Goal: Transaction & Acquisition: Book appointment/travel/reservation

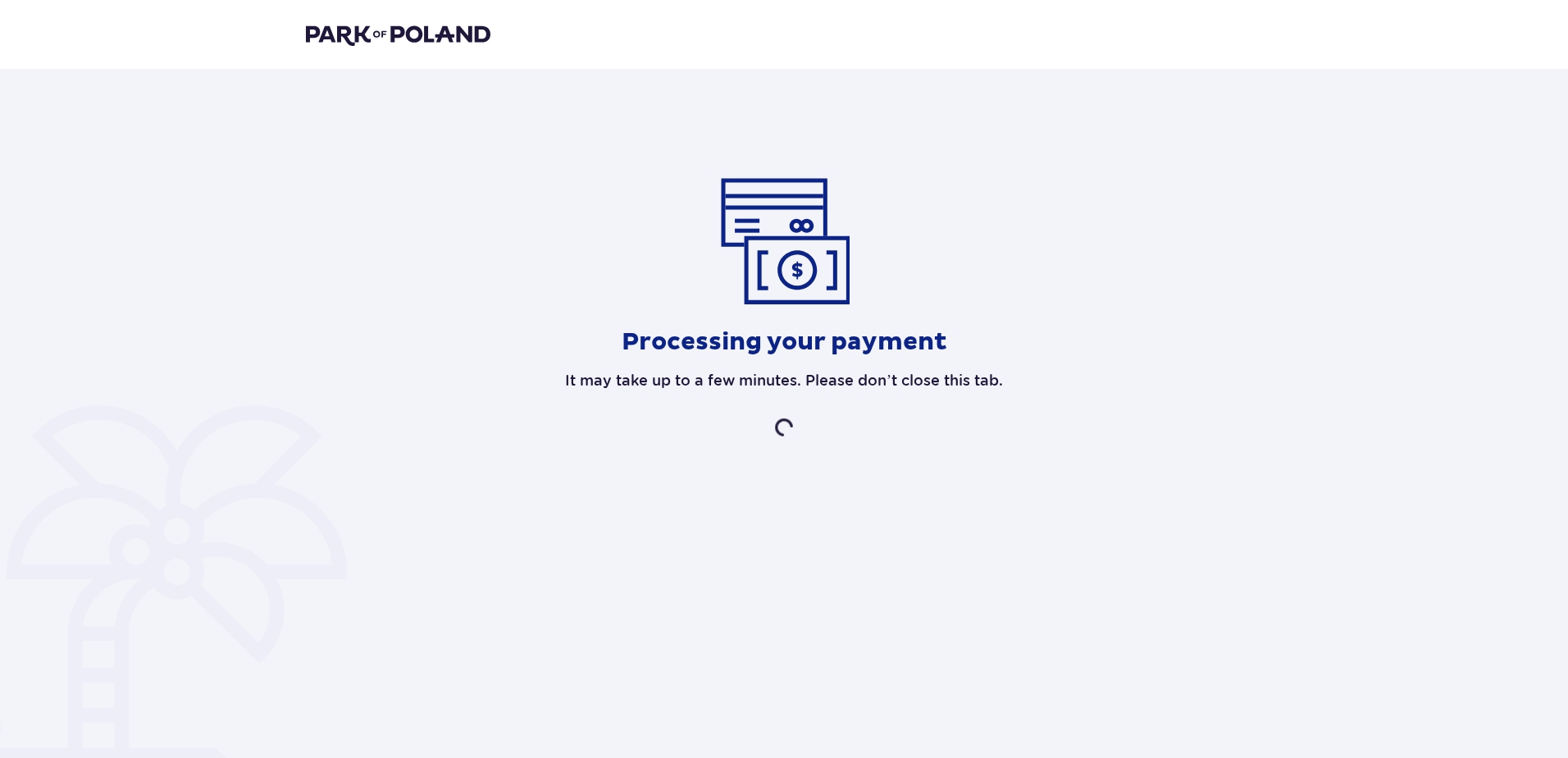
click at [334, 19] on header at bounding box center [784, 35] width 1568 height 69
click at [346, 26] on img at bounding box center [399, 35] width 184 height 23
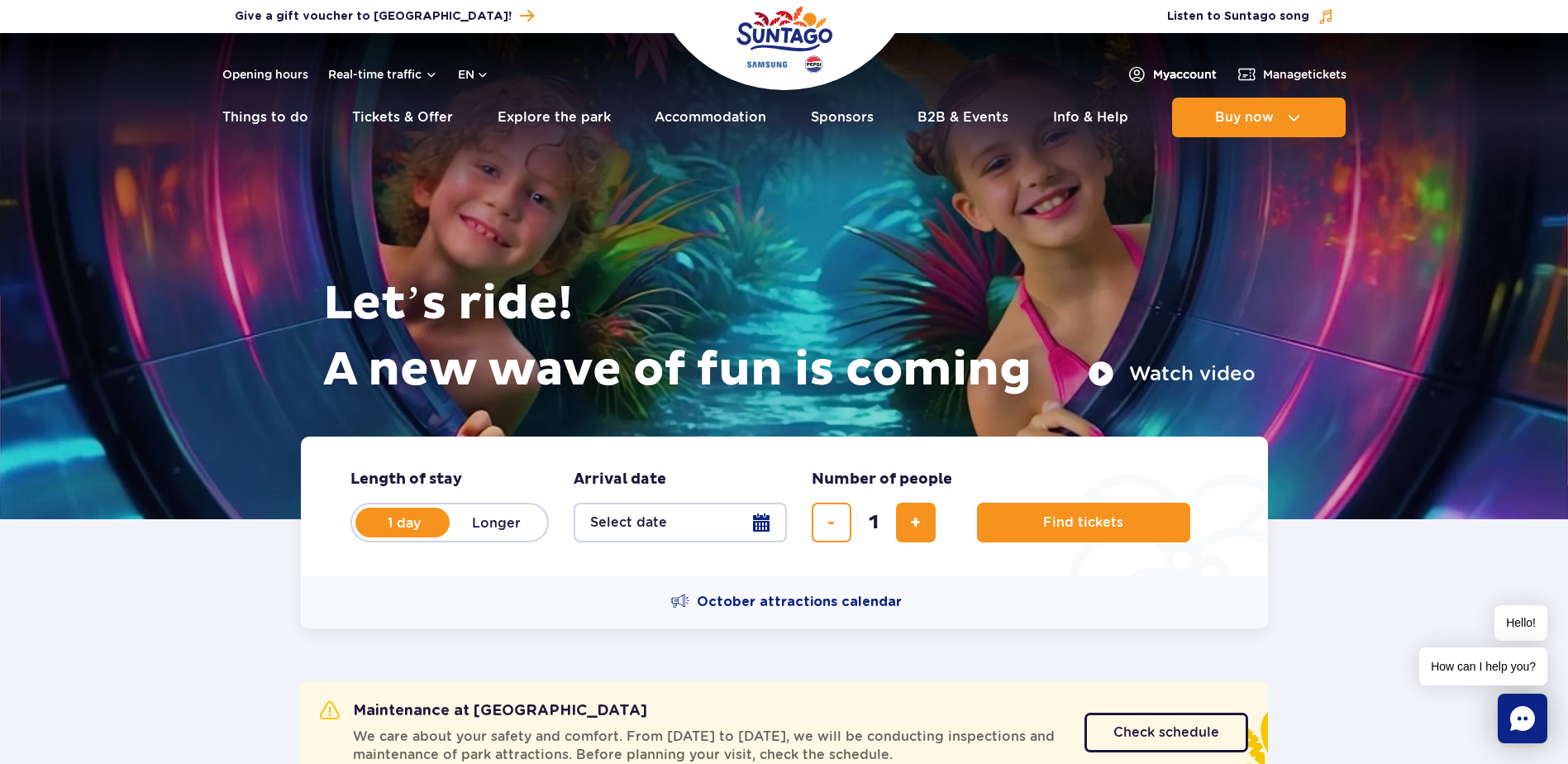
click at [1166, 76] on span "My account" at bounding box center [1185, 75] width 64 height 17
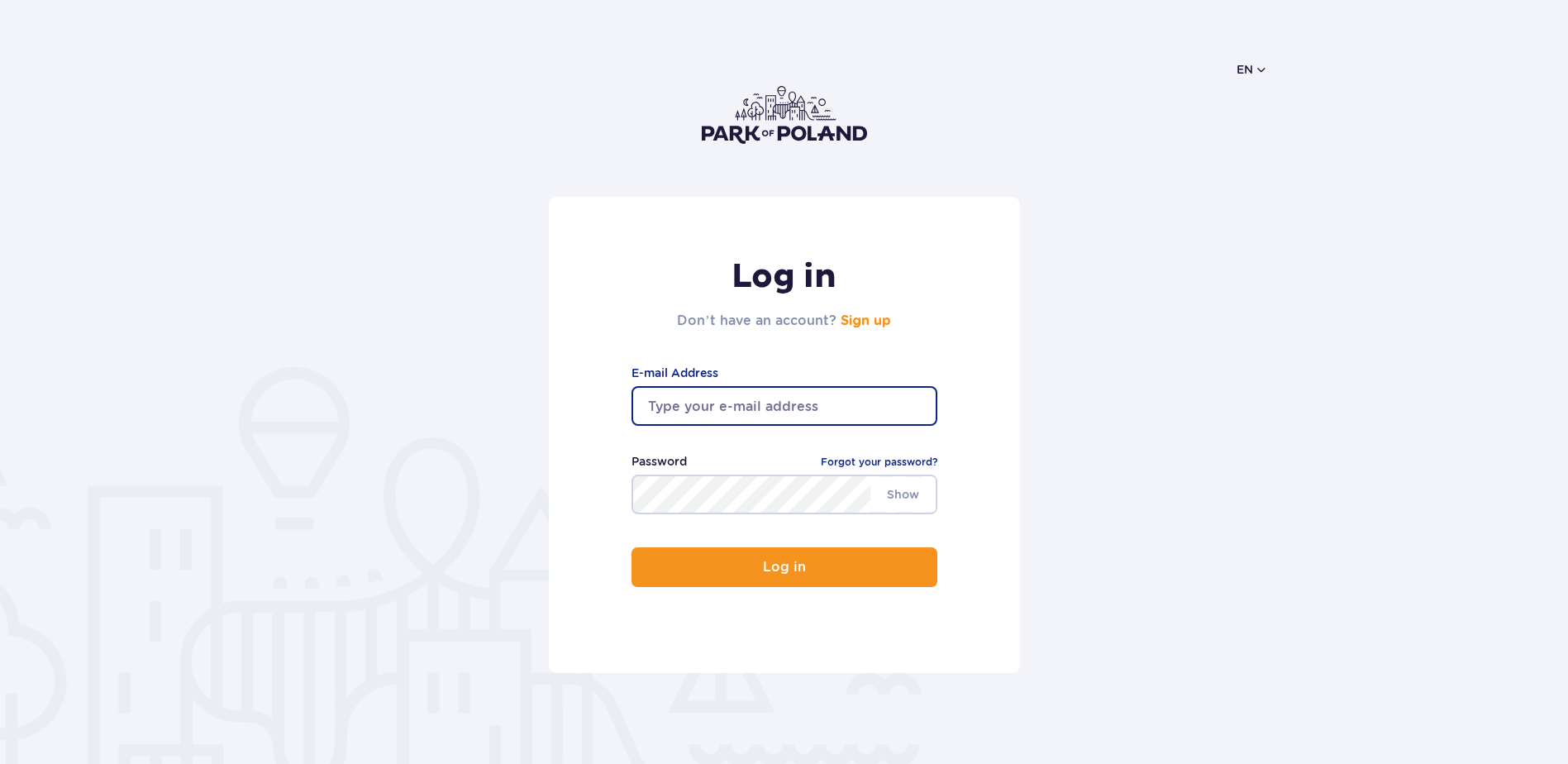
click at [669, 411] on input "email" at bounding box center [784, 406] width 306 height 40
type input "[EMAIL_ADDRESS][DOMAIN_NAME]"
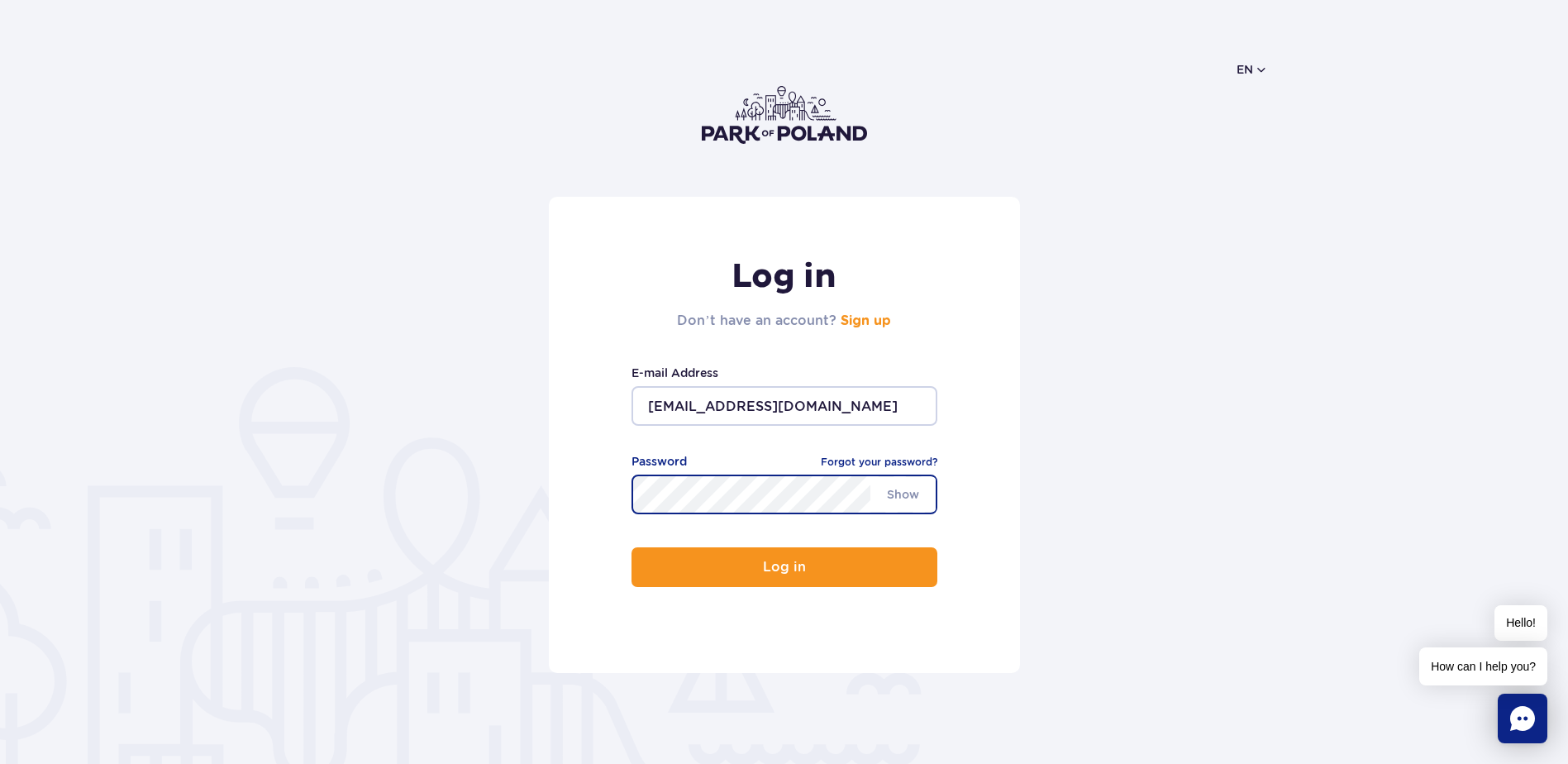
click at [632, 547] on button "Log in" at bounding box center [784, 567] width 306 height 40
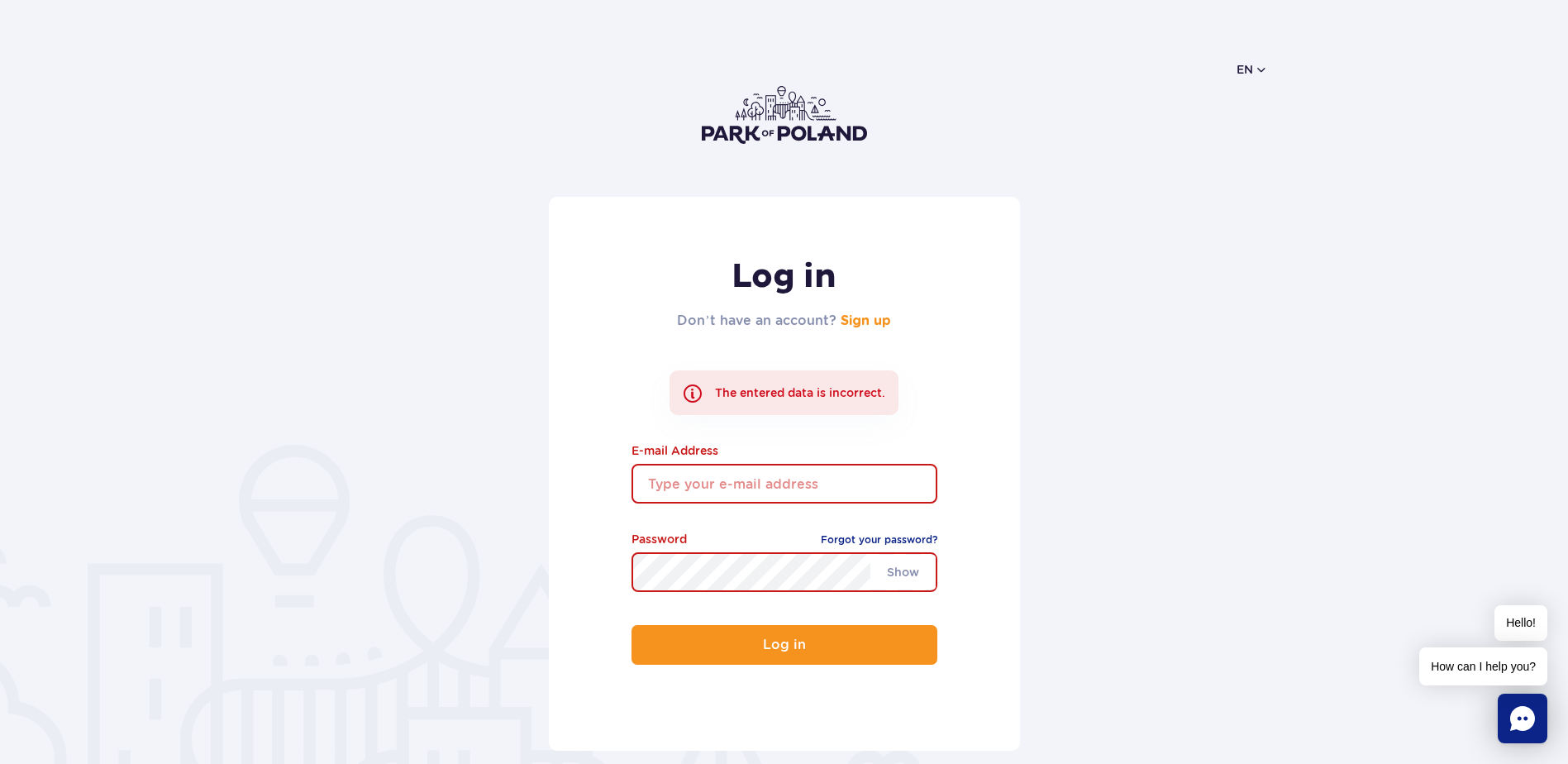
click at [859, 548] on div "Password Forgot your password?" at bounding box center [784, 541] width 306 height 22
click at [859, 540] on link "Forgot your password?" at bounding box center [879, 540] width 116 height 17
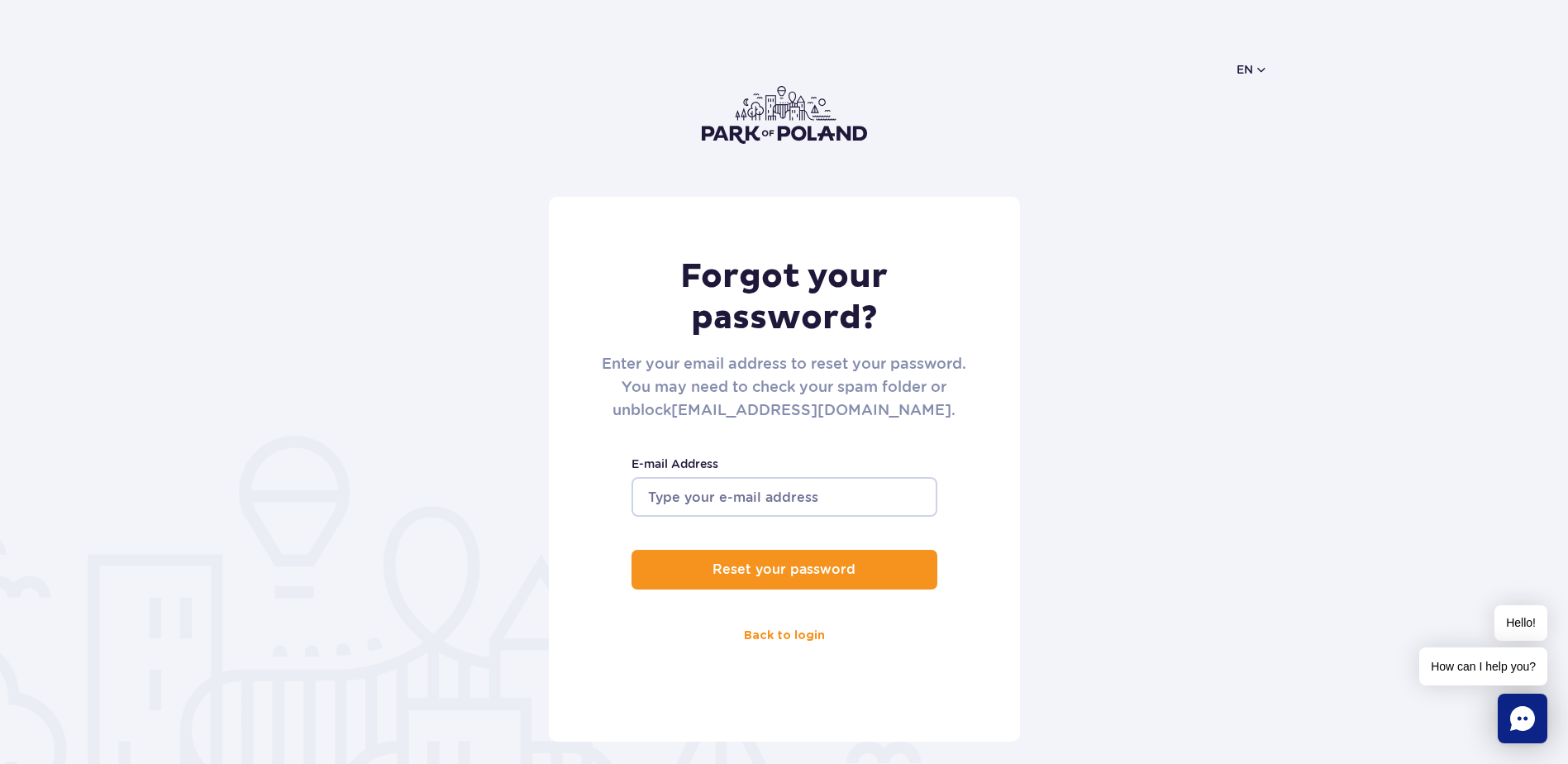
click at [706, 492] on input "E-mail Address" at bounding box center [784, 497] width 306 height 40
type input "tiuubi@gmail.com"
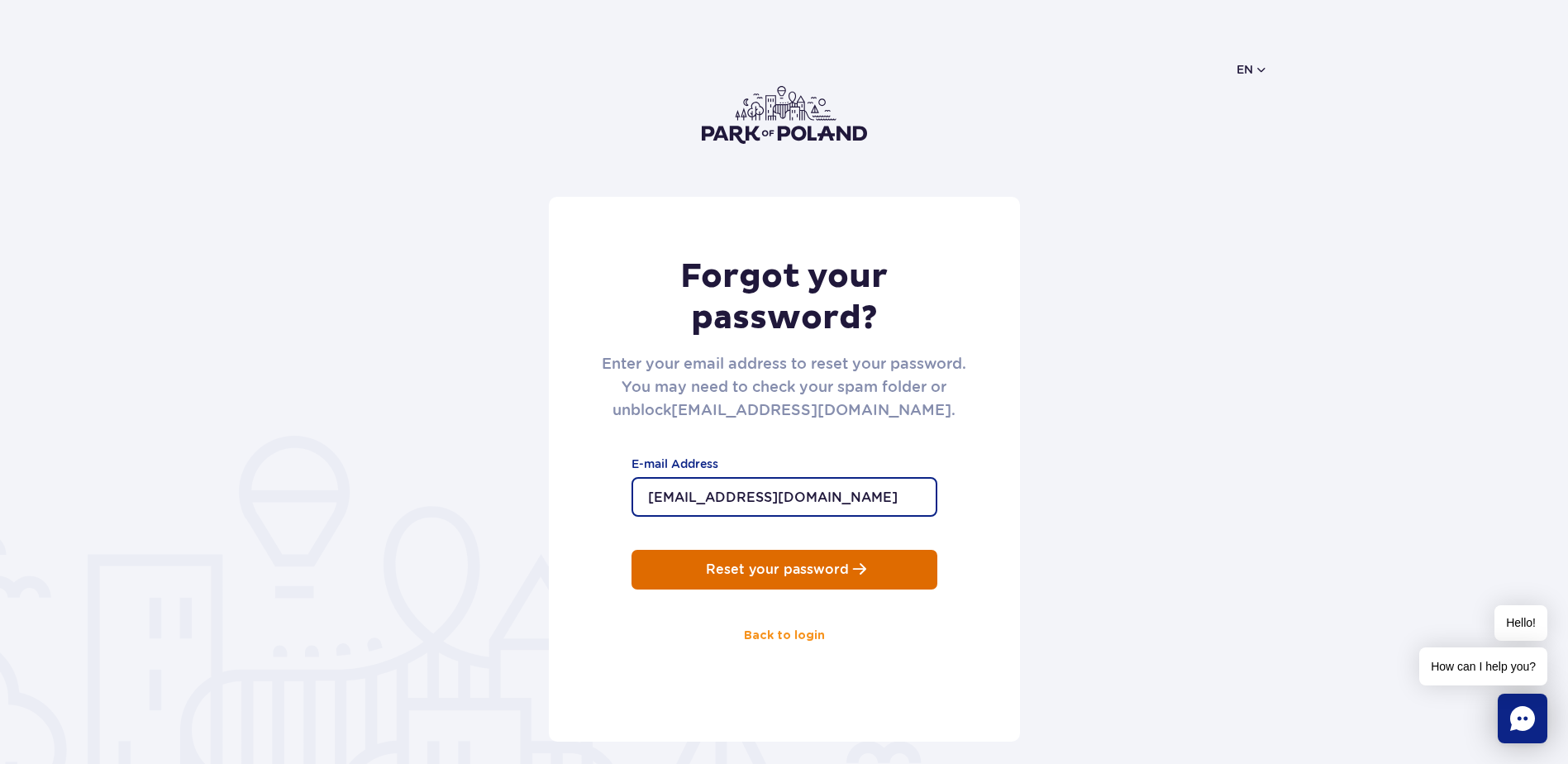
click at [730, 574] on p "Reset your password" at bounding box center [778, 570] width 143 height 15
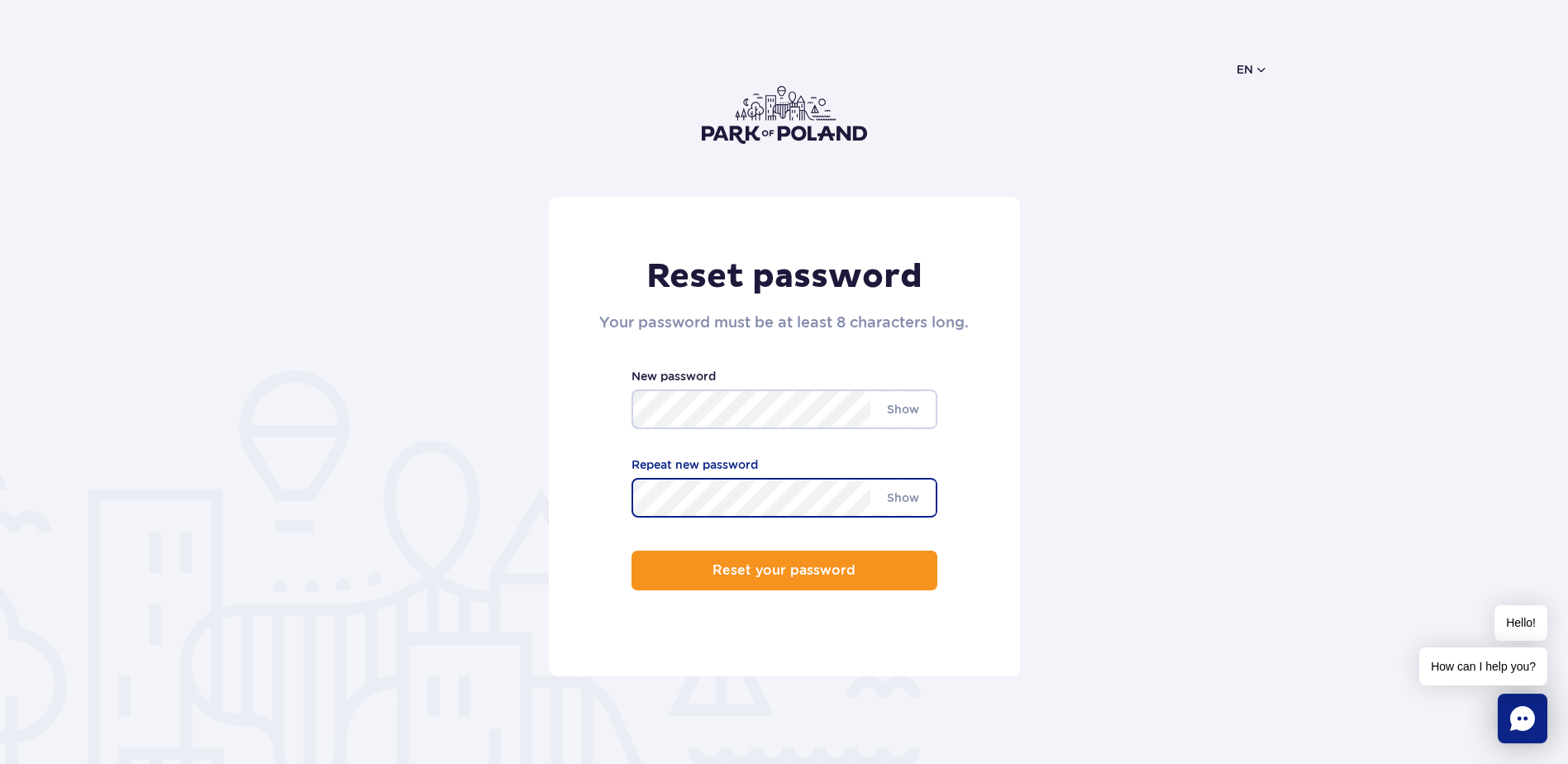
click at [740, 531] on div "Reset password Your password must be at least 8 characters long. At least 8 cha…" at bounding box center [784, 437] width 471 height 480
click at [632, 551] on button "Reset your password" at bounding box center [784, 571] width 306 height 40
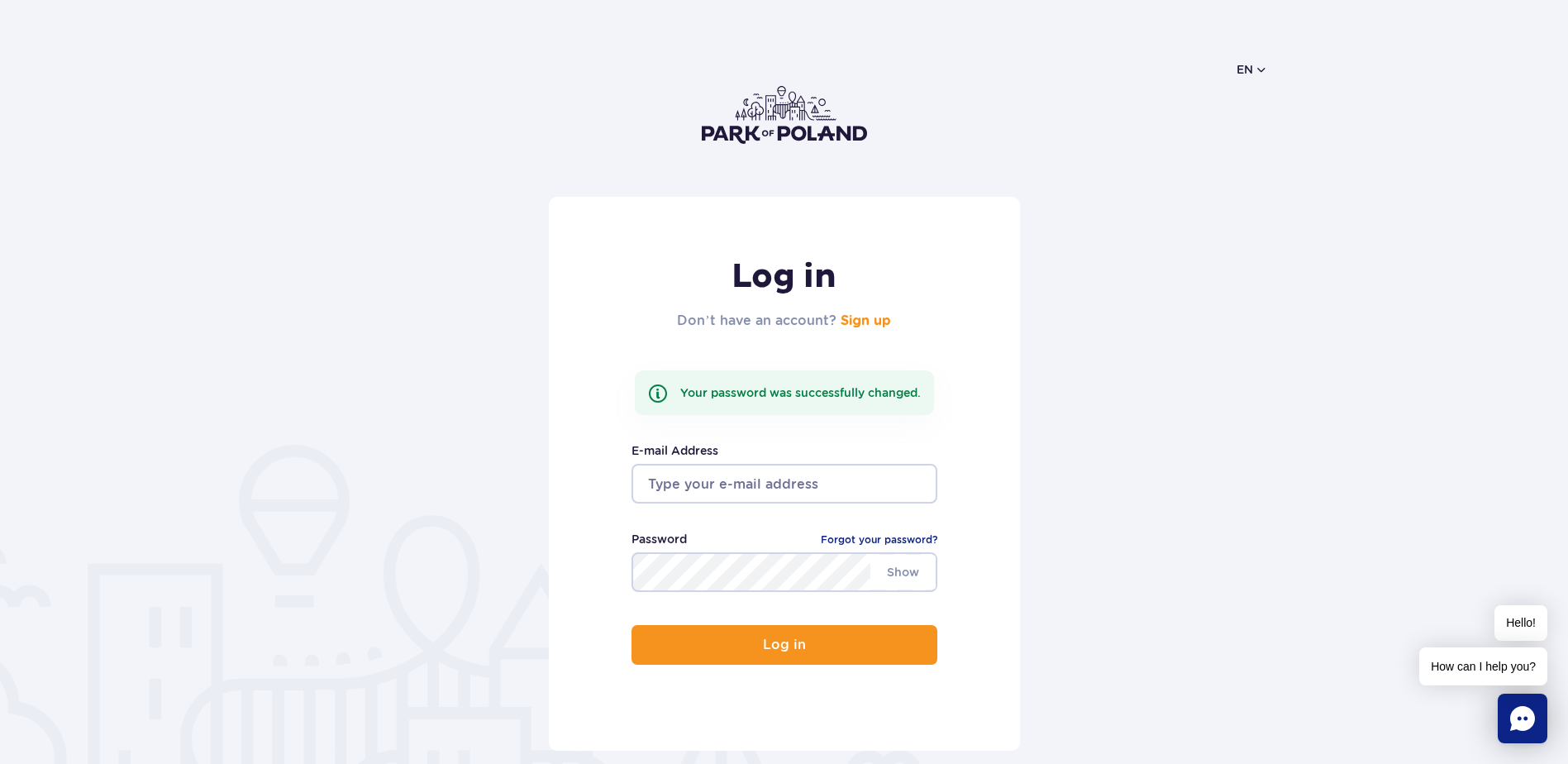
click at [716, 485] on input "email" at bounding box center [784, 484] width 306 height 40
type input "tiuubi@gmail.com"
click at [632, 625] on button "Log in" at bounding box center [784, 645] width 306 height 40
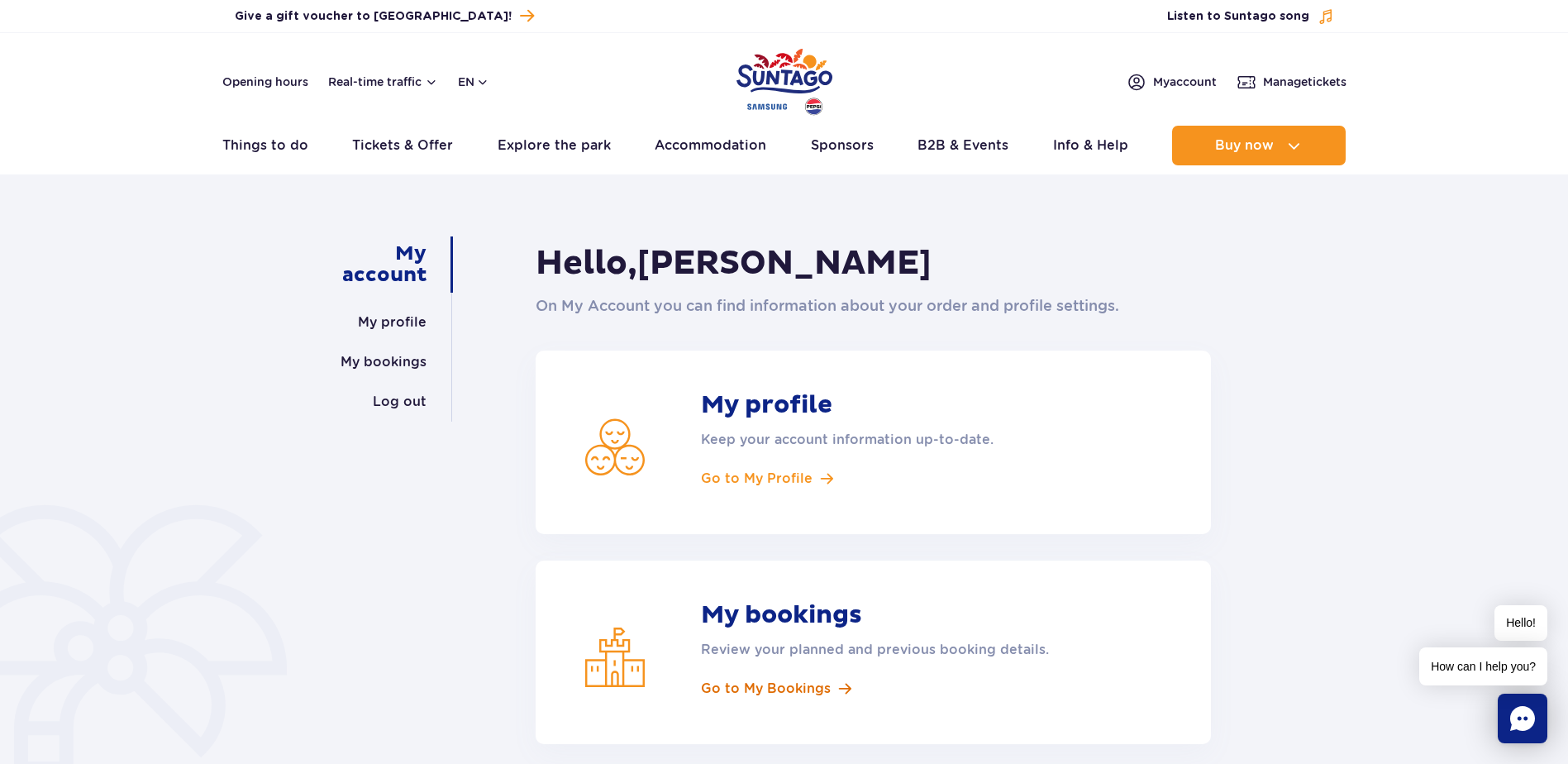
click at [753, 695] on span "Go to My Bookings" at bounding box center [766, 689] width 129 height 18
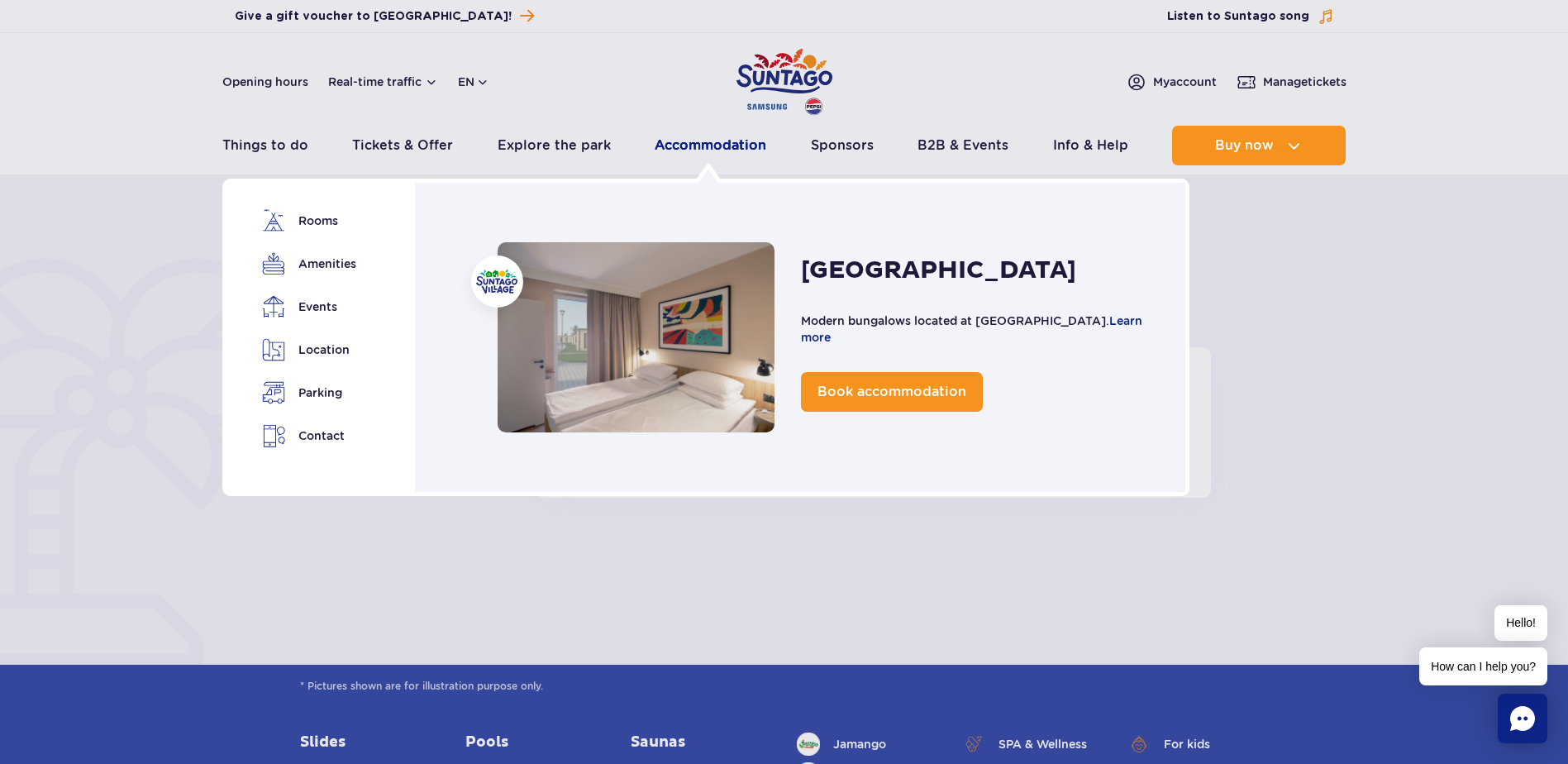
click at [682, 144] on link "Accommodation" at bounding box center [711, 145] width 111 height 40
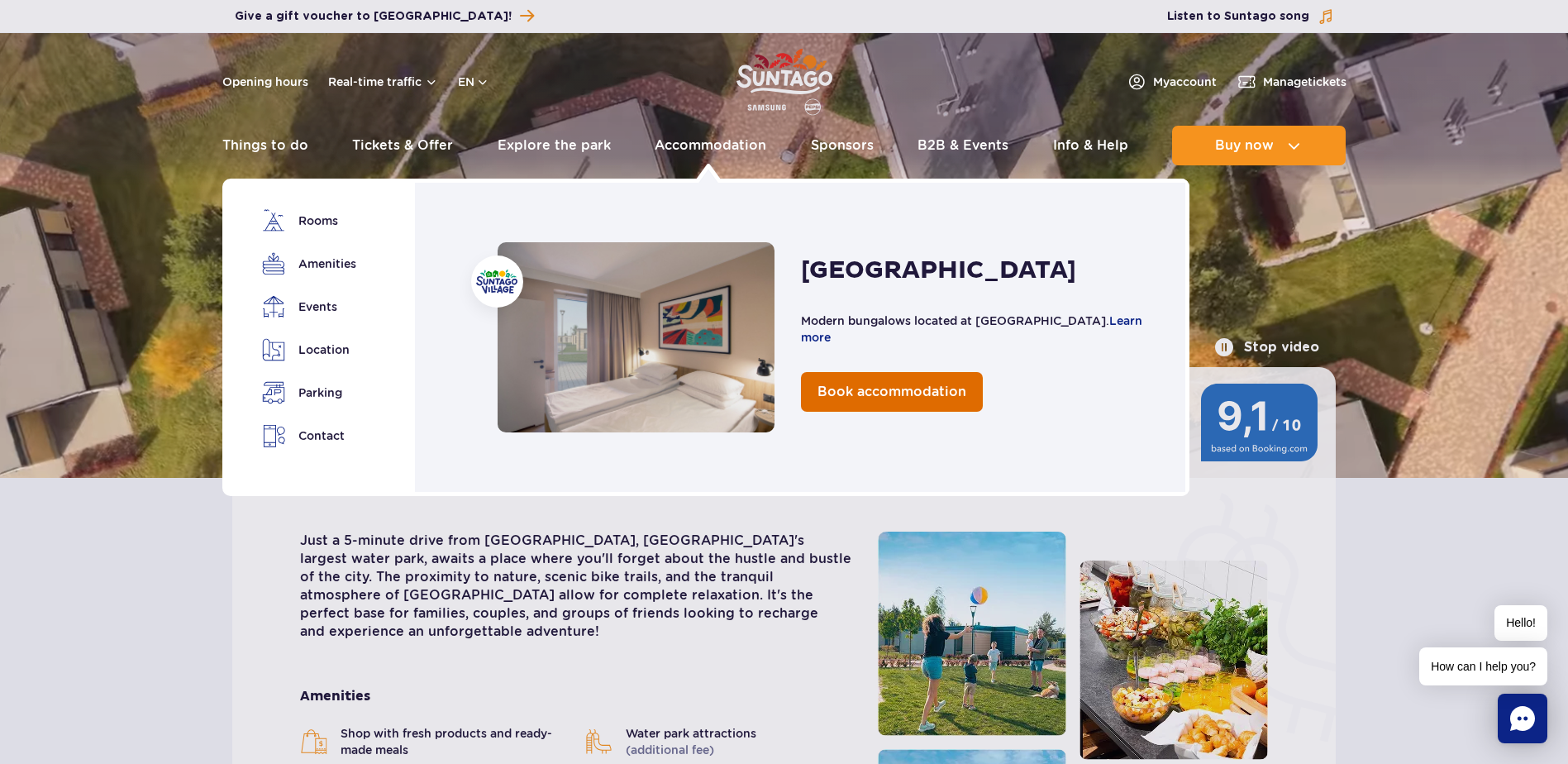
click at [872, 387] on span "Book accommodation" at bounding box center [891, 391] width 149 height 16
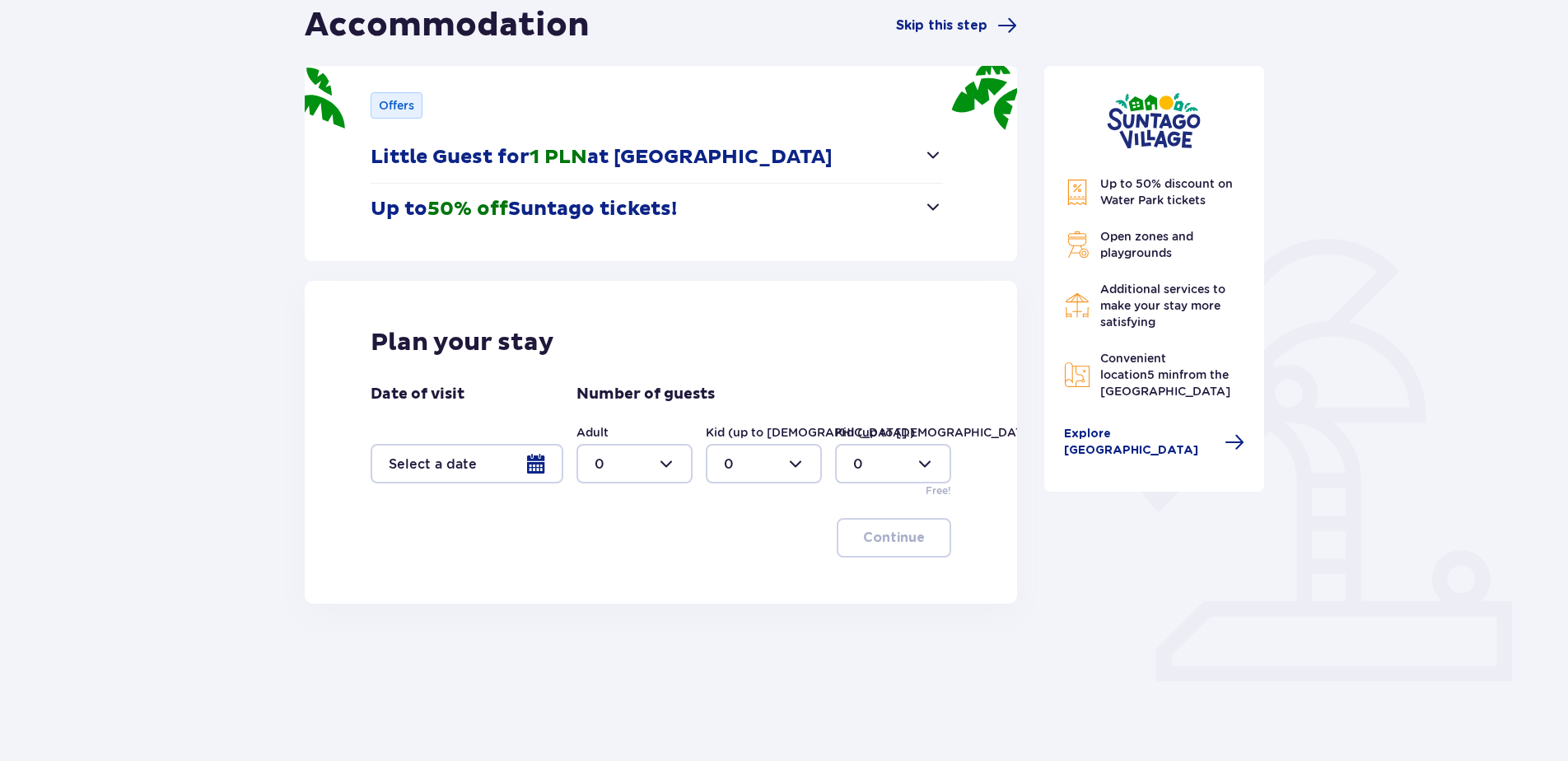
scroll to position [187, 0]
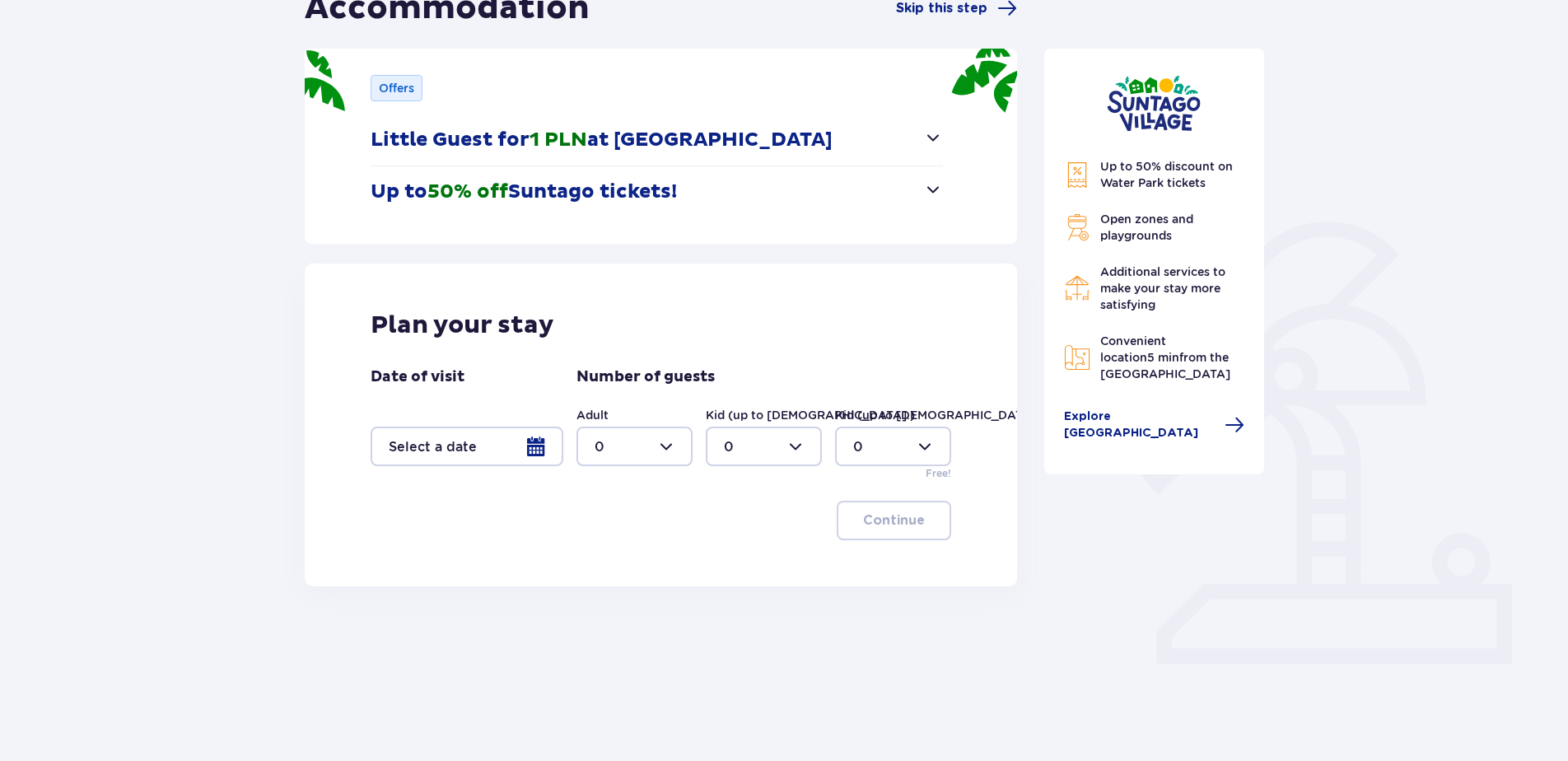
click at [526, 447] on div at bounding box center [466, 447] width 193 height 40
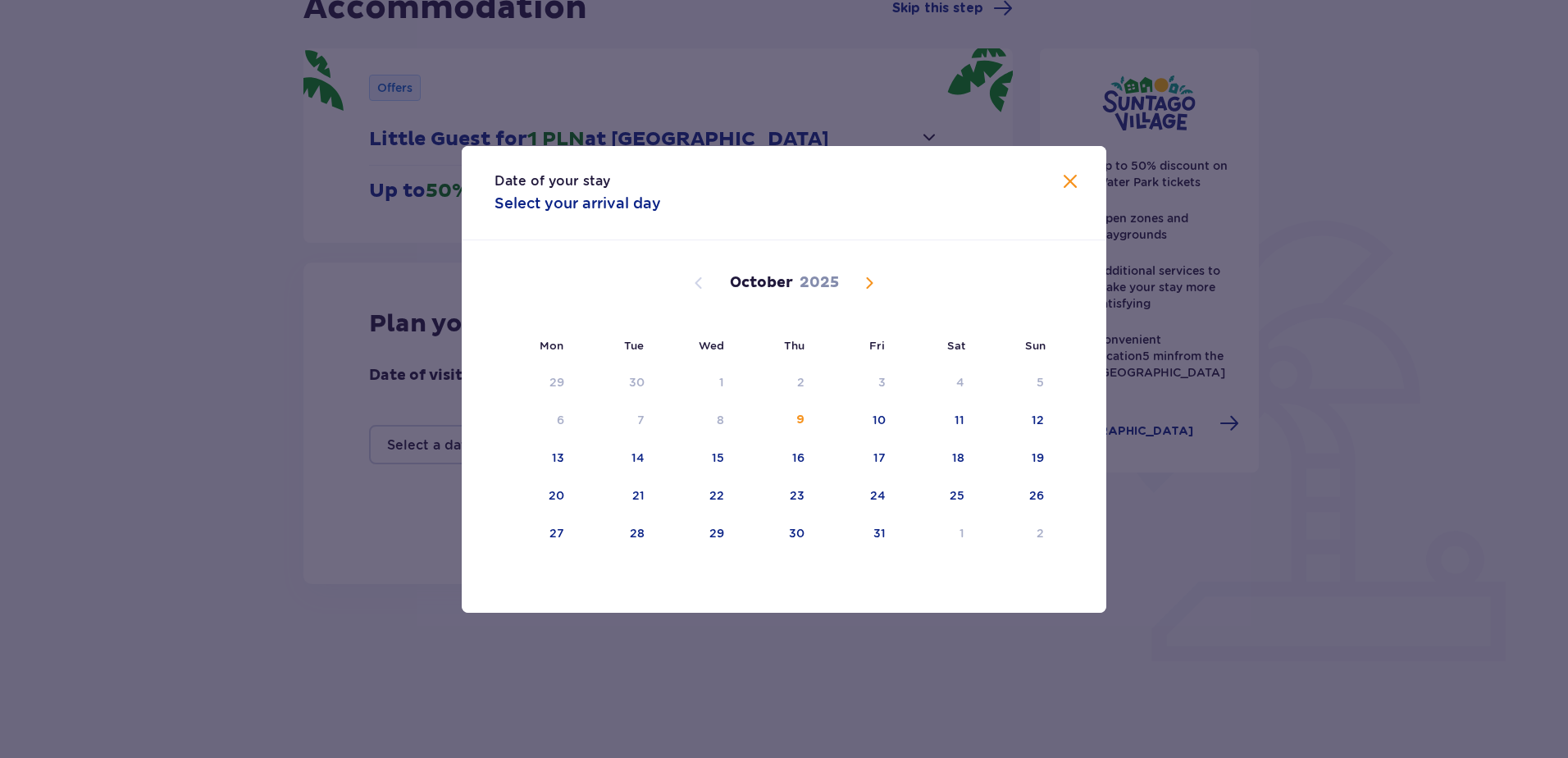
click at [867, 288] on span "Next month" at bounding box center [870, 283] width 20 height 20
drag, startPoint x: 725, startPoint y: 427, endPoint x: 715, endPoint y: 424, distance: 10.4
click at [715, 424] on div "5" at bounding box center [695, 421] width 80 height 36
click at [709, 420] on div "5" at bounding box center [695, 421] width 80 height 36
click at [869, 418] on div "7" at bounding box center [855, 421] width 80 height 36
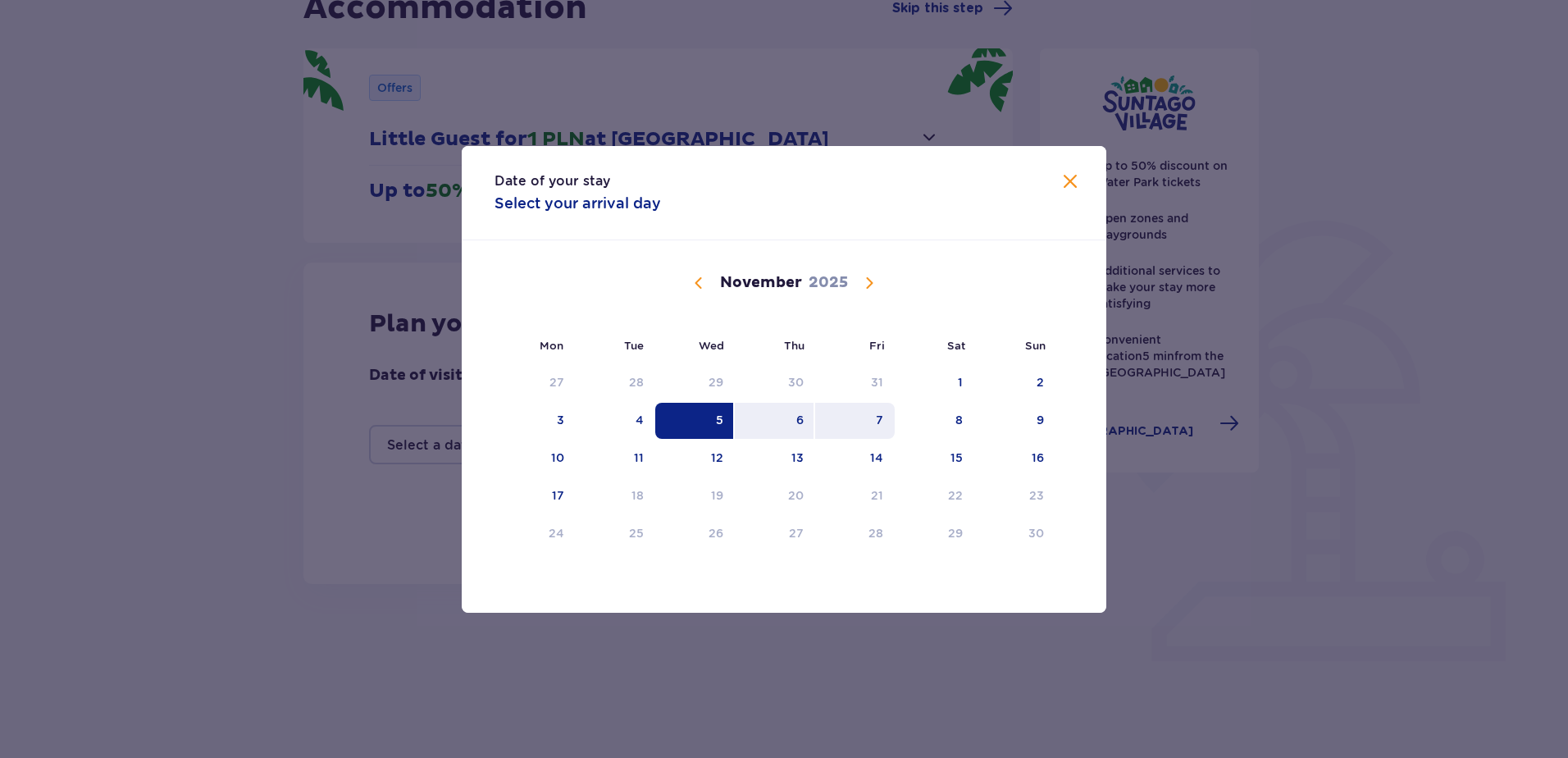
type input "05.11.25 - 07.11.25"
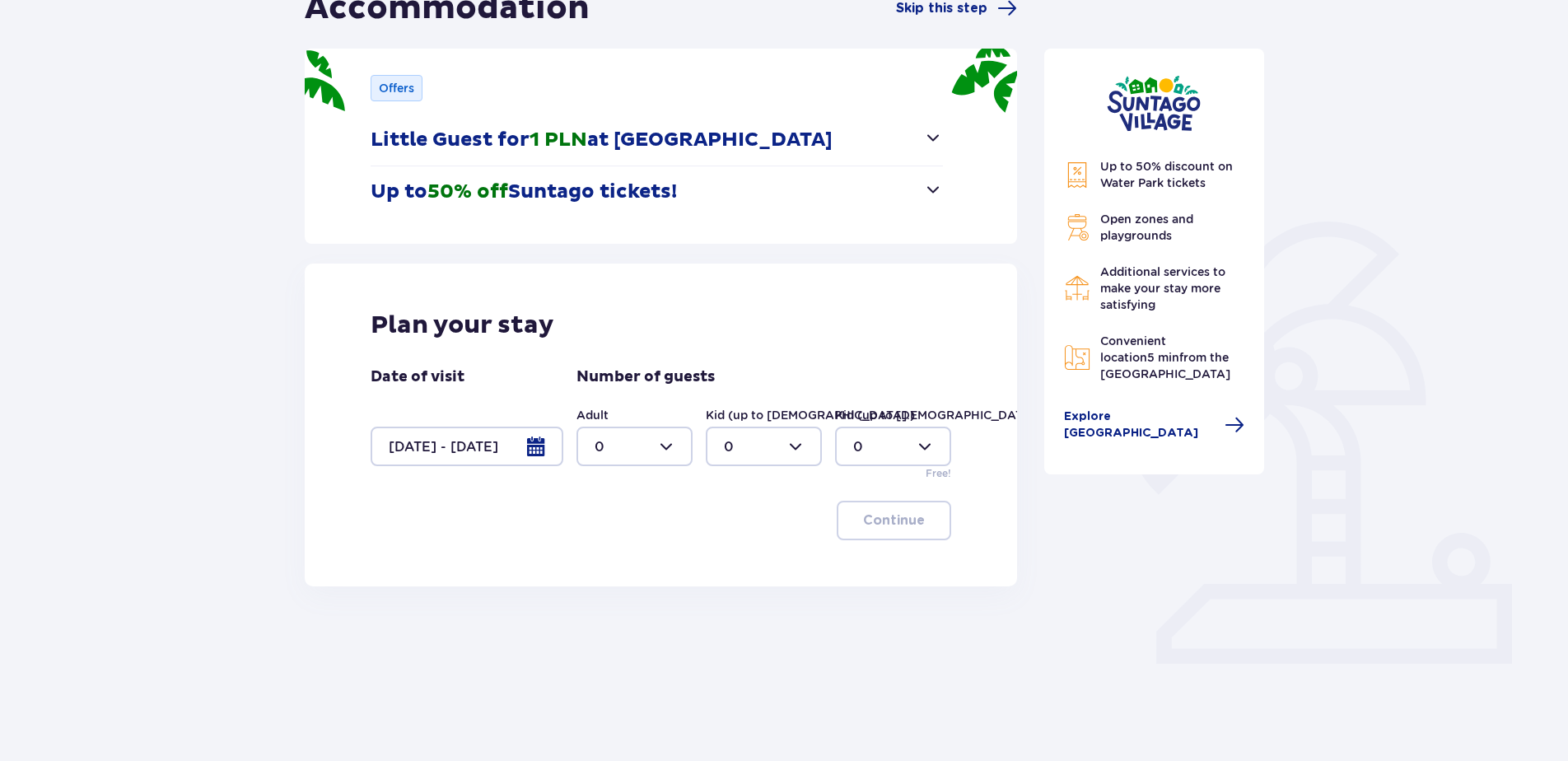
click at [676, 449] on div at bounding box center [634, 447] width 116 height 40
click at [629, 560] on div "2" at bounding box center [634, 566] width 80 height 18
type input "2"
click at [787, 449] on div at bounding box center [764, 447] width 116 height 40
click at [748, 530] on div "1" at bounding box center [764, 531] width 80 height 18
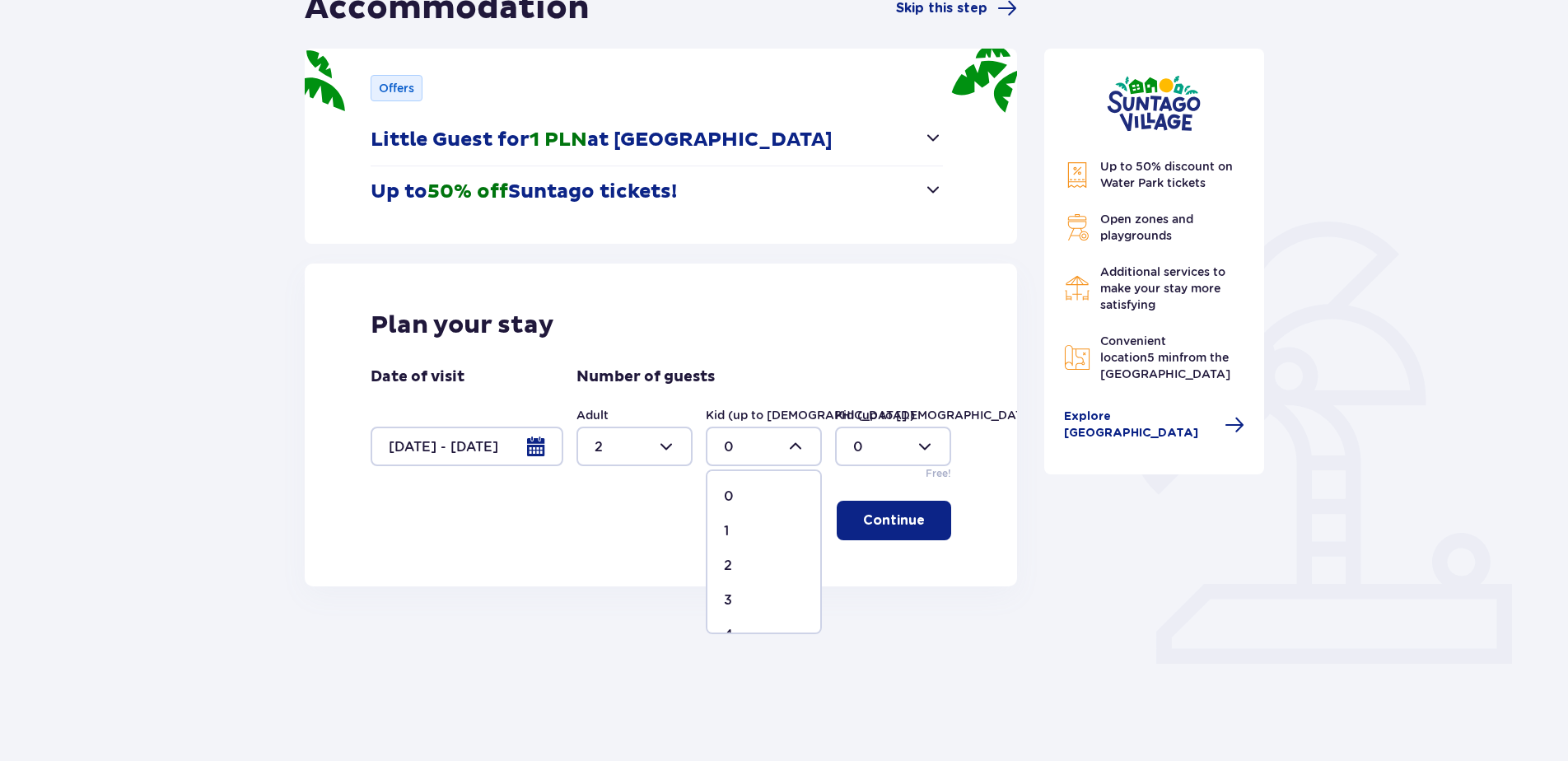
type input "1"
click at [889, 520] on p "Continue" at bounding box center [894, 521] width 62 height 18
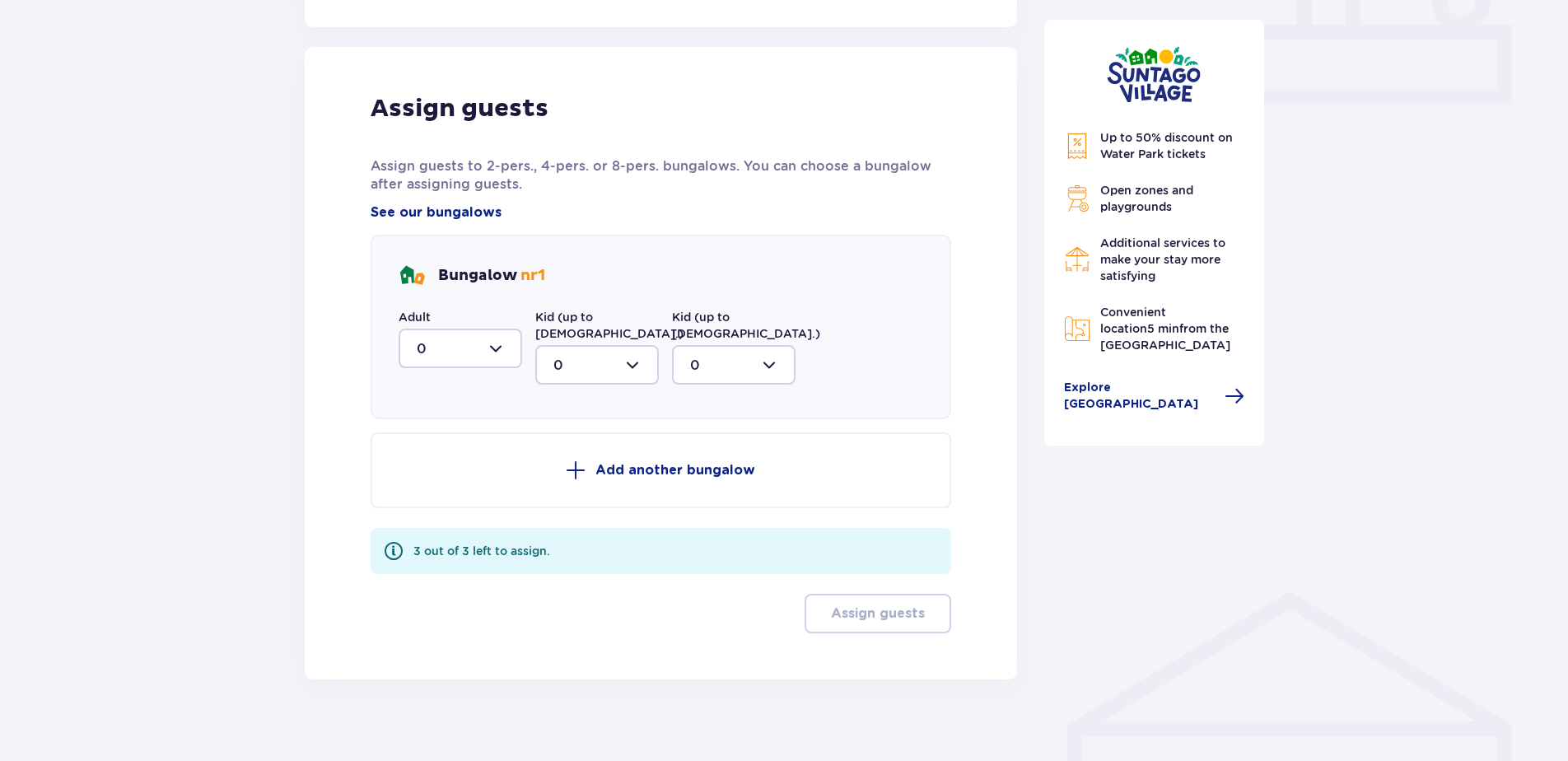
scroll to position [747, 0]
click at [464, 349] on div at bounding box center [460, 347] width 123 height 40
click at [442, 471] on div "2" at bounding box center [461, 467] width 88 height 18
type input "2"
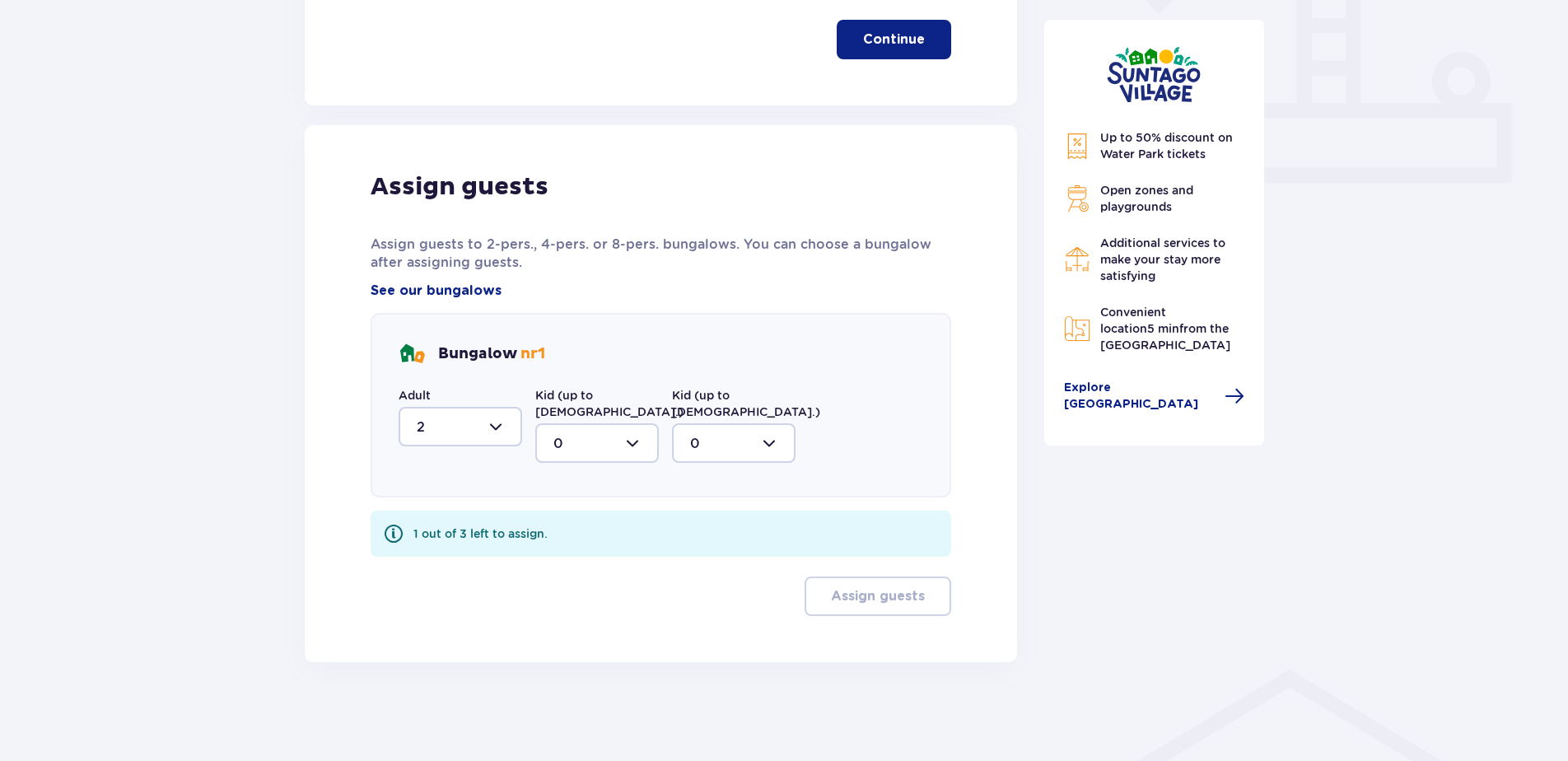
scroll to position [652, 0]
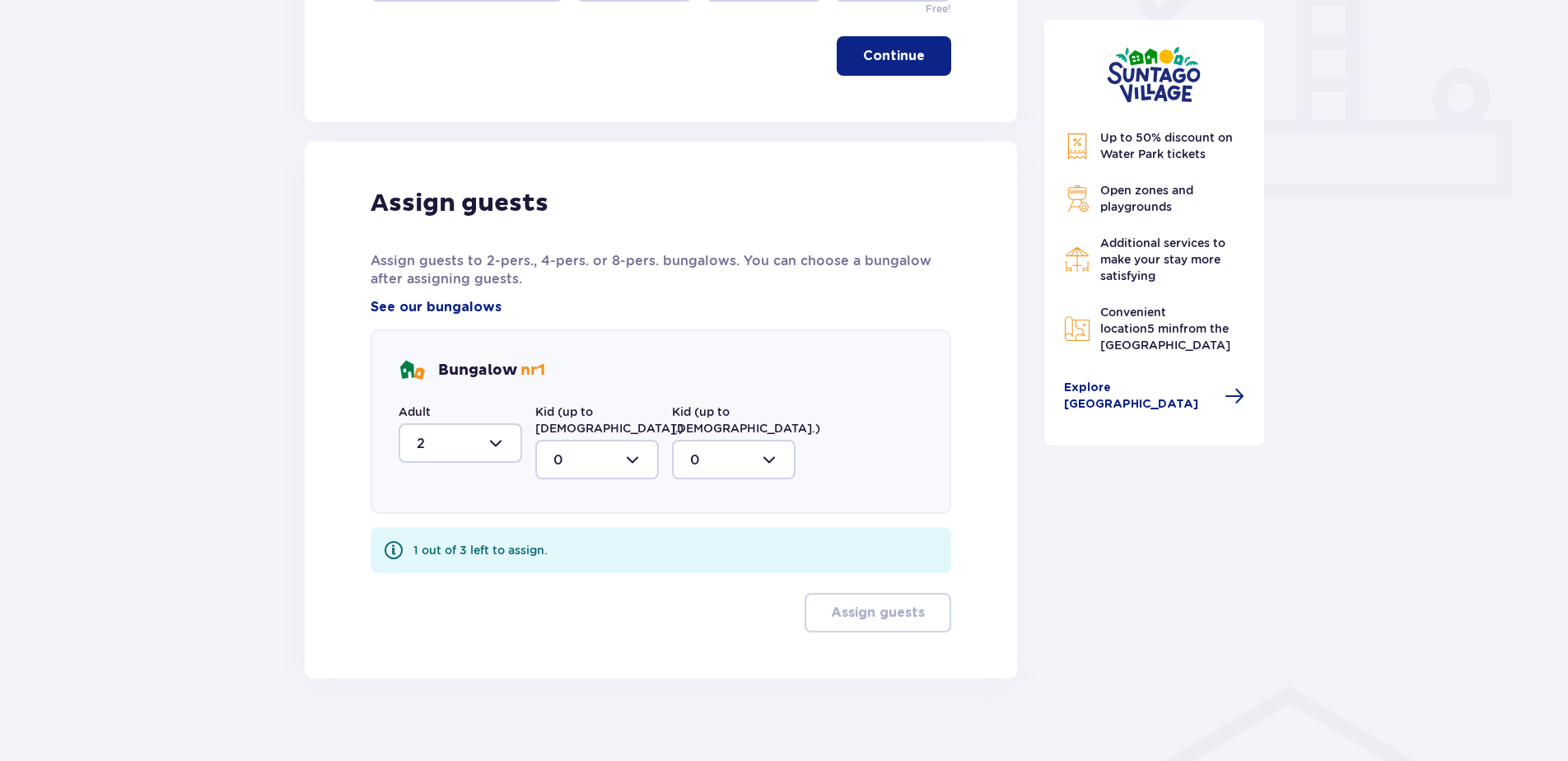
click at [625, 440] on div at bounding box center [596, 460] width 123 height 40
click at [575, 535] on div "1" at bounding box center [597, 544] width 88 height 18
type input "1"
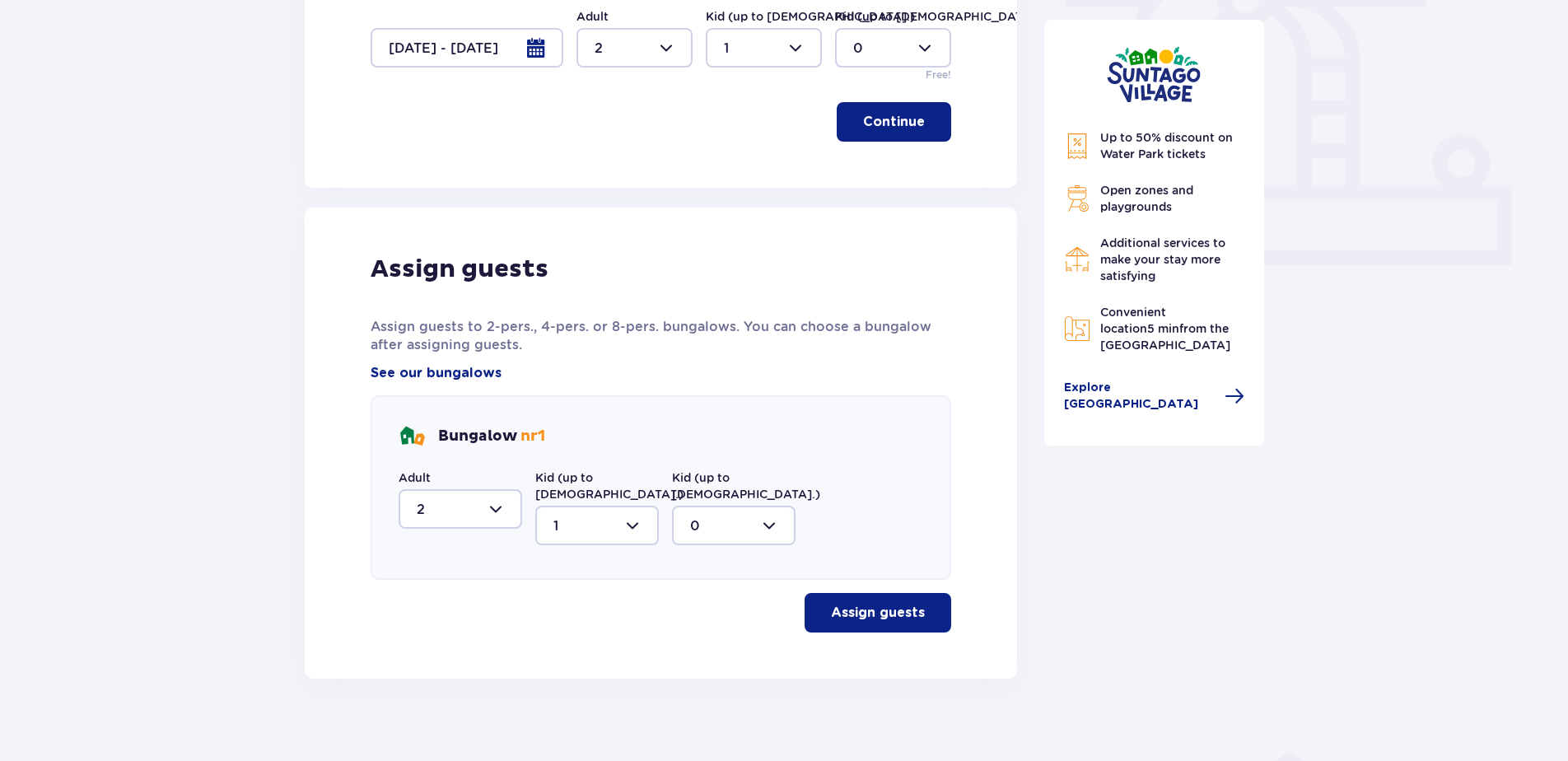
click at [882, 604] on p "Assign guests" at bounding box center [878, 613] width 94 height 18
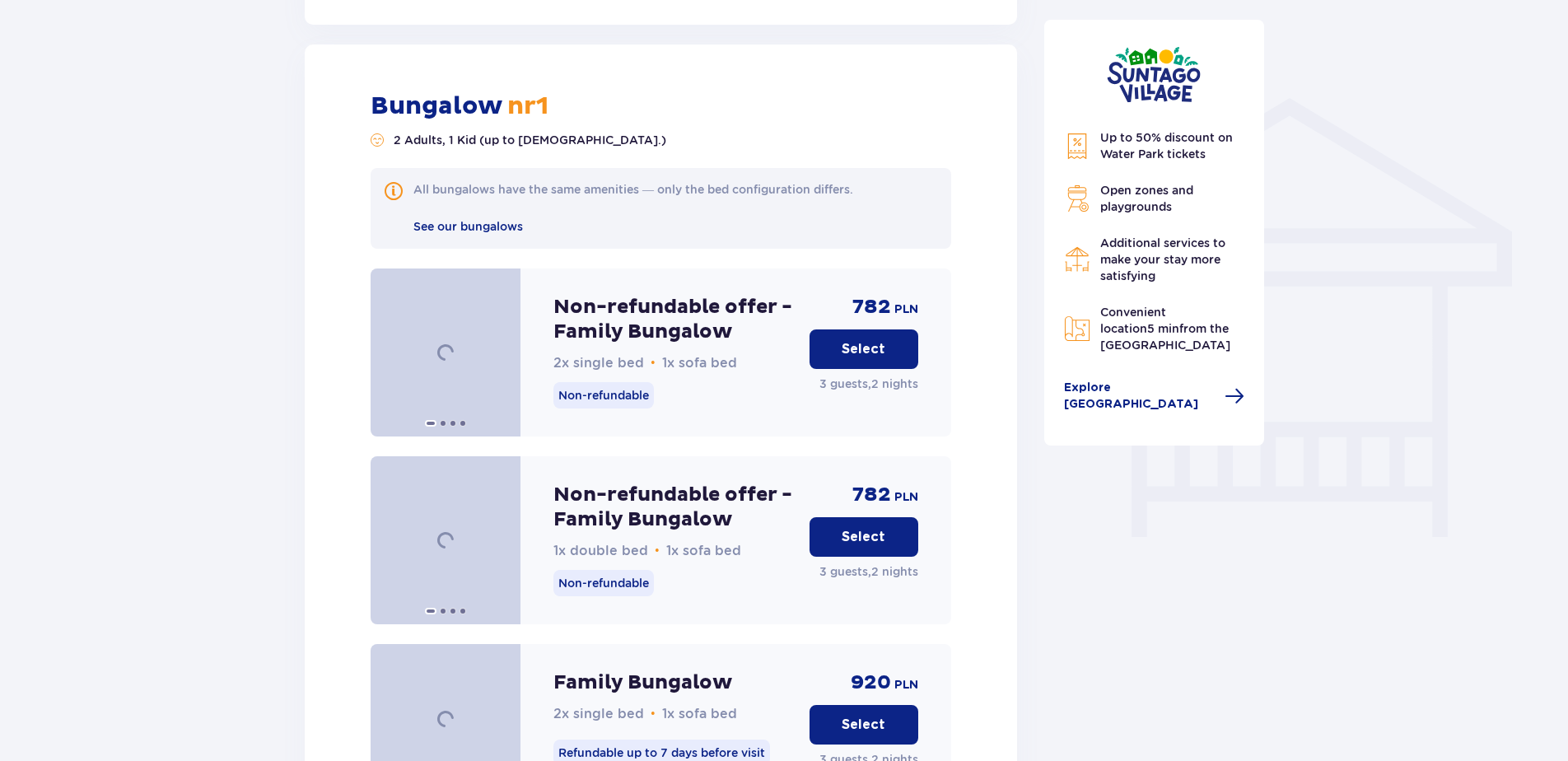
scroll to position [1248, 0]
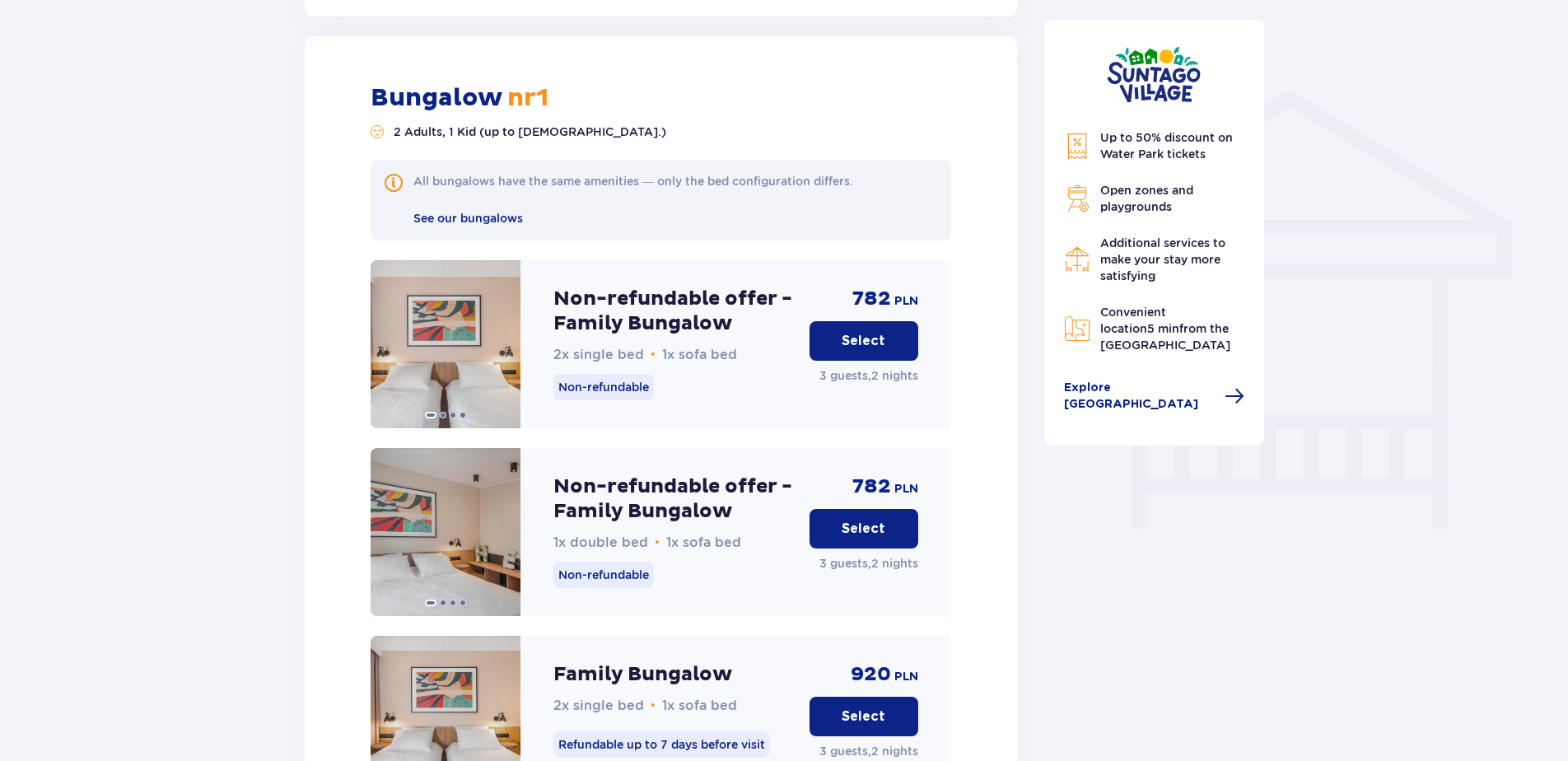
click at [877, 519] on p "Select" at bounding box center [863, 529] width 44 height 18
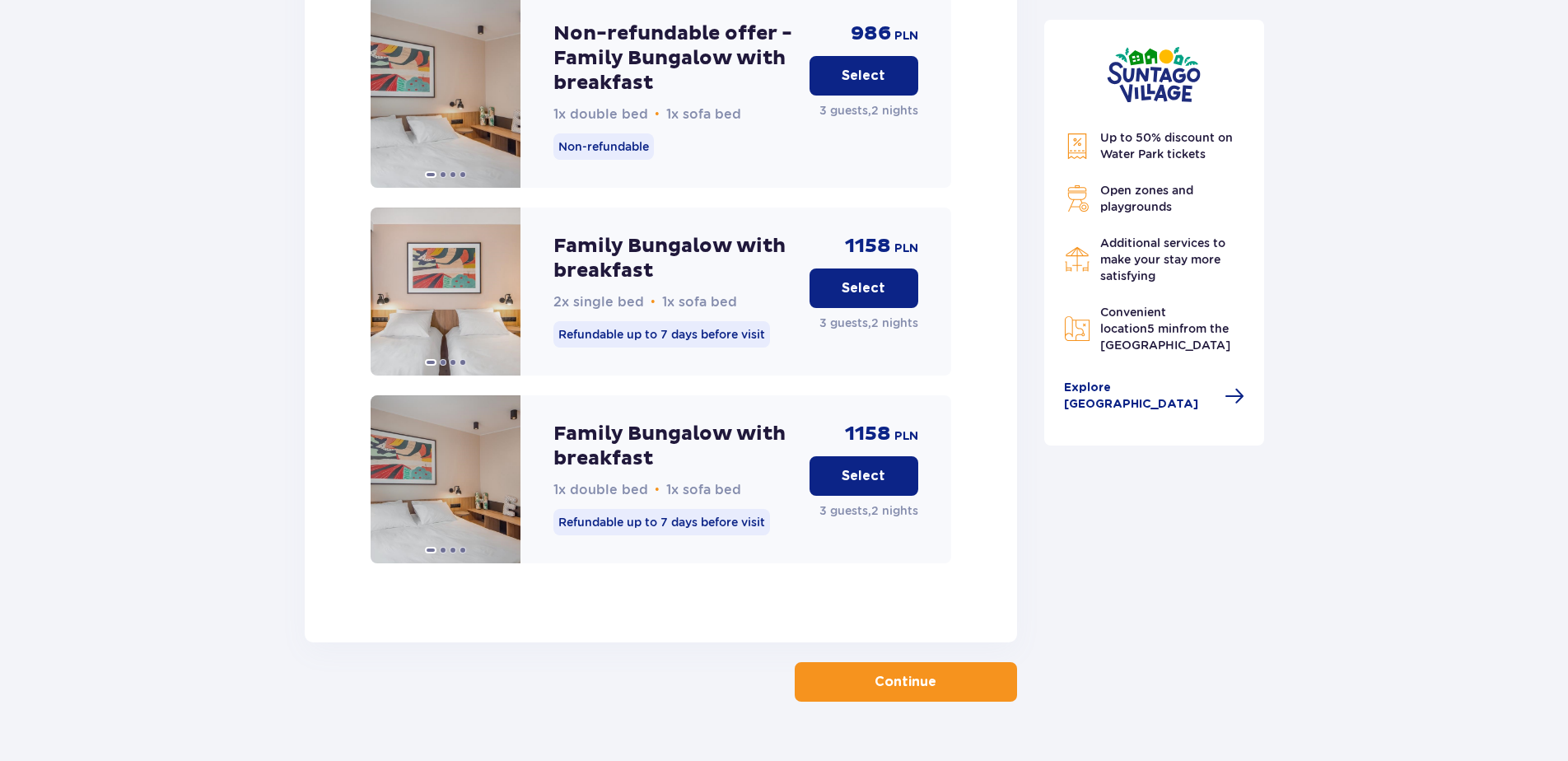
scroll to position [2464, 0]
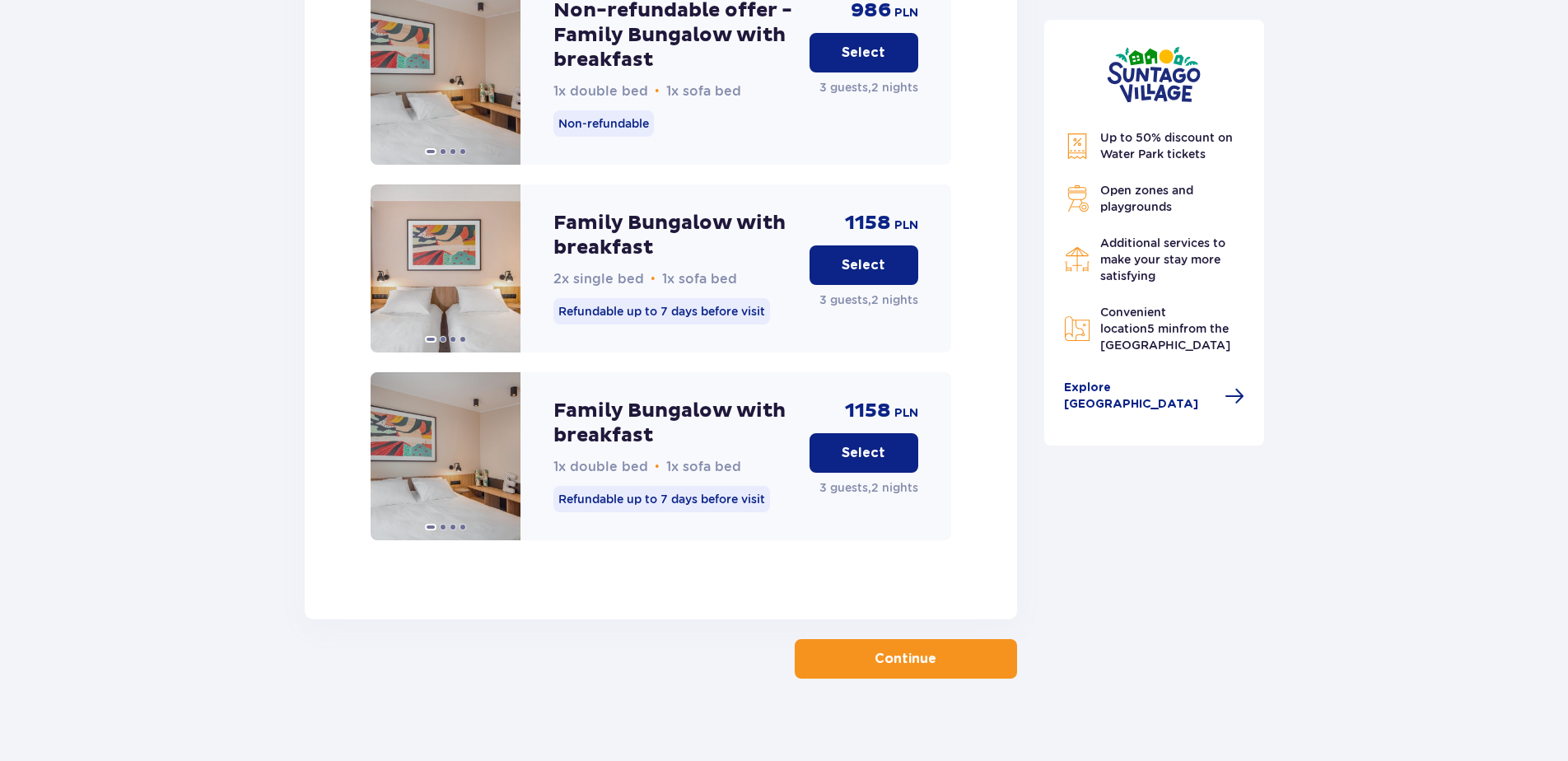
click at [916, 650] on p "Continue" at bounding box center [906, 659] width 62 height 18
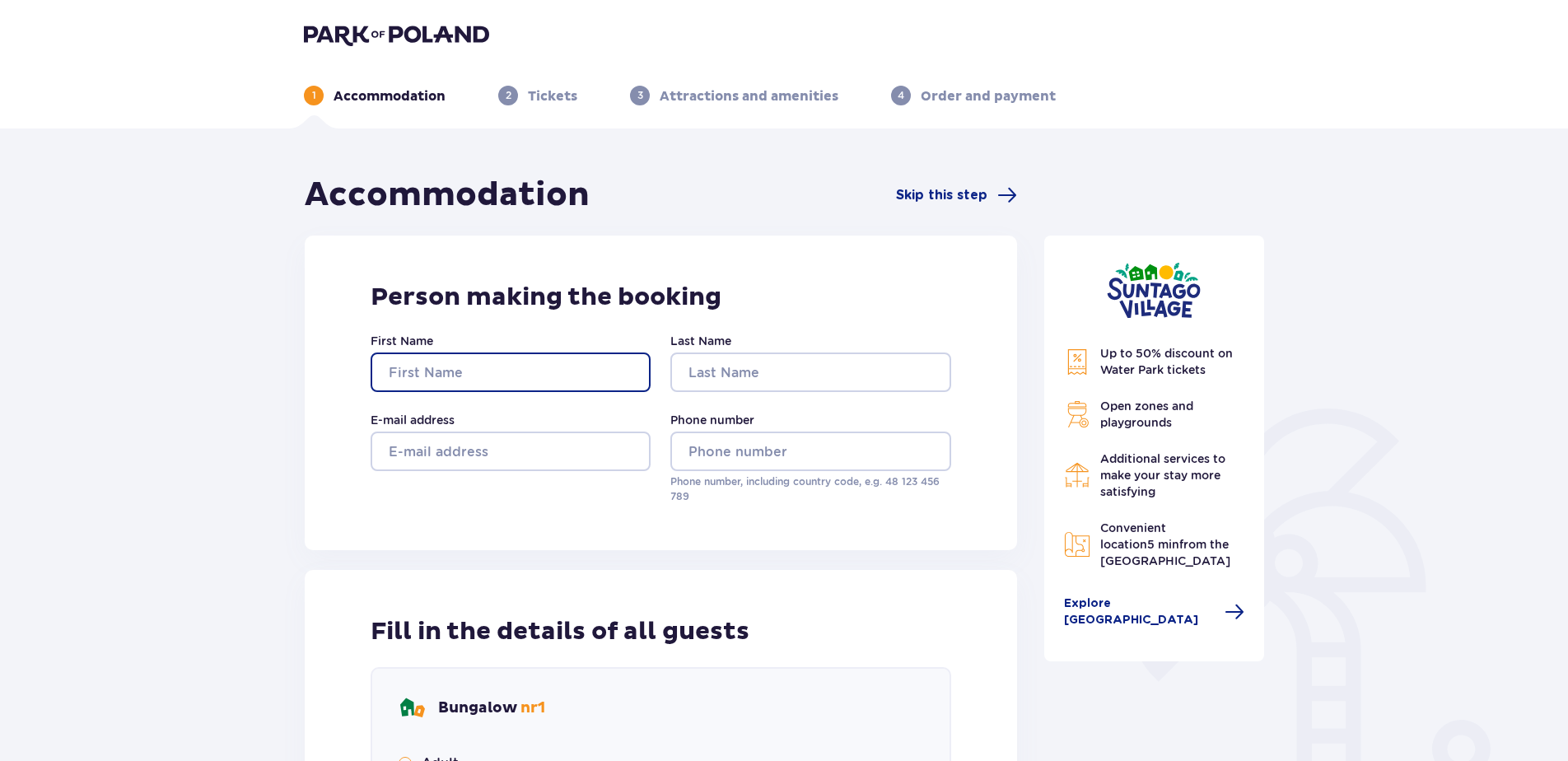
click at [447, 363] on input "First Name" at bounding box center [510, 372] width 280 height 40
type input "Viktorija"
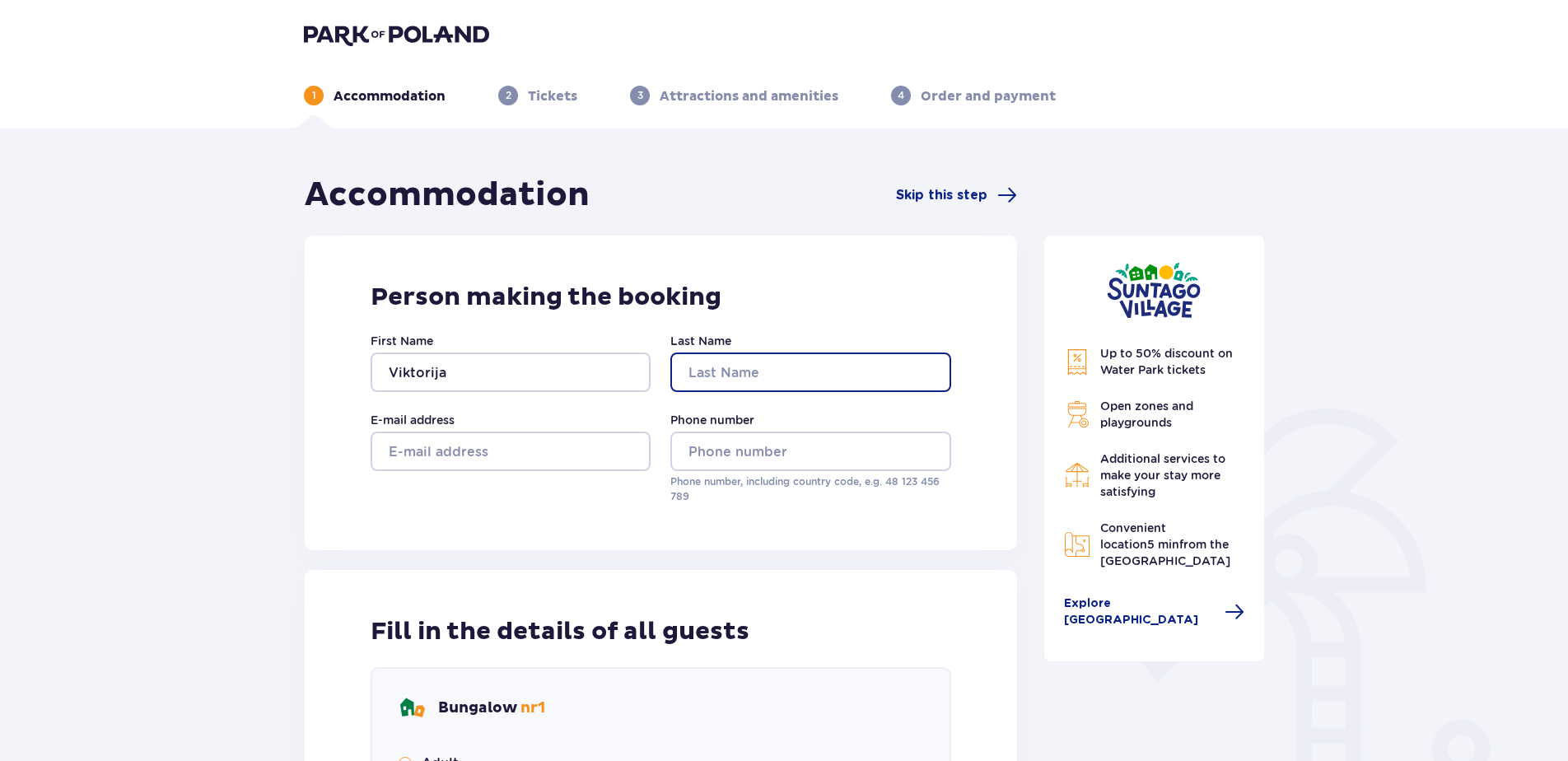
type input "Nevardauskiene"
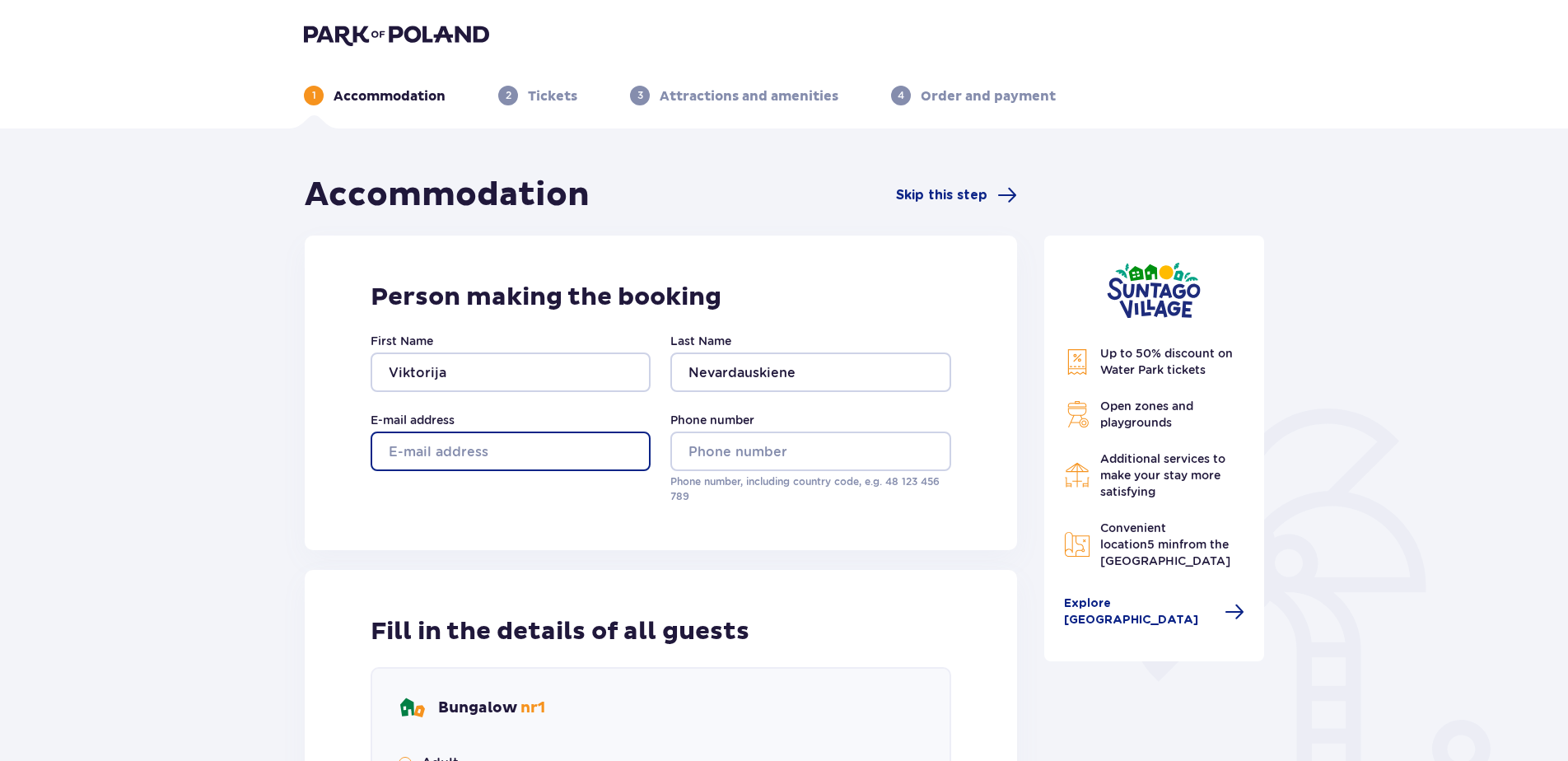
type input "tiuubi@gmail.com"
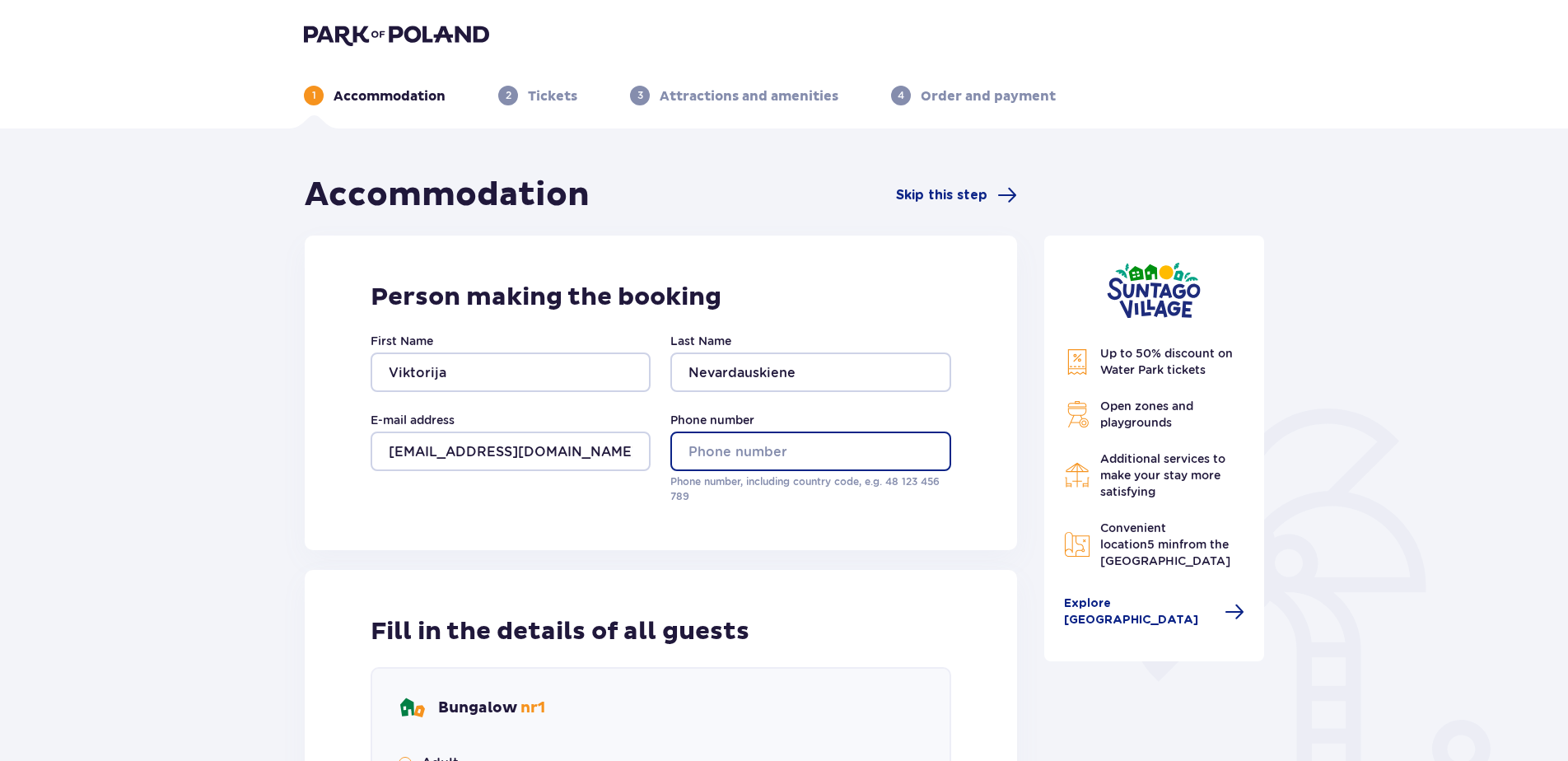
type input "+37068775733"
type input "Viktorija"
type input "Nevardauskiene"
type input "Ignijus"
type input "Nevardauskas"
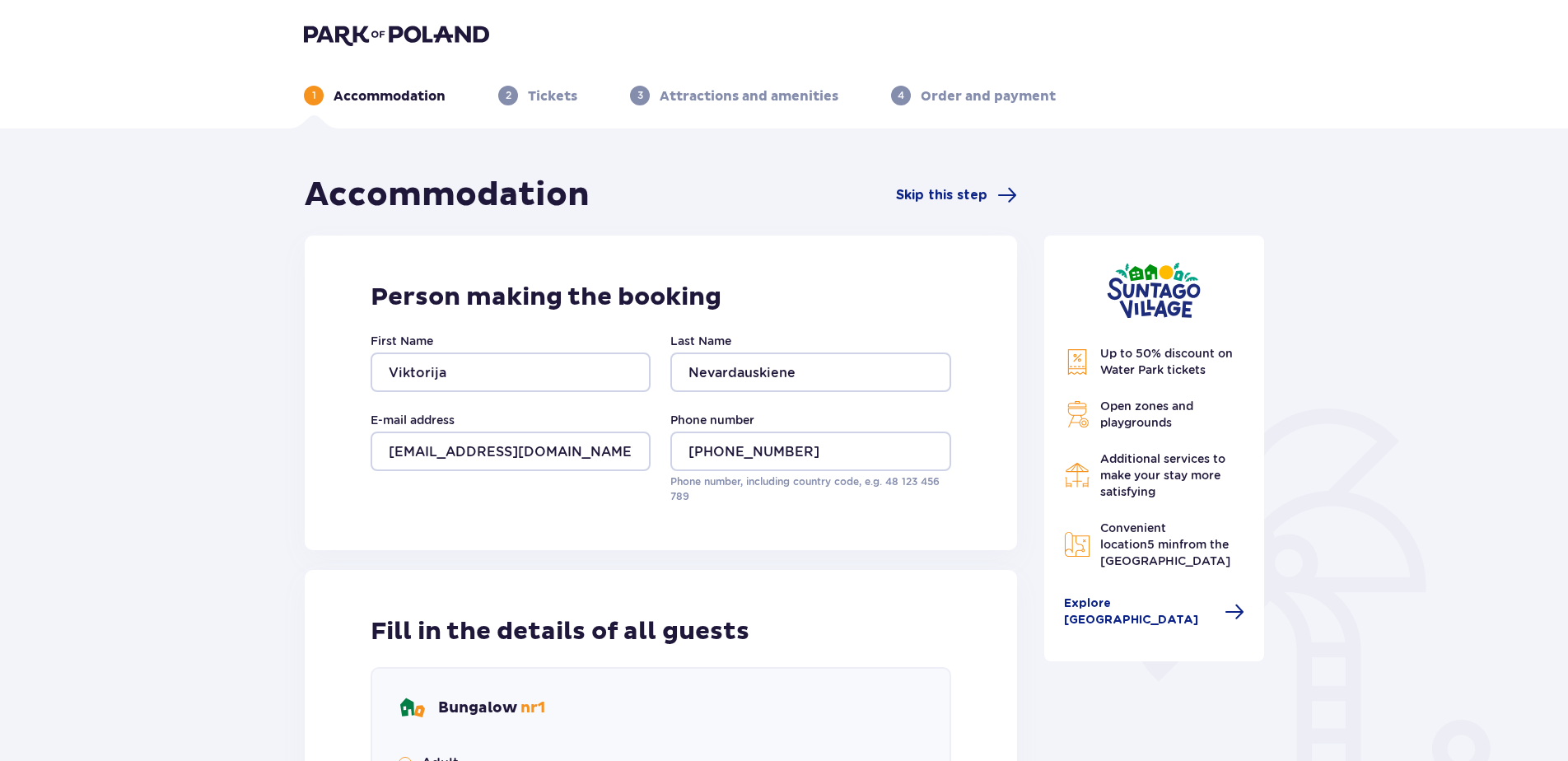
type input "Jonėja"
type input "Nevardauskaite"
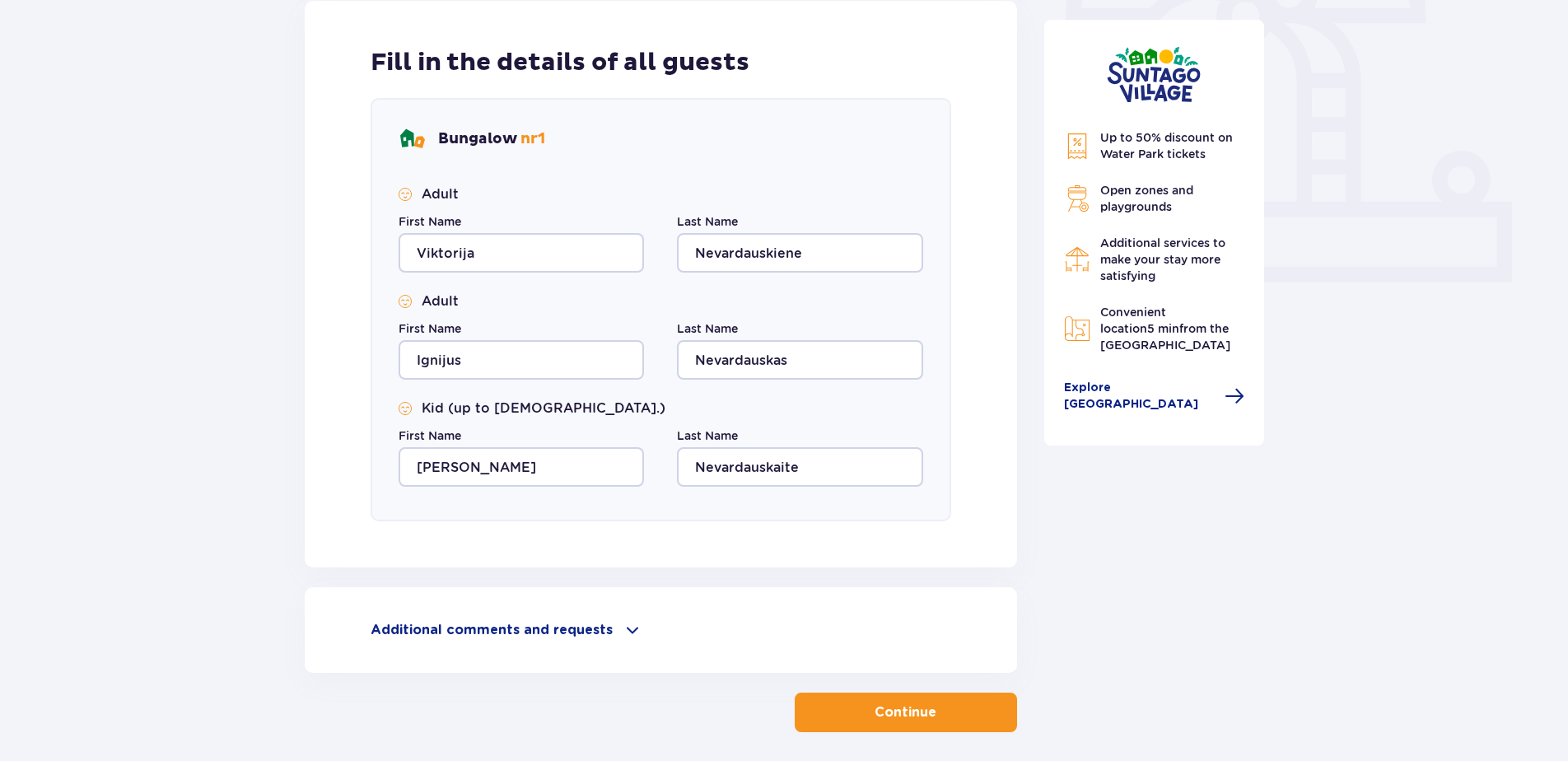
scroll to position [639, 0]
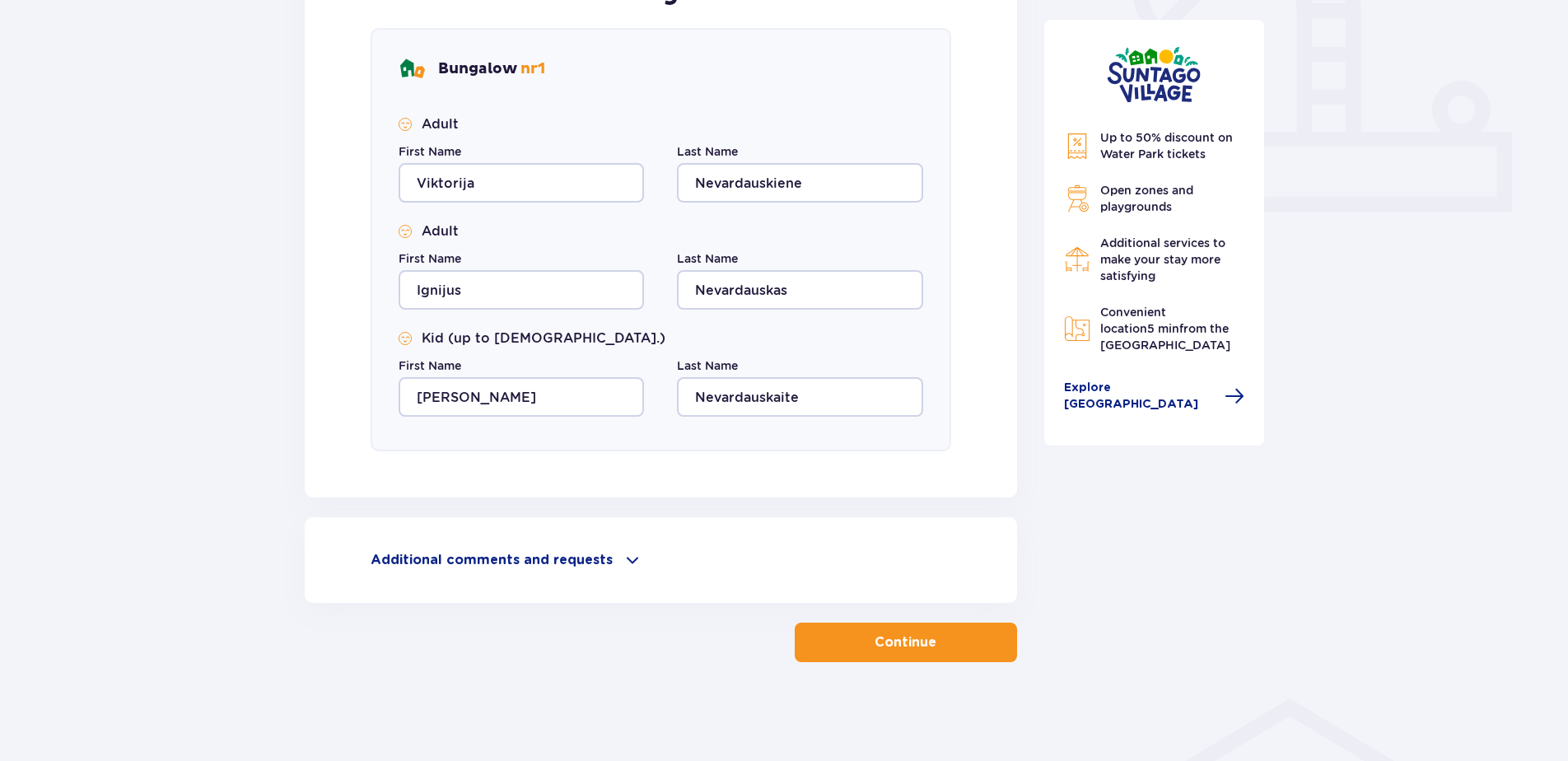
click at [887, 645] on p "Continue" at bounding box center [906, 643] width 62 height 18
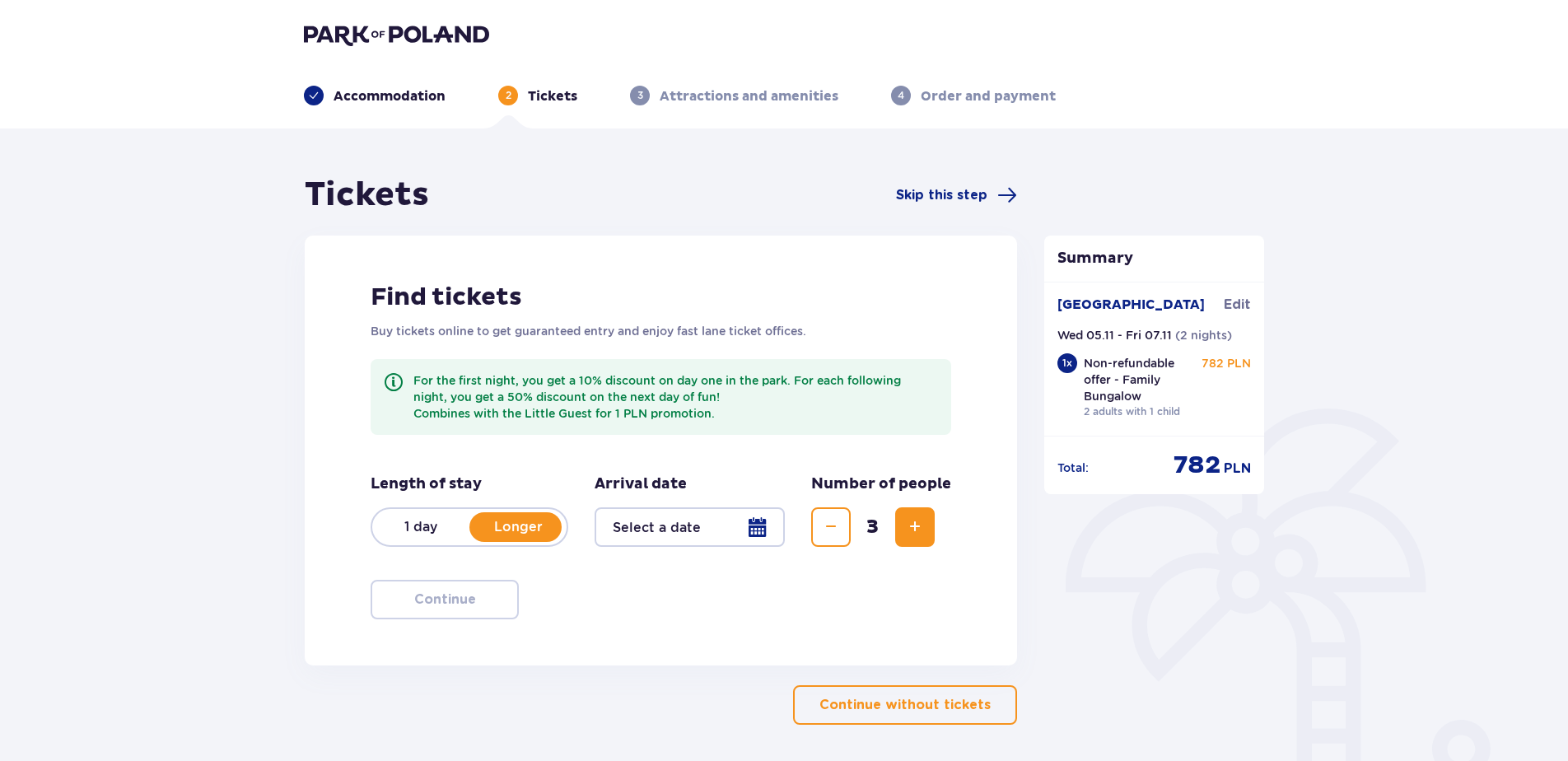
click at [748, 530] on div at bounding box center [690, 528] width 190 height 40
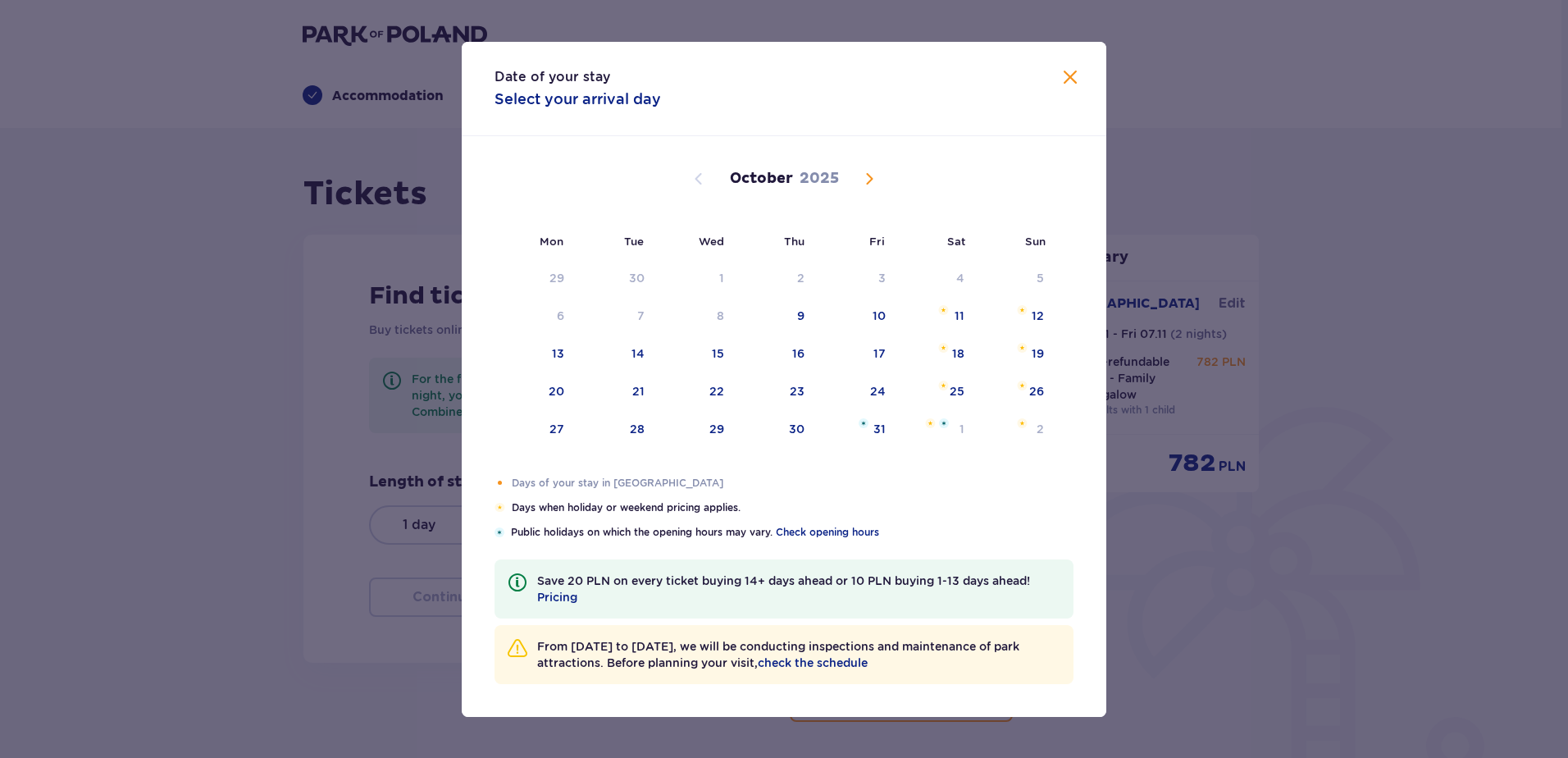
click at [873, 175] on span "Next month" at bounding box center [870, 179] width 20 height 20
click at [786, 313] on div "6" at bounding box center [775, 317] width 82 height 36
type input "06.11.25"
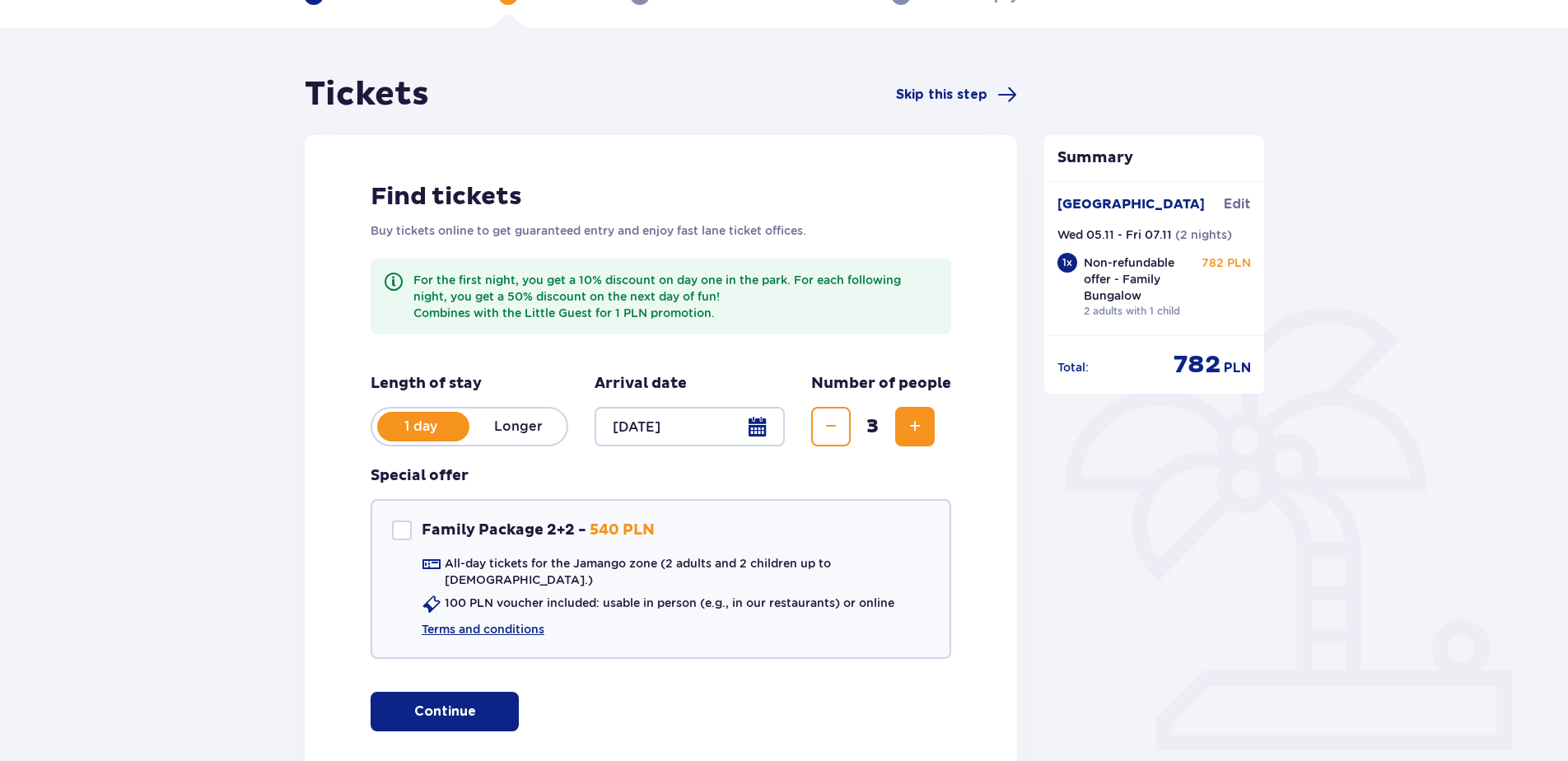
scroll to position [262, 0]
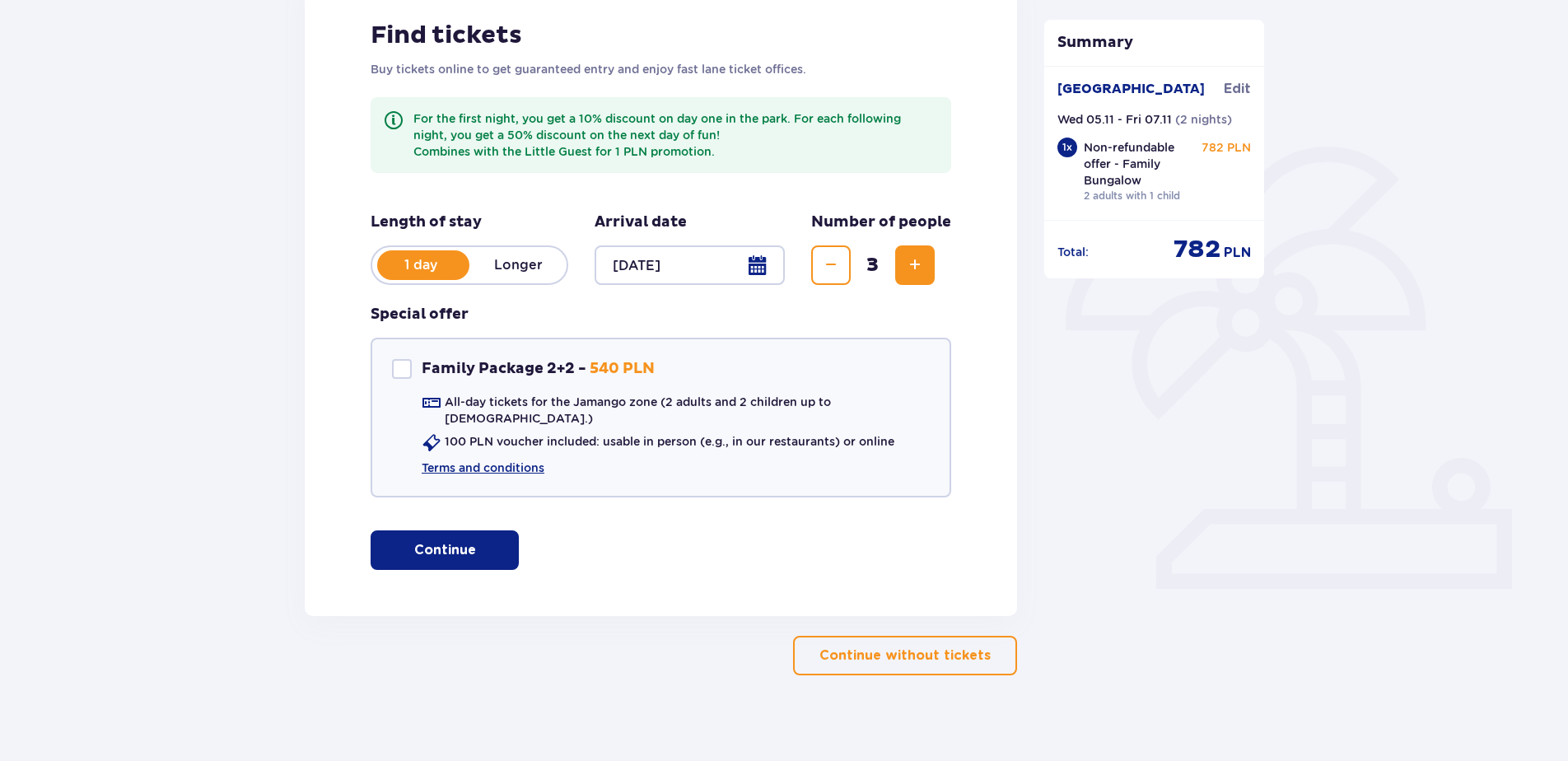
click at [429, 541] on p "Continue" at bounding box center [445, 550] width 62 height 18
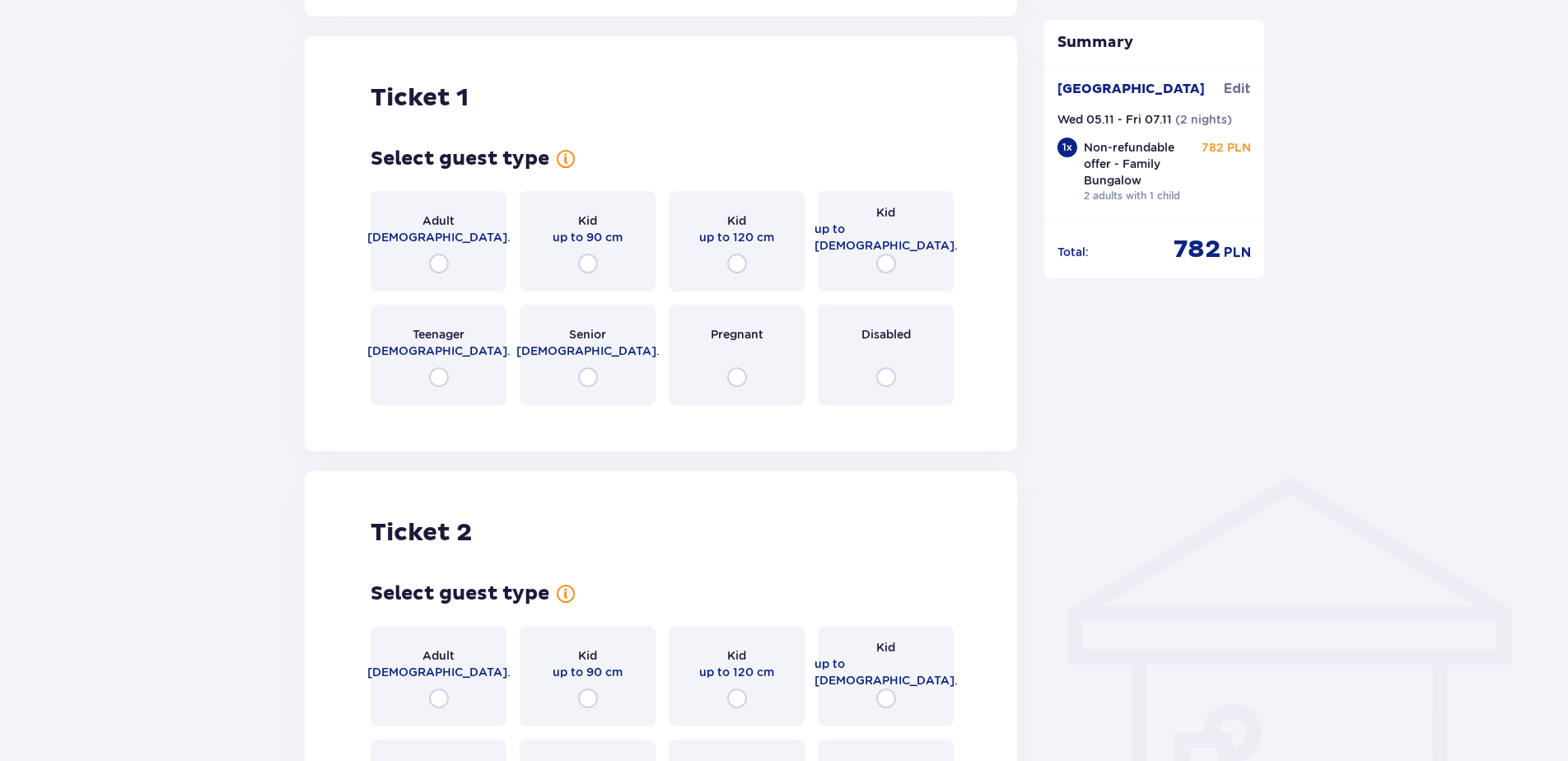
scroll to position [865, 0]
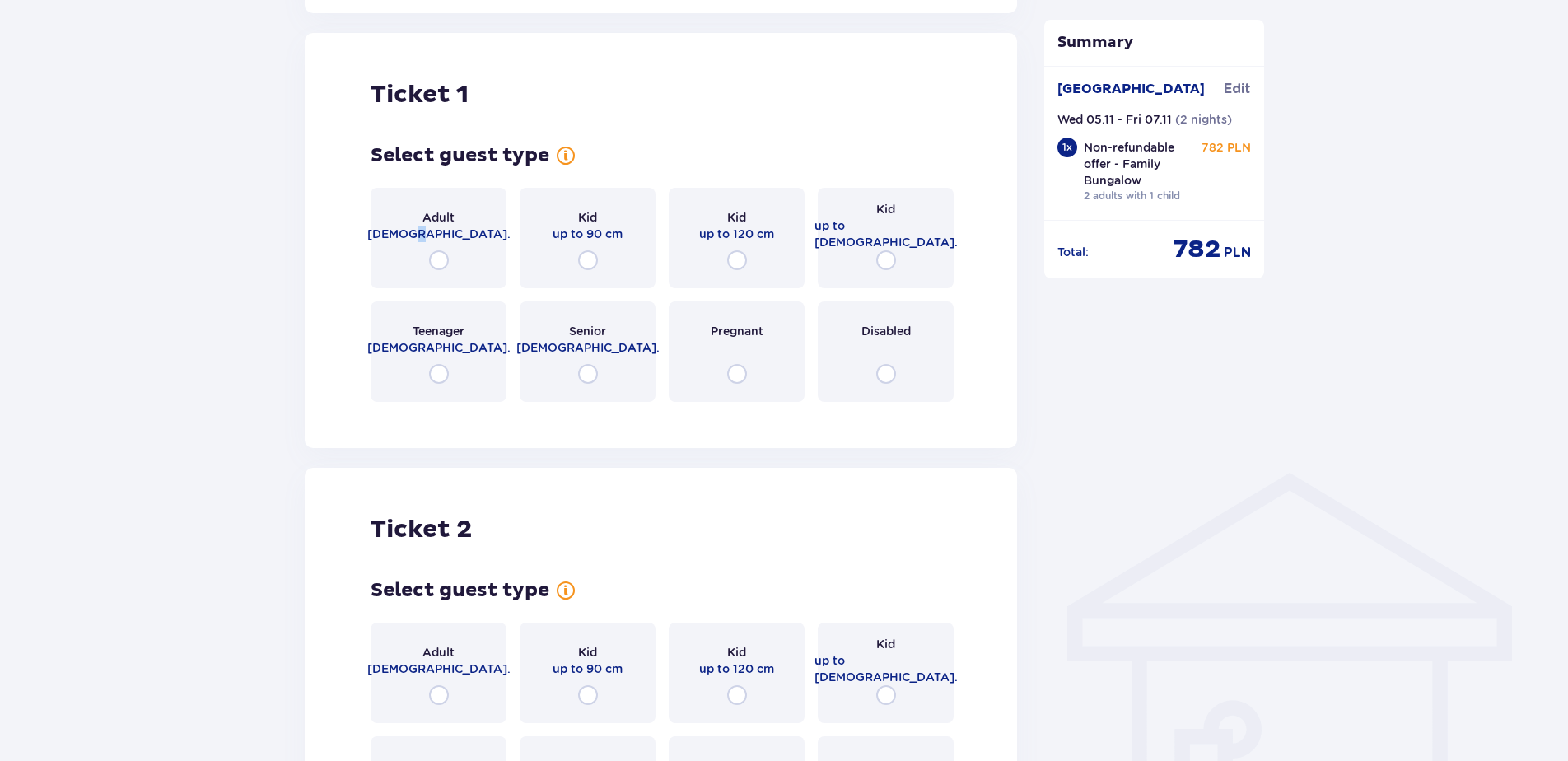
click at [442, 228] on span "18 - 65 y.o." at bounding box center [438, 234] width 143 height 17
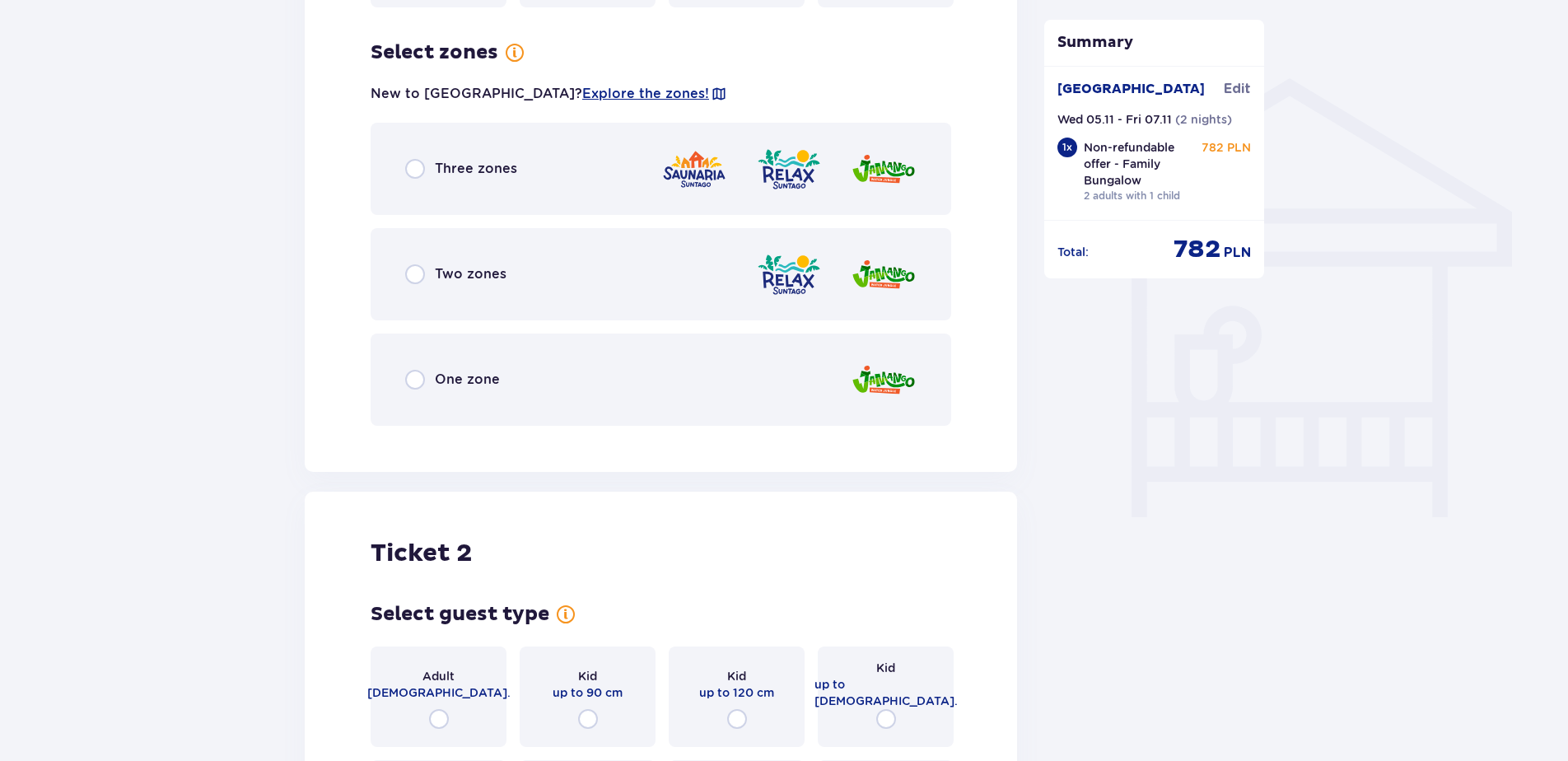
scroll to position [1267, 0]
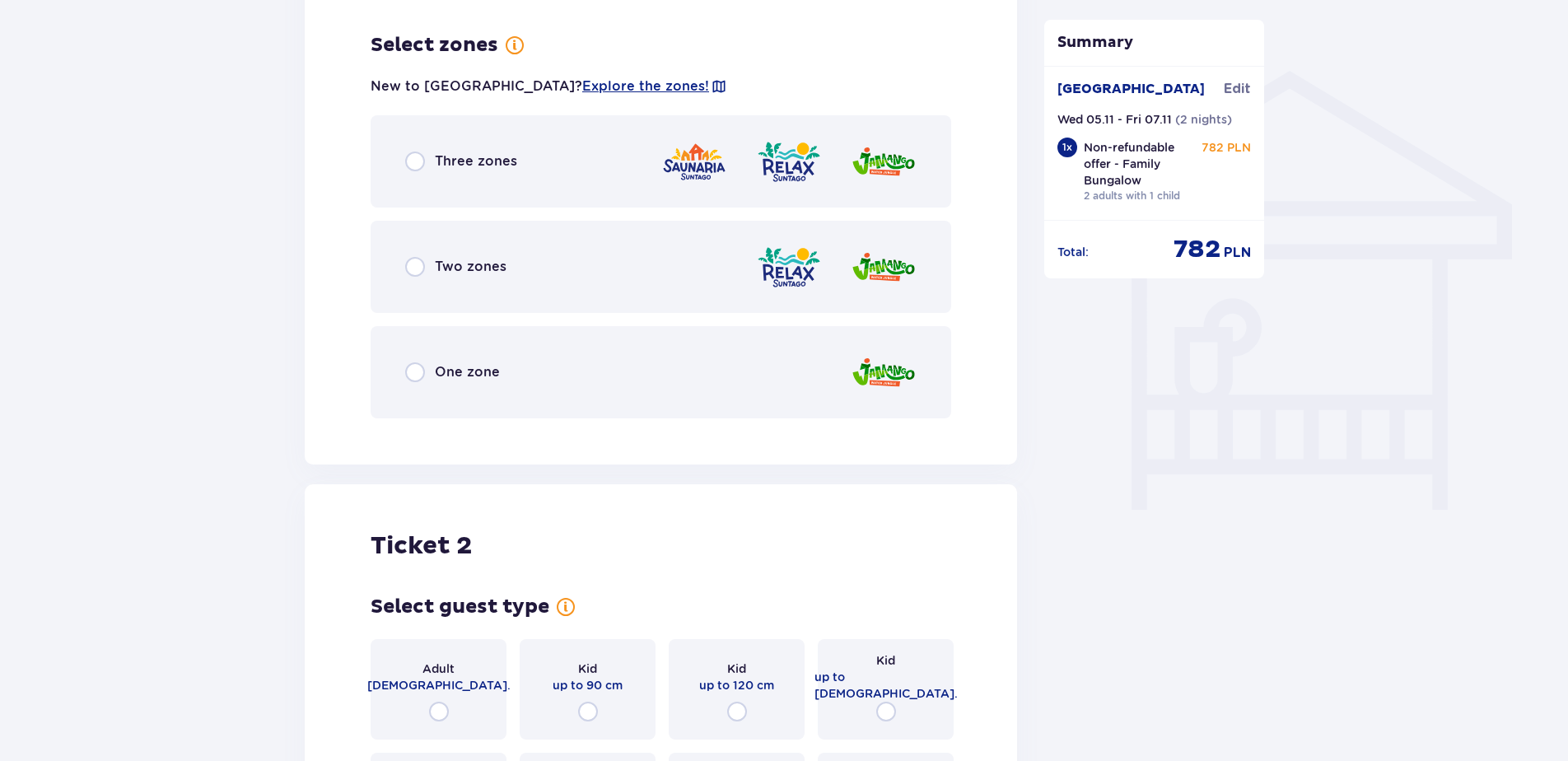
click at [420, 362] on input "radio" at bounding box center [415, 372] width 20 height 20
radio input "true"
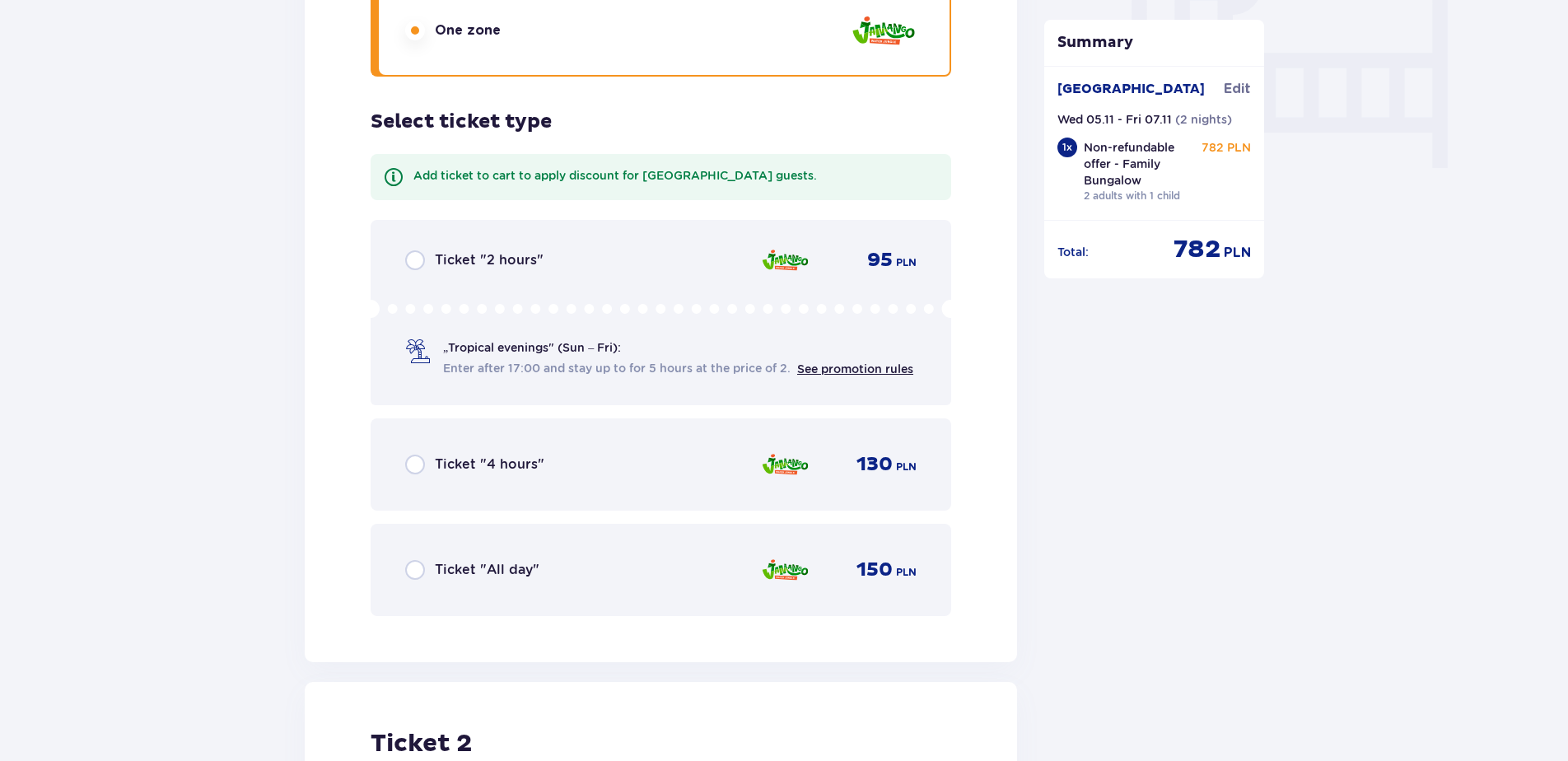
scroll to position [1686, 0]
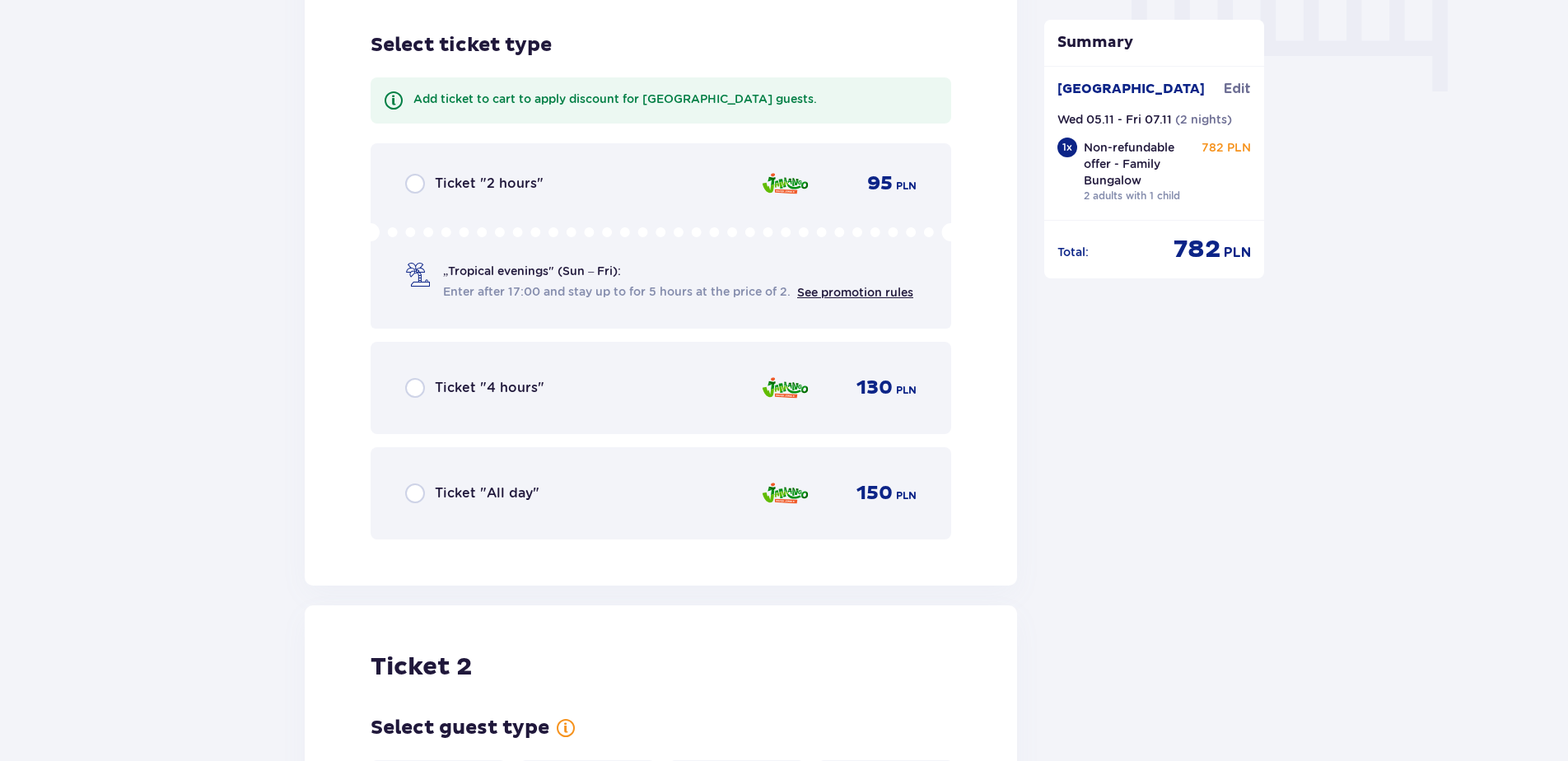
click at [407, 484] on input "radio" at bounding box center [415, 494] width 20 height 20
radio input "true"
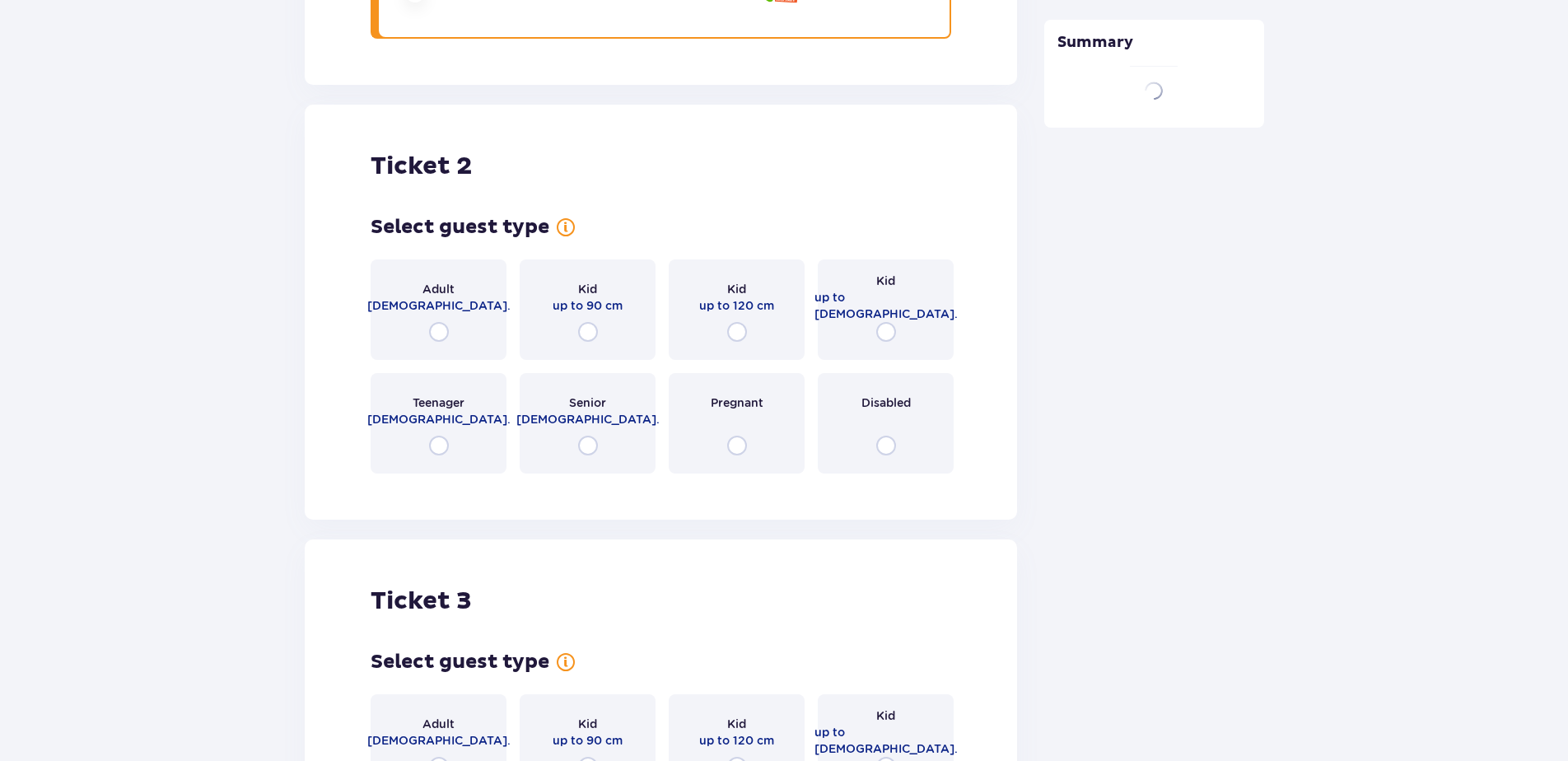
scroll to position [2258, 0]
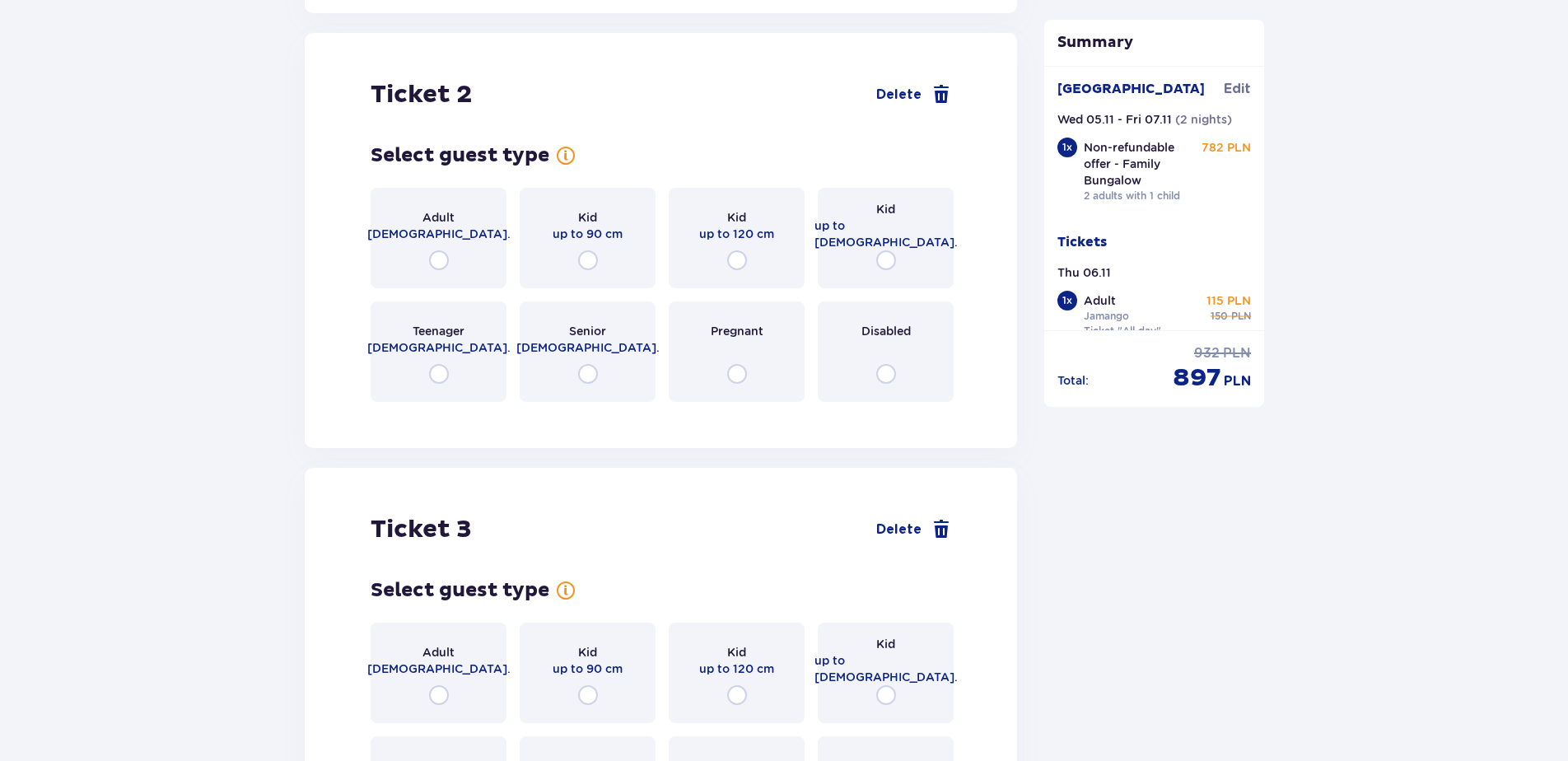
click at [438, 251] on input "radio" at bounding box center [439, 261] width 20 height 20
radio input "true"
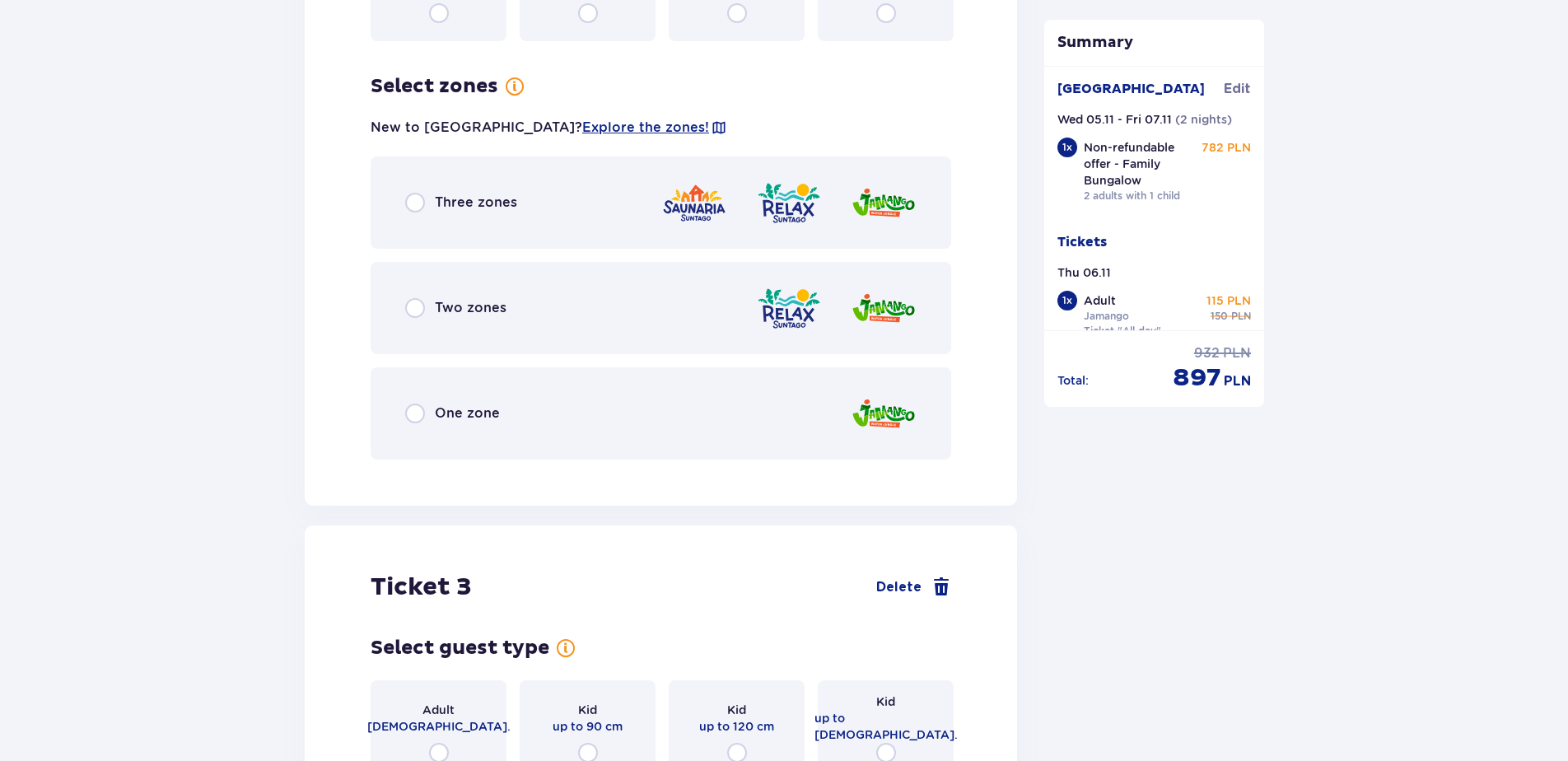
scroll to position [2660, 0]
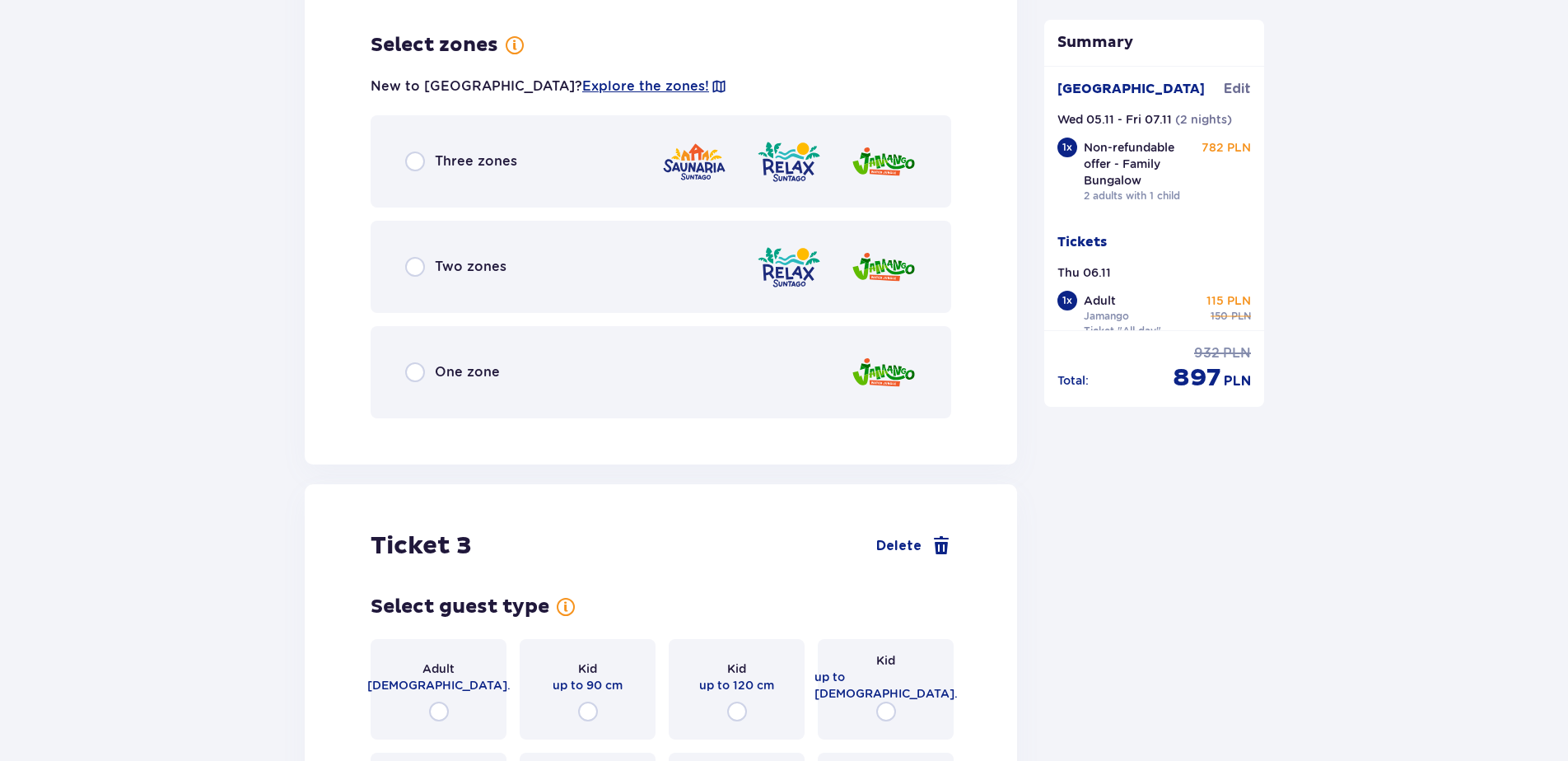
click at [417, 362] on input "radio" at bounding box center [415, 372] width 20 height 20
radio input "true"
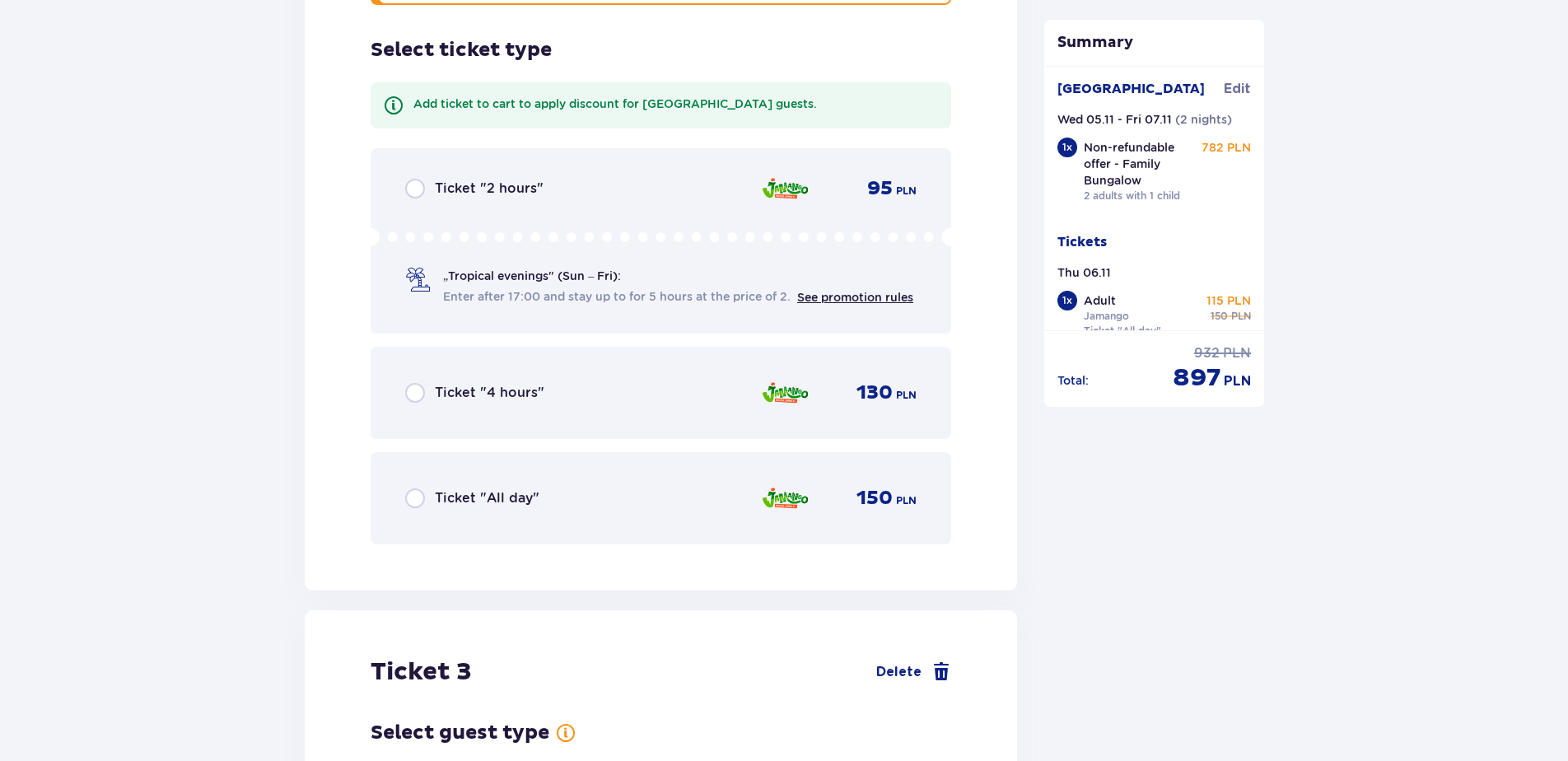
scroll to position [3079, 0]
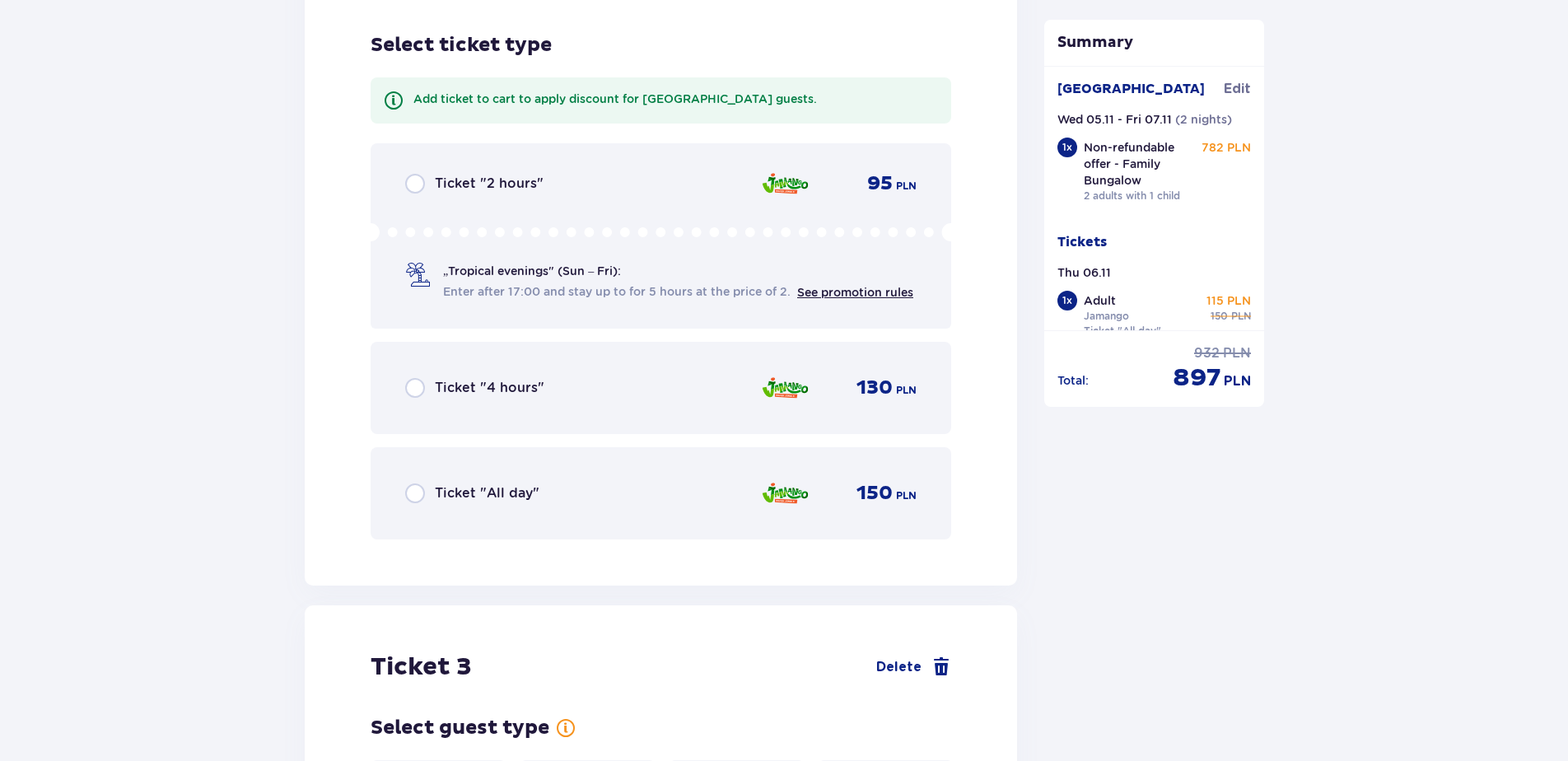
click at [410, 484] on input "radio" at bounding box center [415, 494] width 20 height 20
radio input "true"
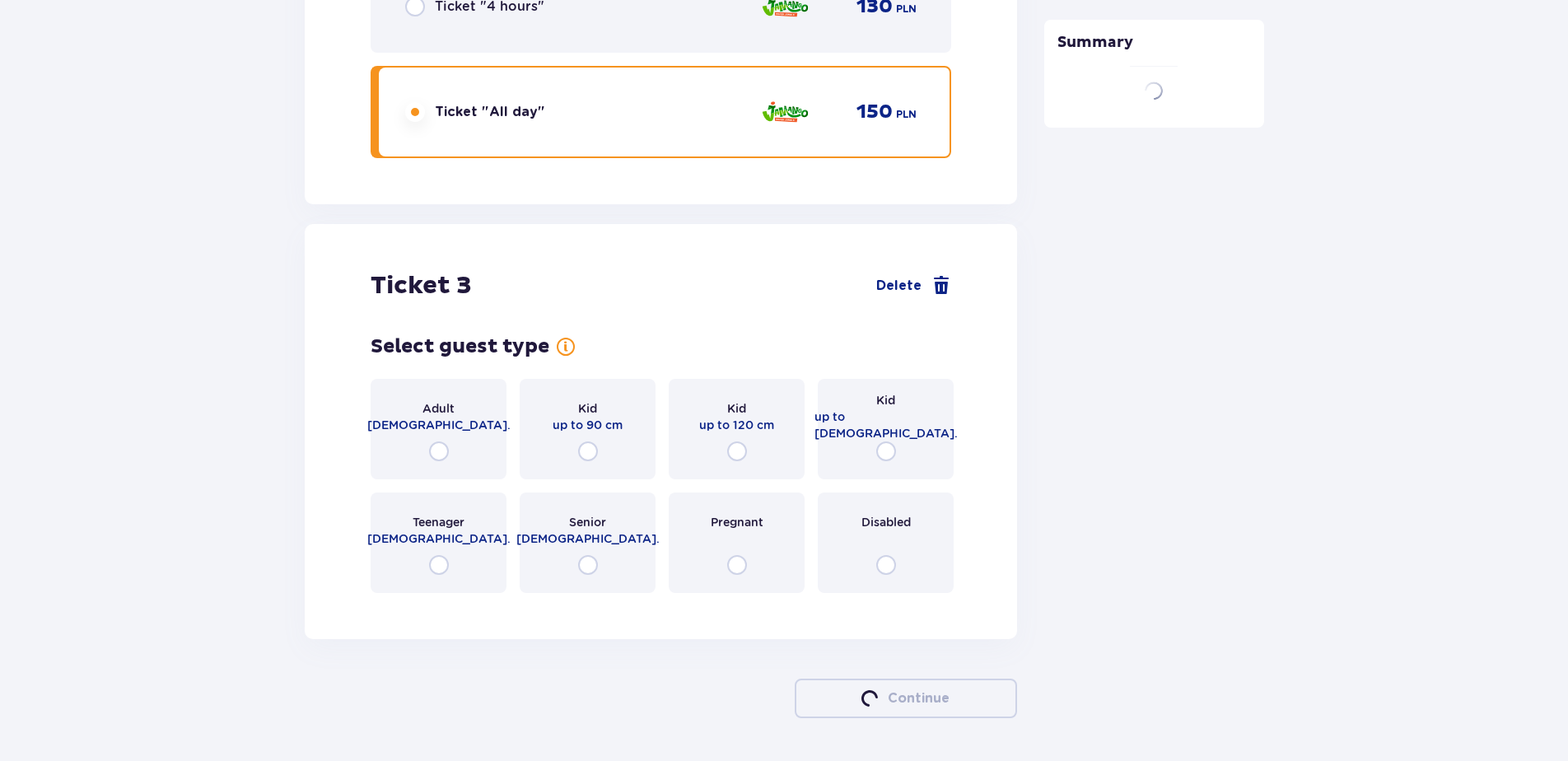
scroll to position [3503, 0]
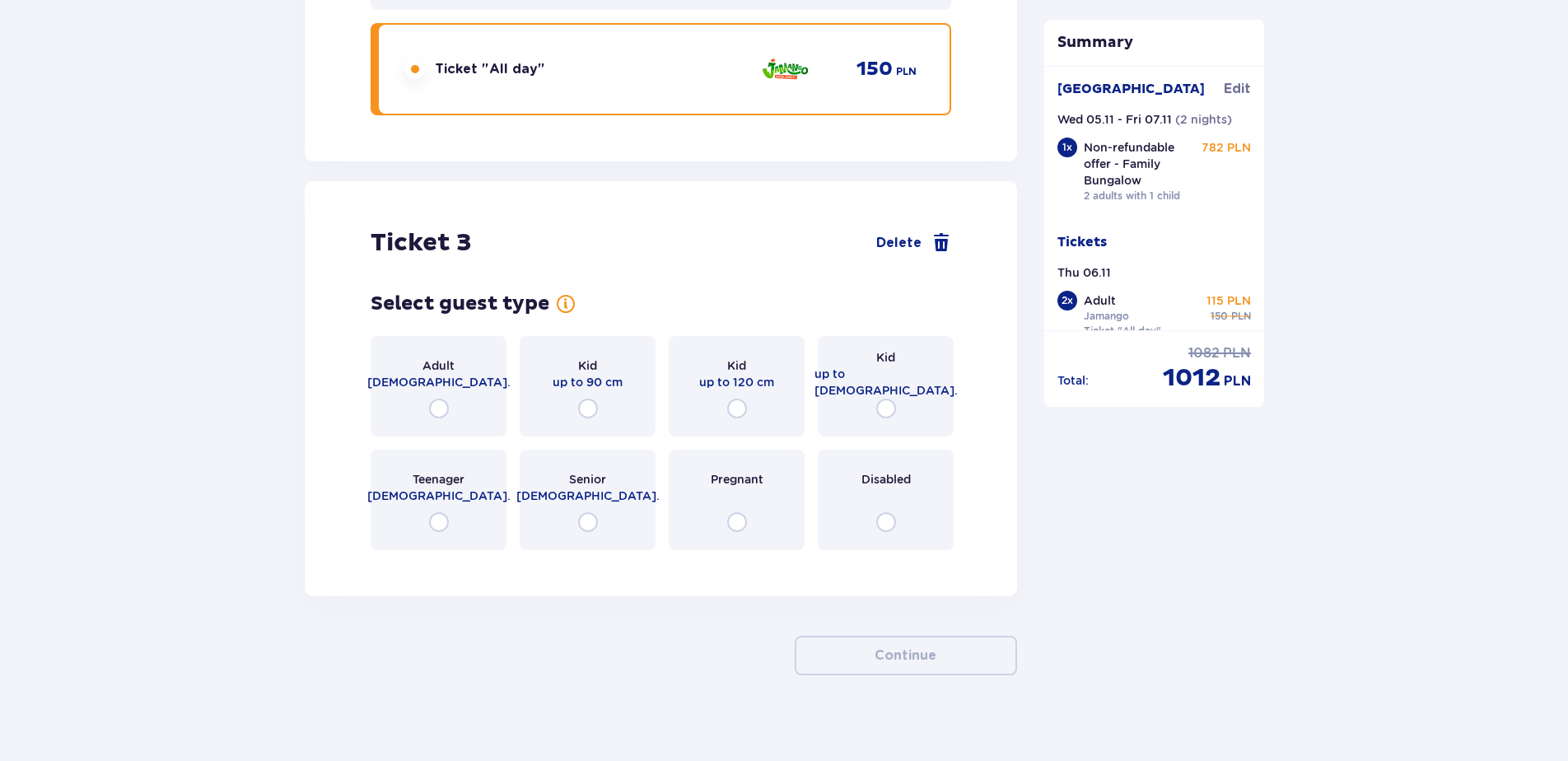
click at [438, 513] on input "radio" at bounding box center [439, 523] width 20 height 20
radio input "true"
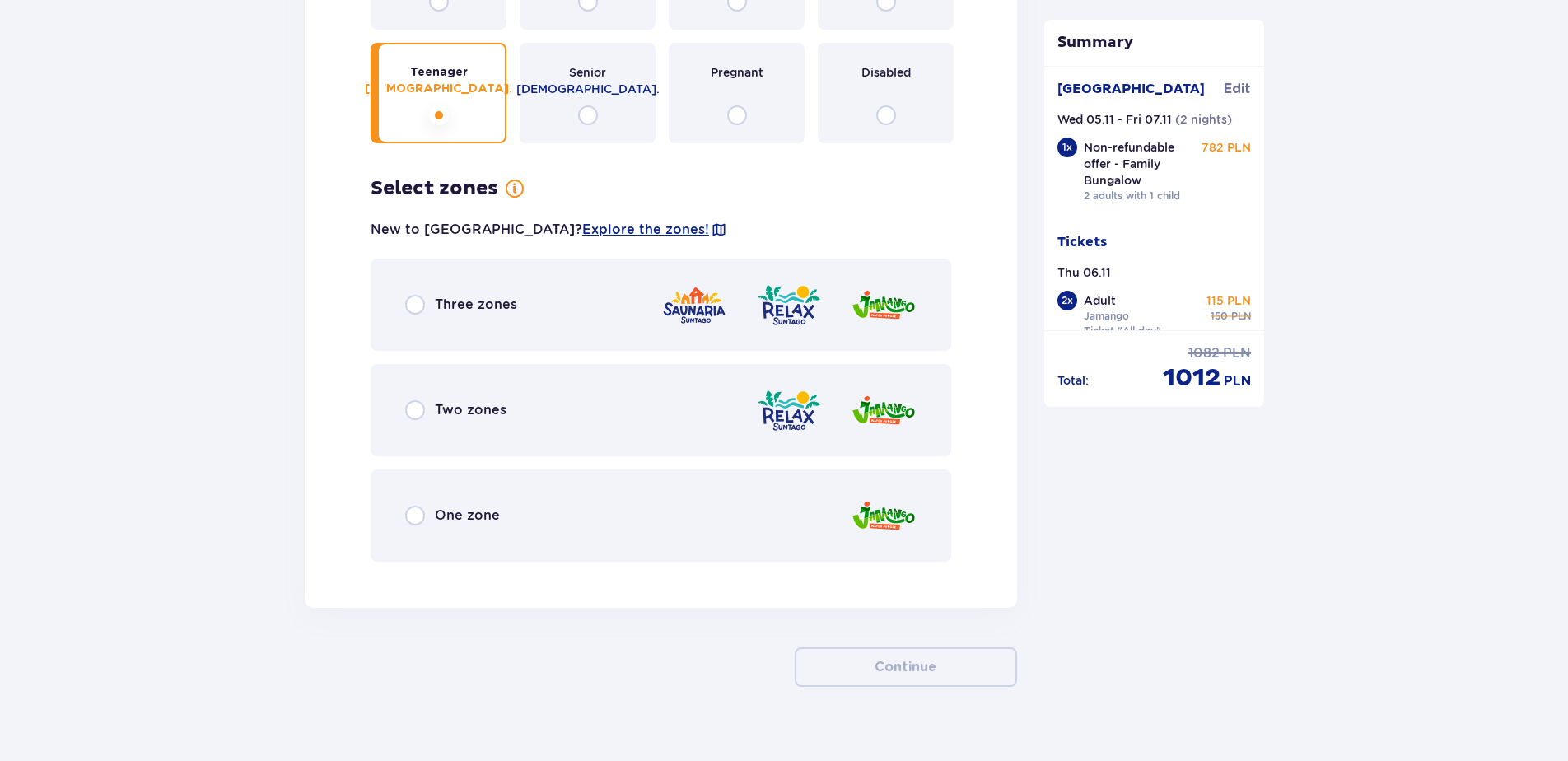
scroll to position [3922, 0]
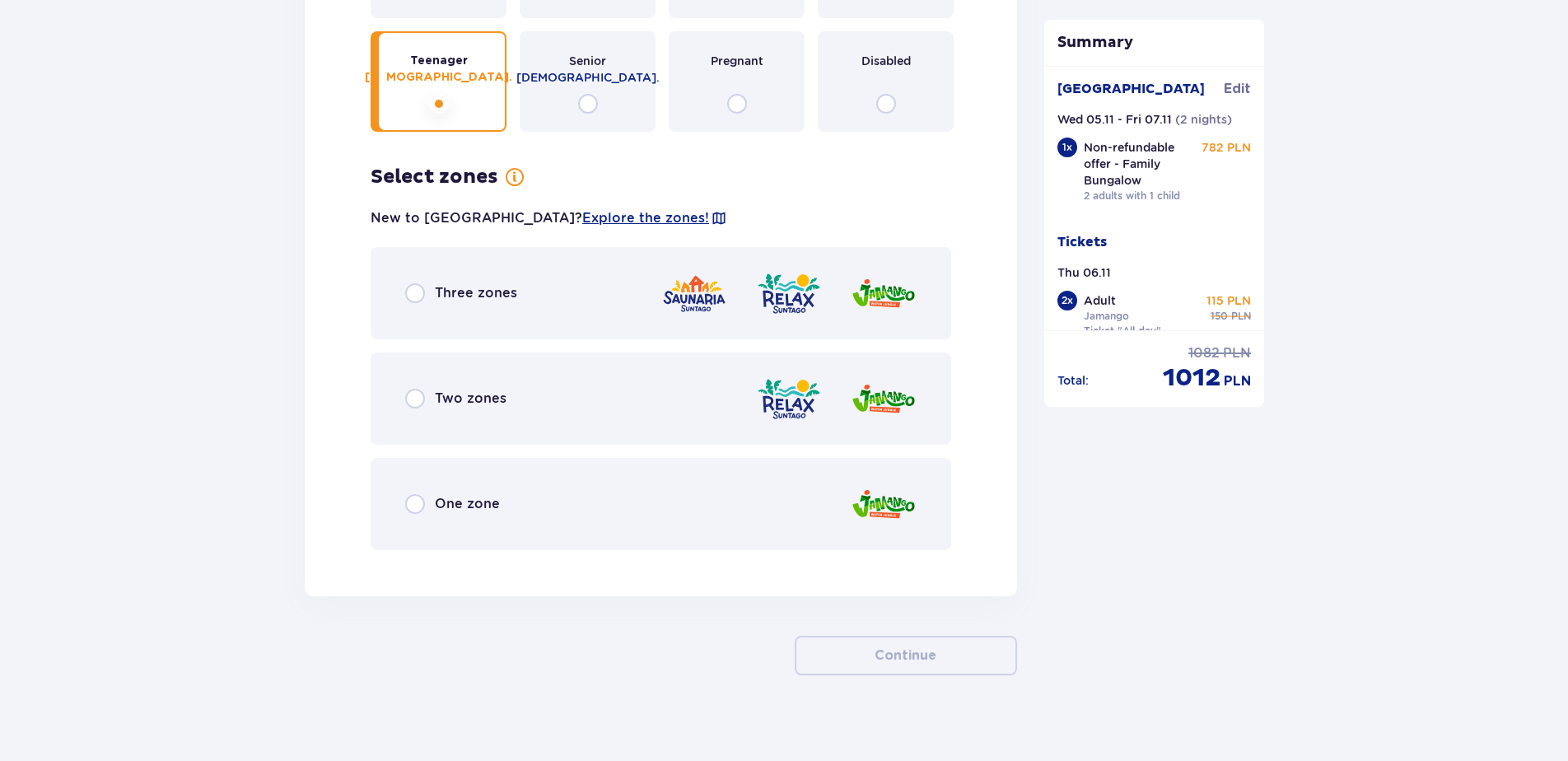
click at [412, 500] on input "radio" at bounding box center [415, 505] width 20 height 20
radio input "true"
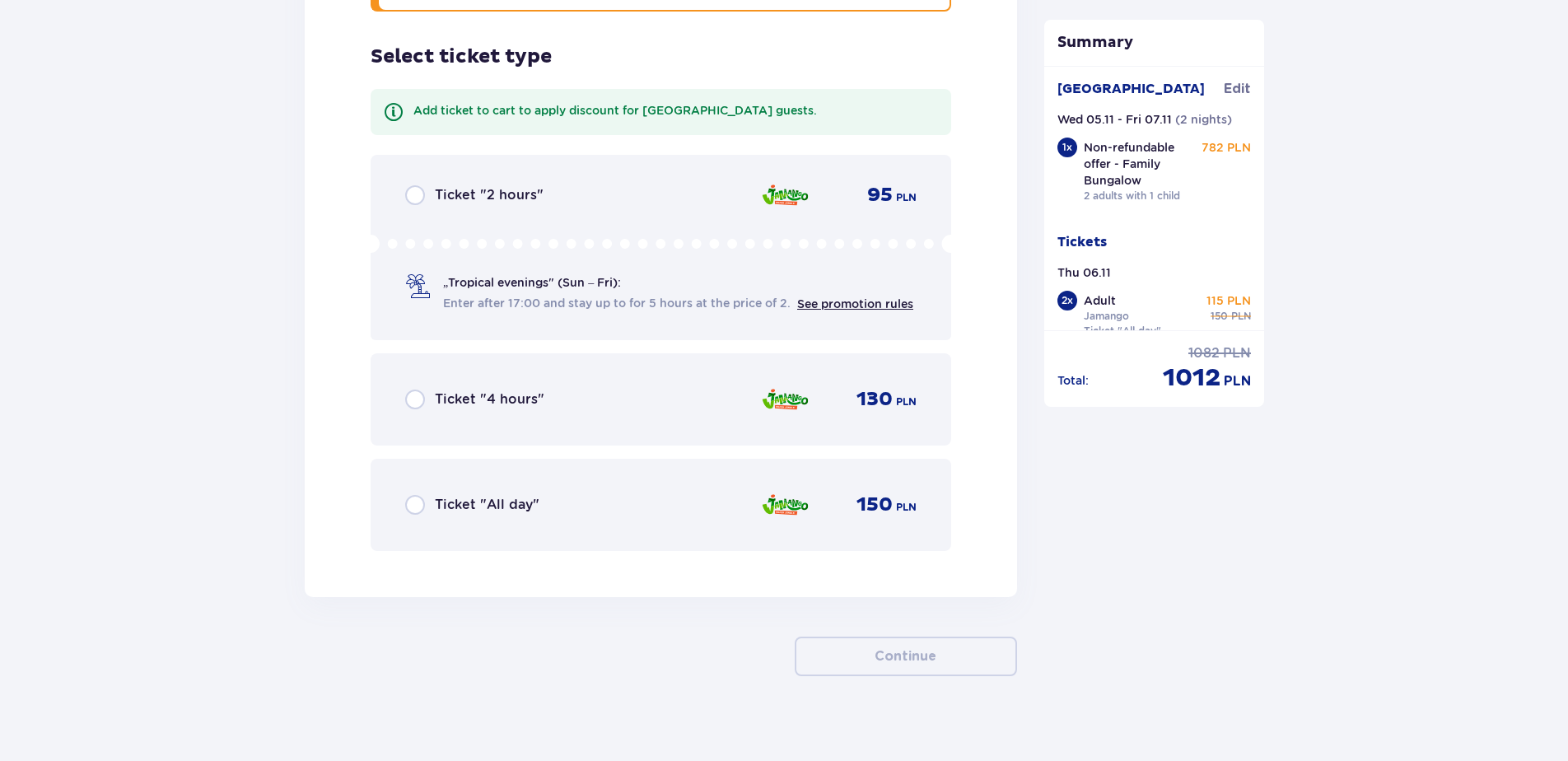
scroll to position [4461, 0]
click at [411, 495] on input "radio" at bounding box center [415, 505] width 20 height 20
radio input "true"
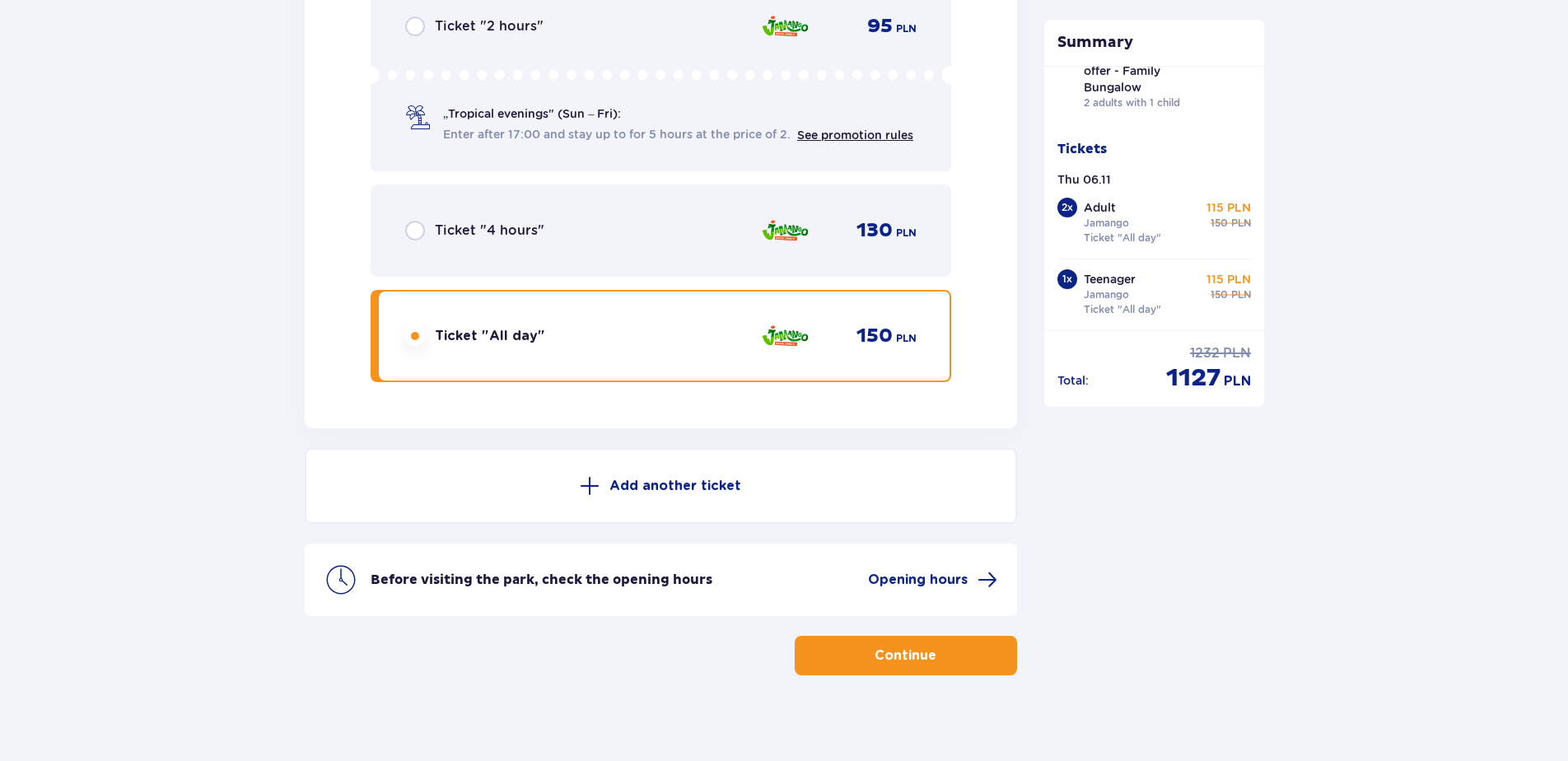
scroll to position [97, 0]
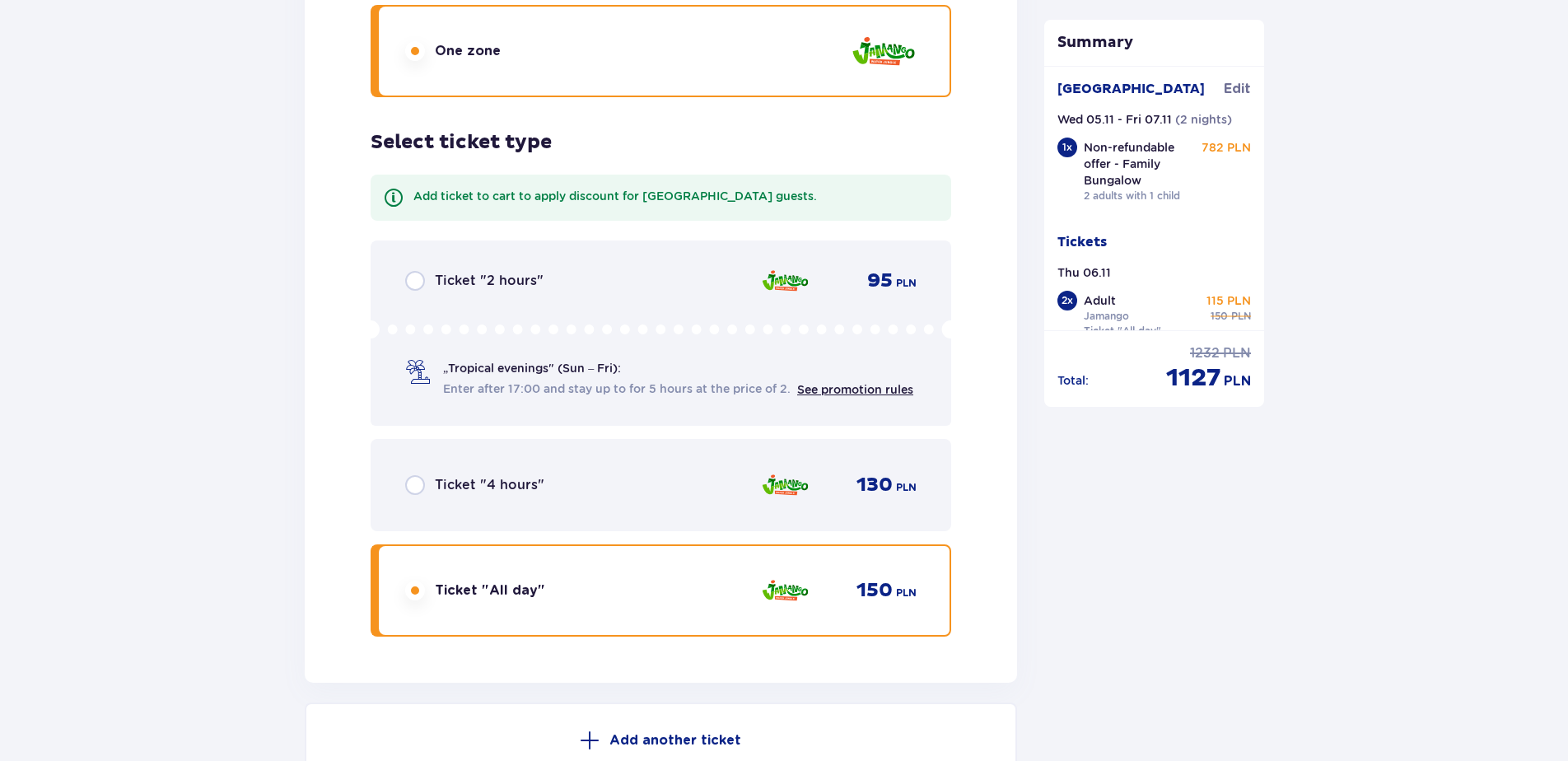
scroll to position [4630, 0]
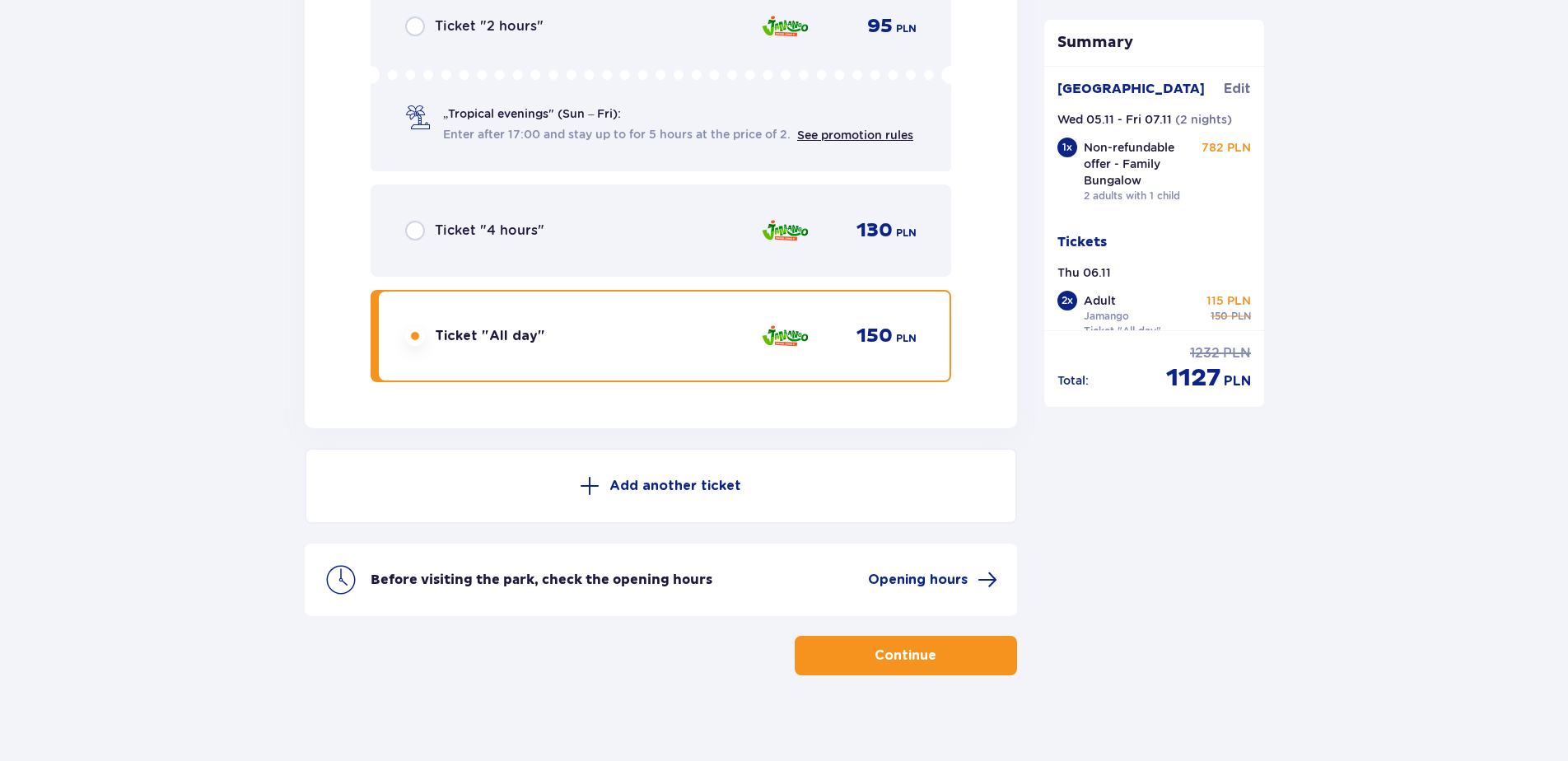
click at [925, 646] on button "Continue" at bounding box center [906, 656] width 222 height 40
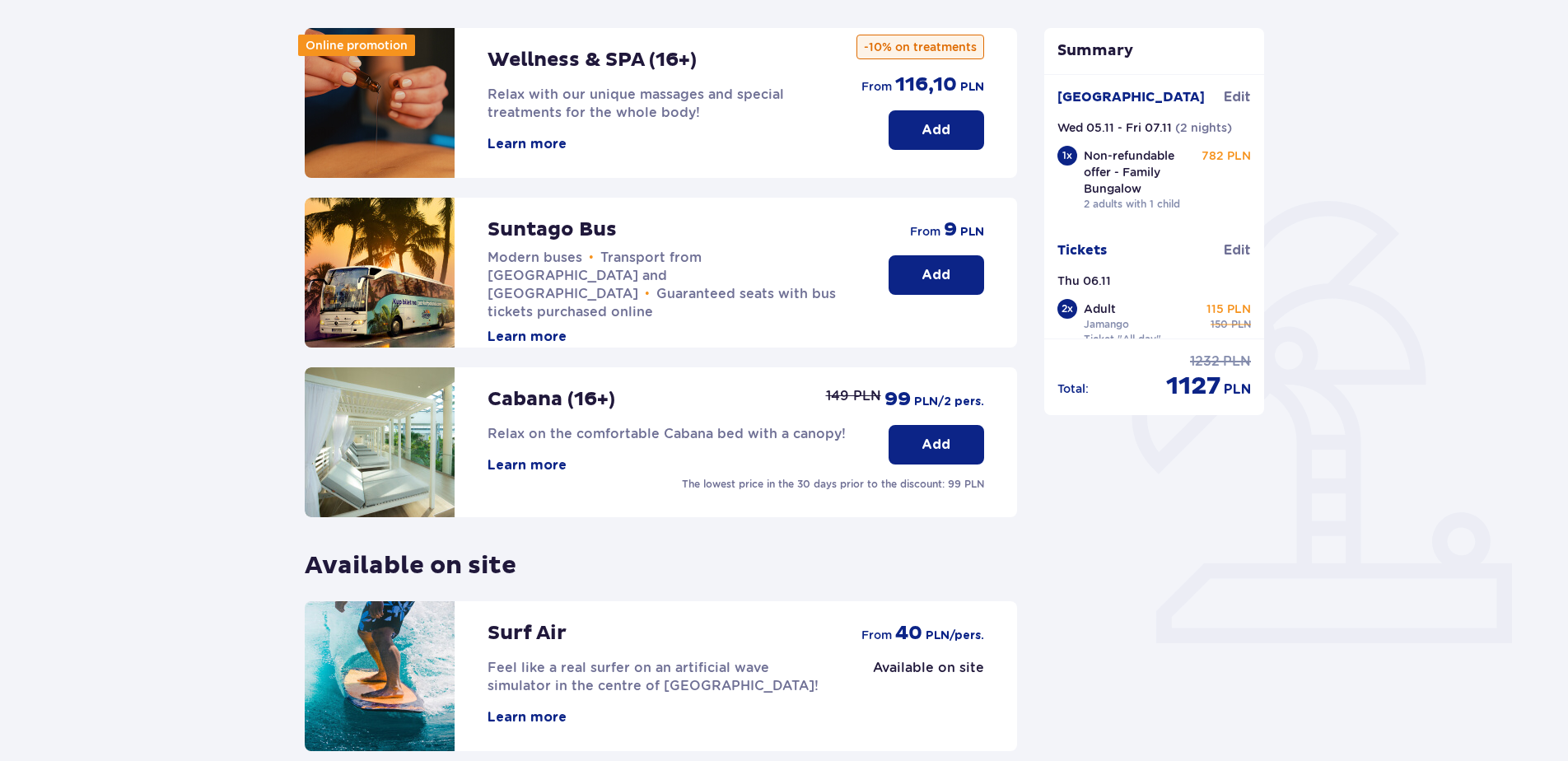
scroll to position [356, 0]
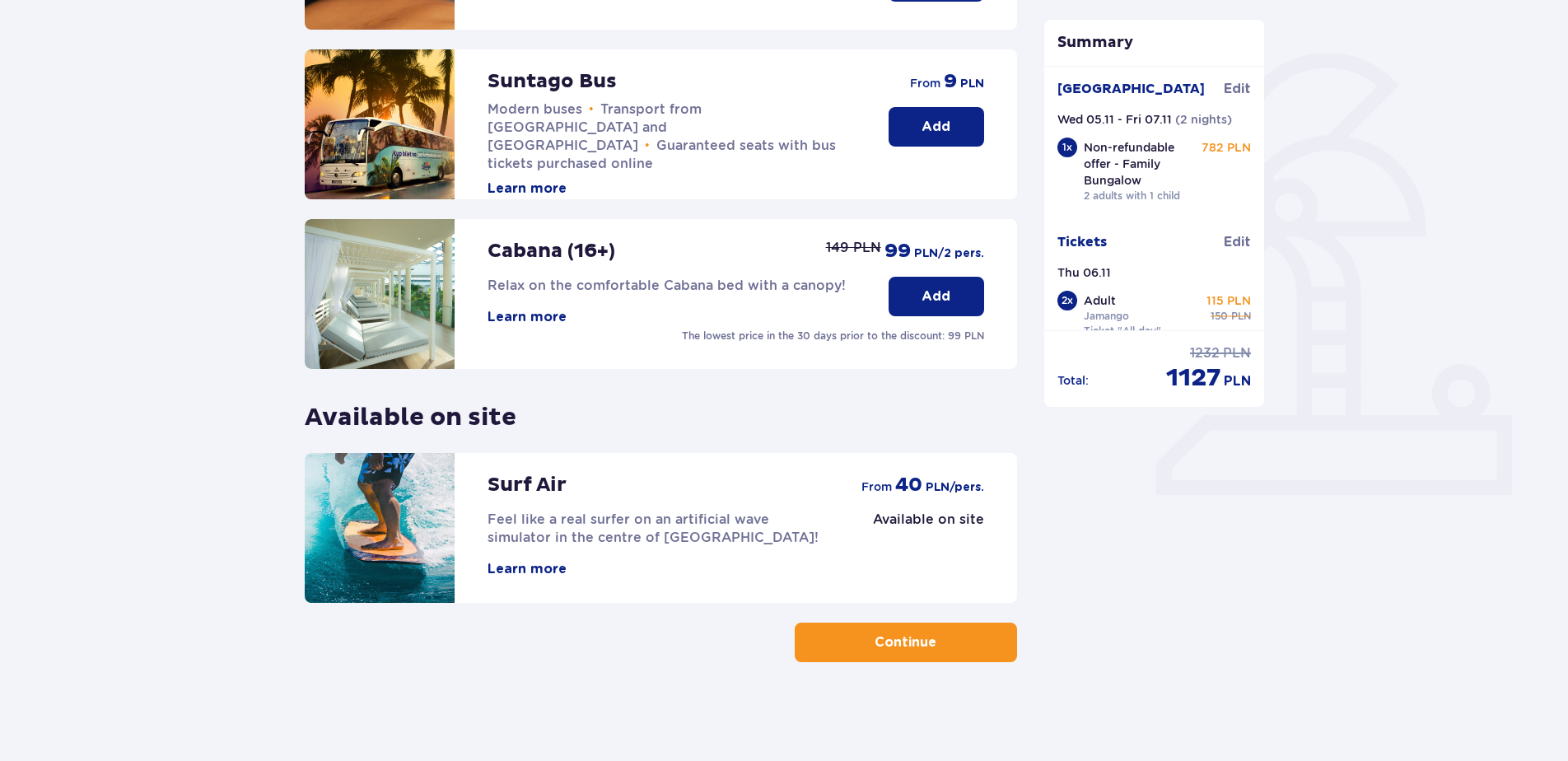
click at [903, 639] on p "Continue" at bounding box center [906, 643] width 62 height 18
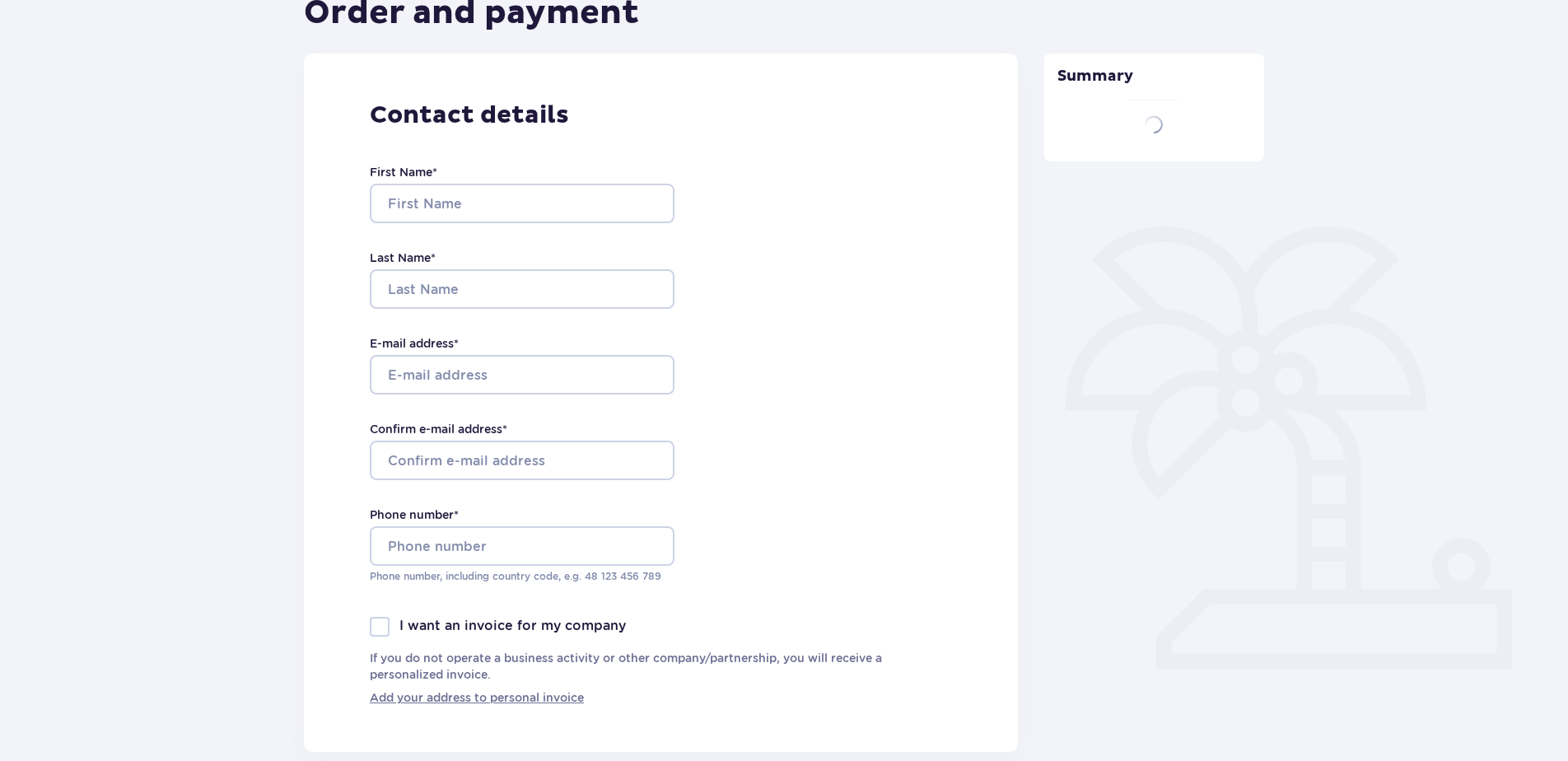
type input "Viktorija"
type input "Nevardauskiene"
type input "tiuubi@gmail.com"
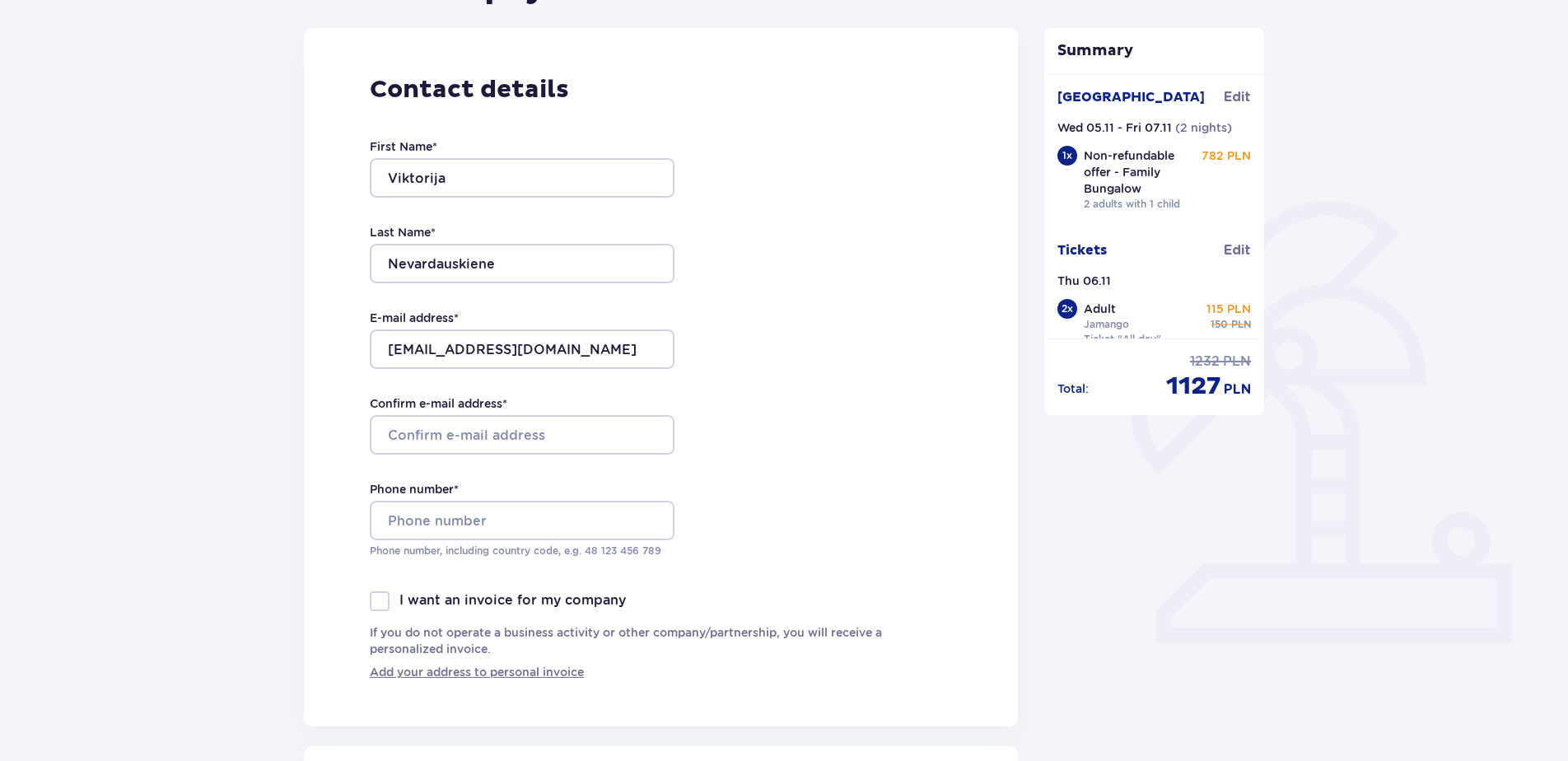
scroll to position [247, 0]
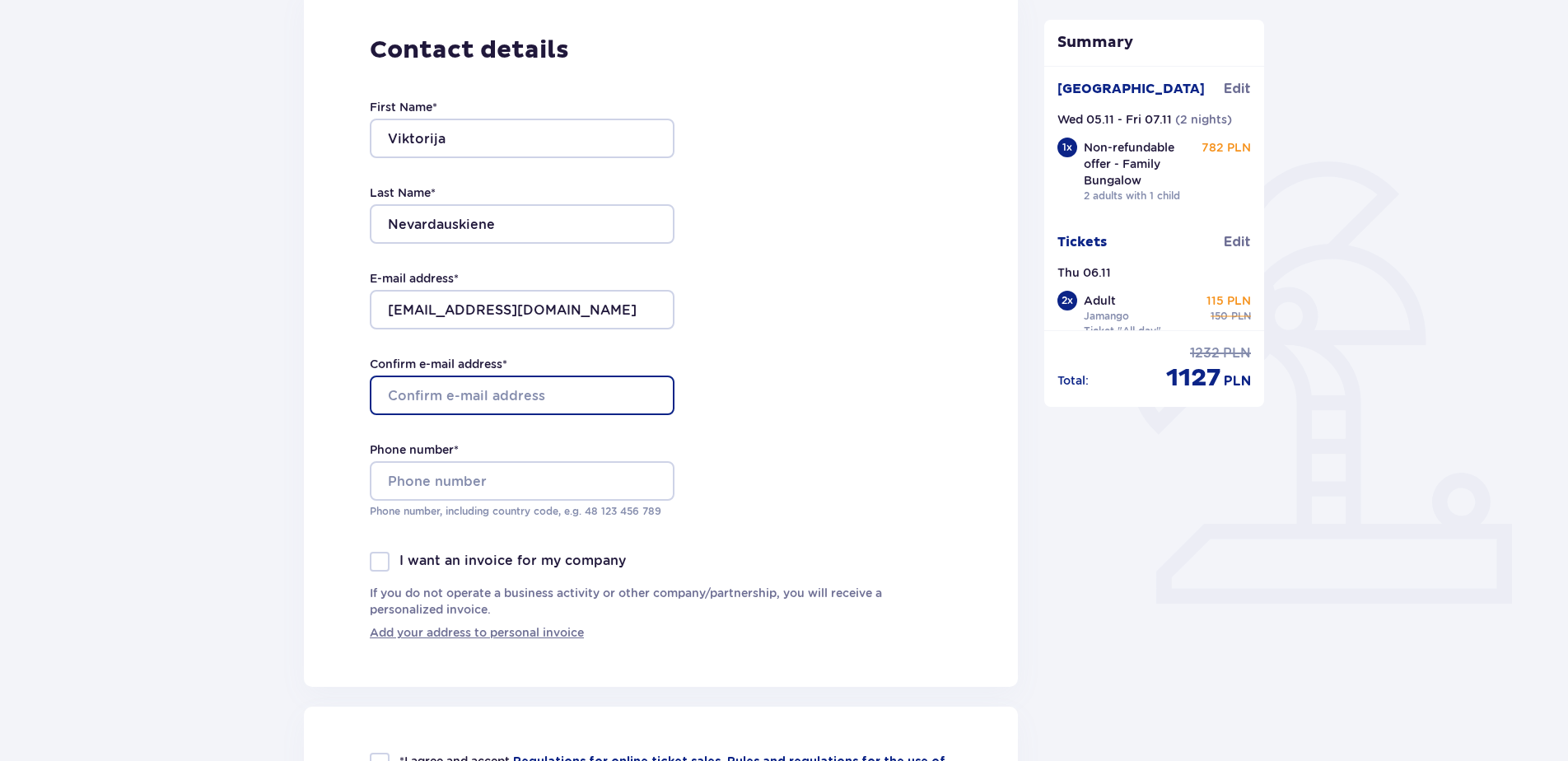
click at [428, 390] on input "Confirm e-mail address *" at bounding box center [522, 395] width 305 height 40
type input "tiuubi@gmail.com"
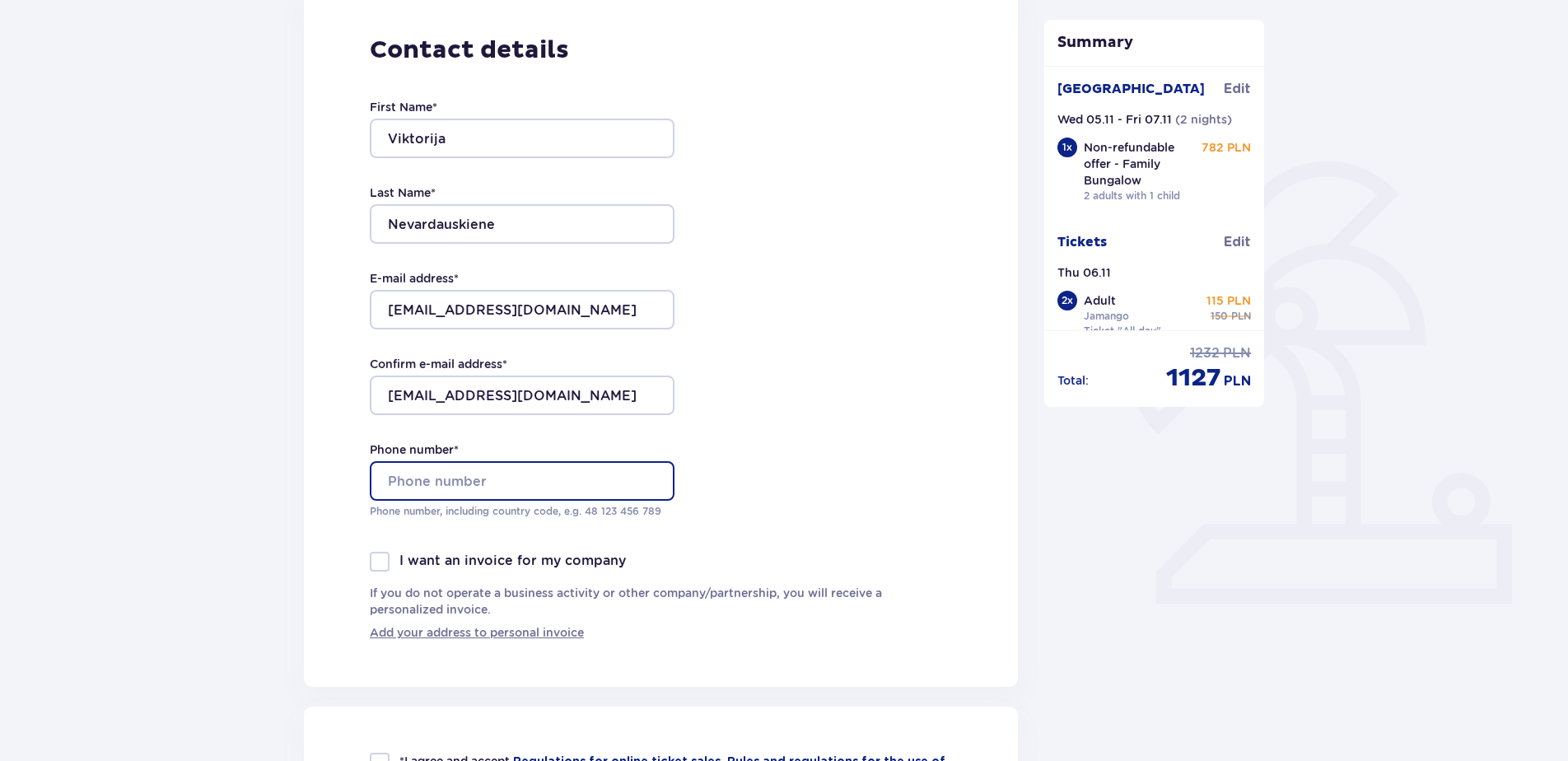
type input "+37068775733"
click at [328, 477] on div "Contact details First Name * Viktorija Last Name * Nevardauskiene E-mail addres…" at bounding box center [662, 337] width 715 height 699
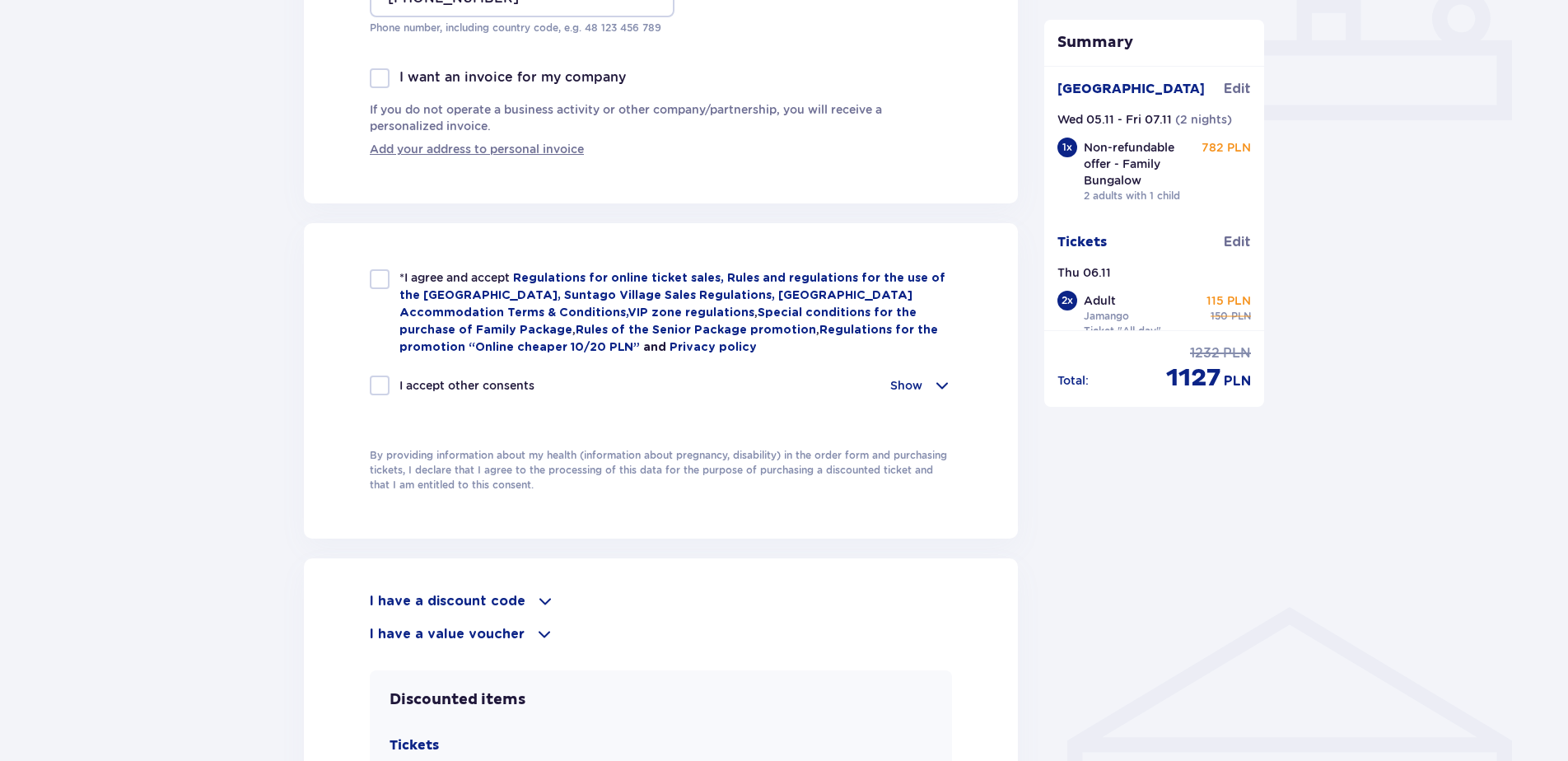
scroll to position [741, 0]
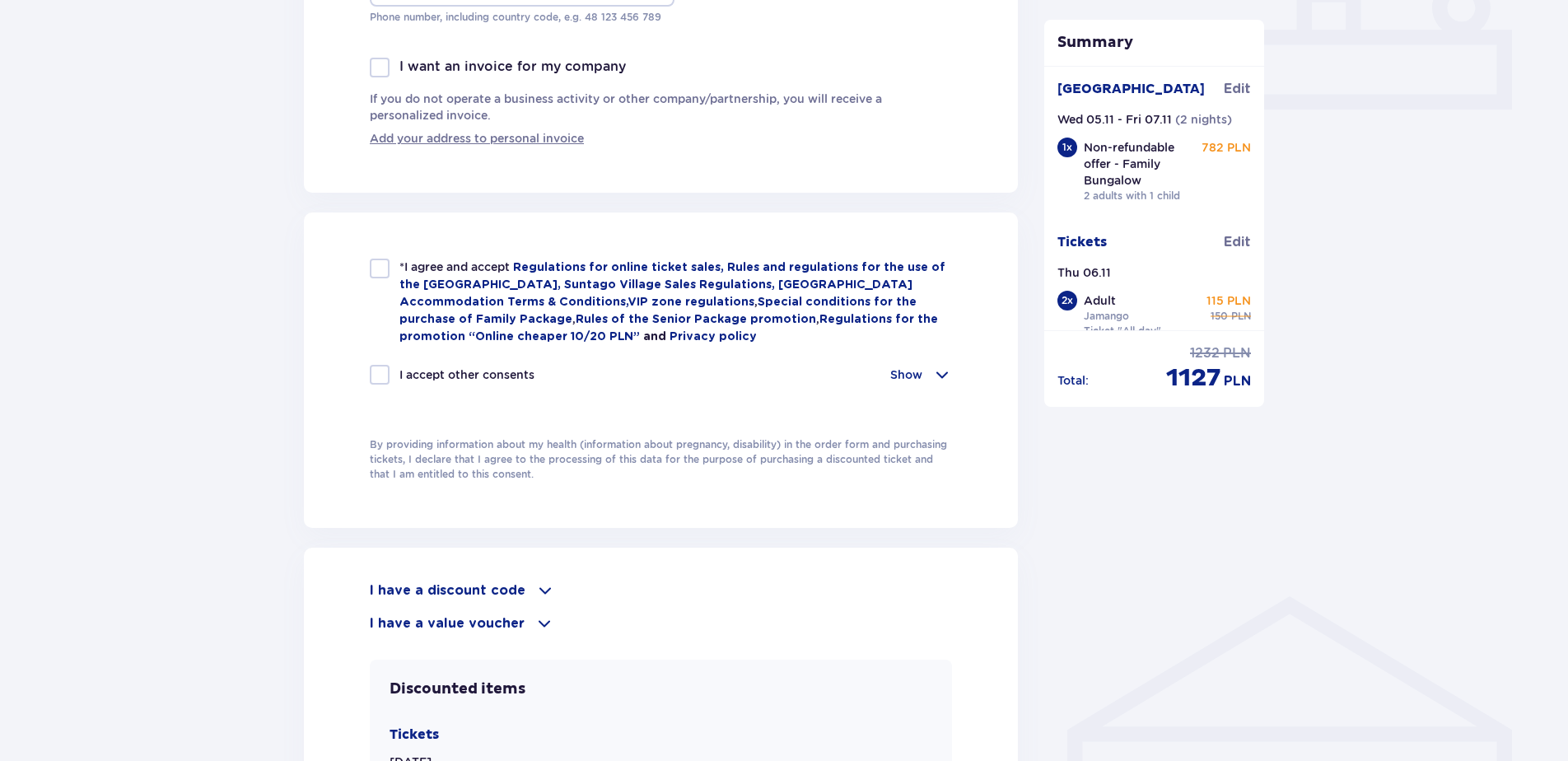
click at [372, 268] on div at bounding box center [380, 269] width 20 height 20
checkbox input "true"
click at [381, 370] on div at bounding box center [380, 375] width 20 height 20
checkbox input "true"
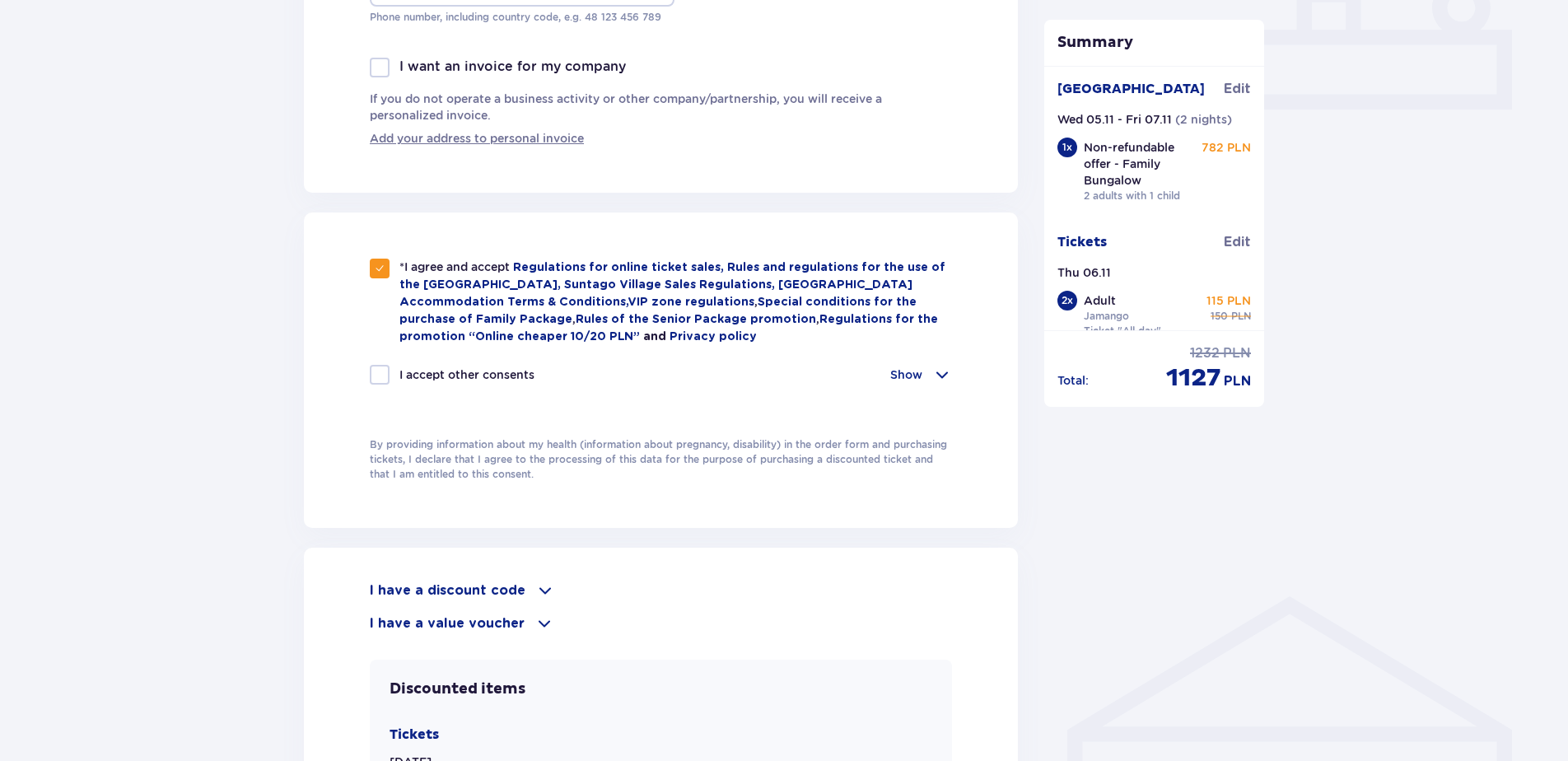
checkbox input "true"
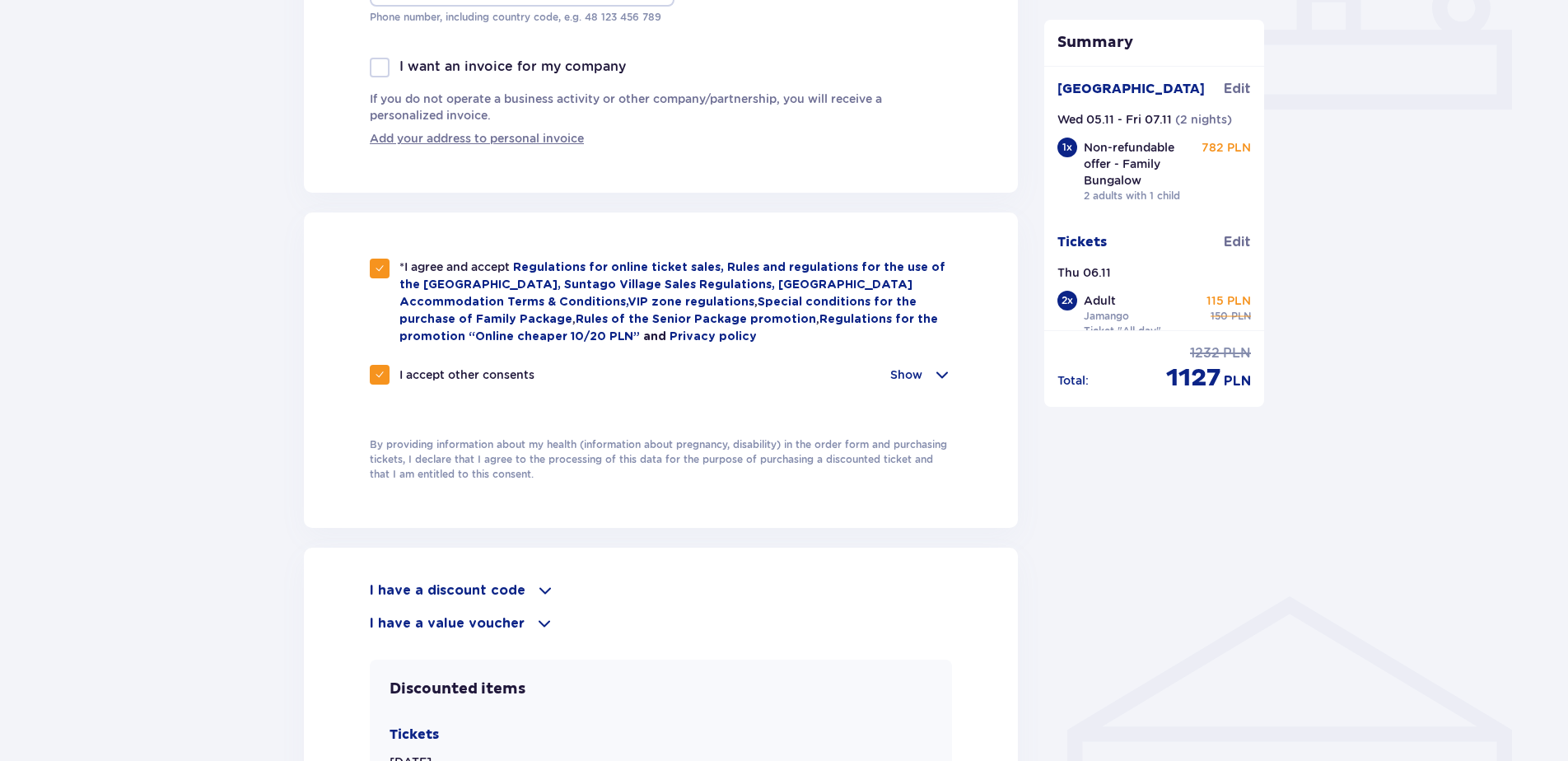
click at [381, 370] on span at bounding box center [380, 375] width 10 height 10
checkbox input "false"
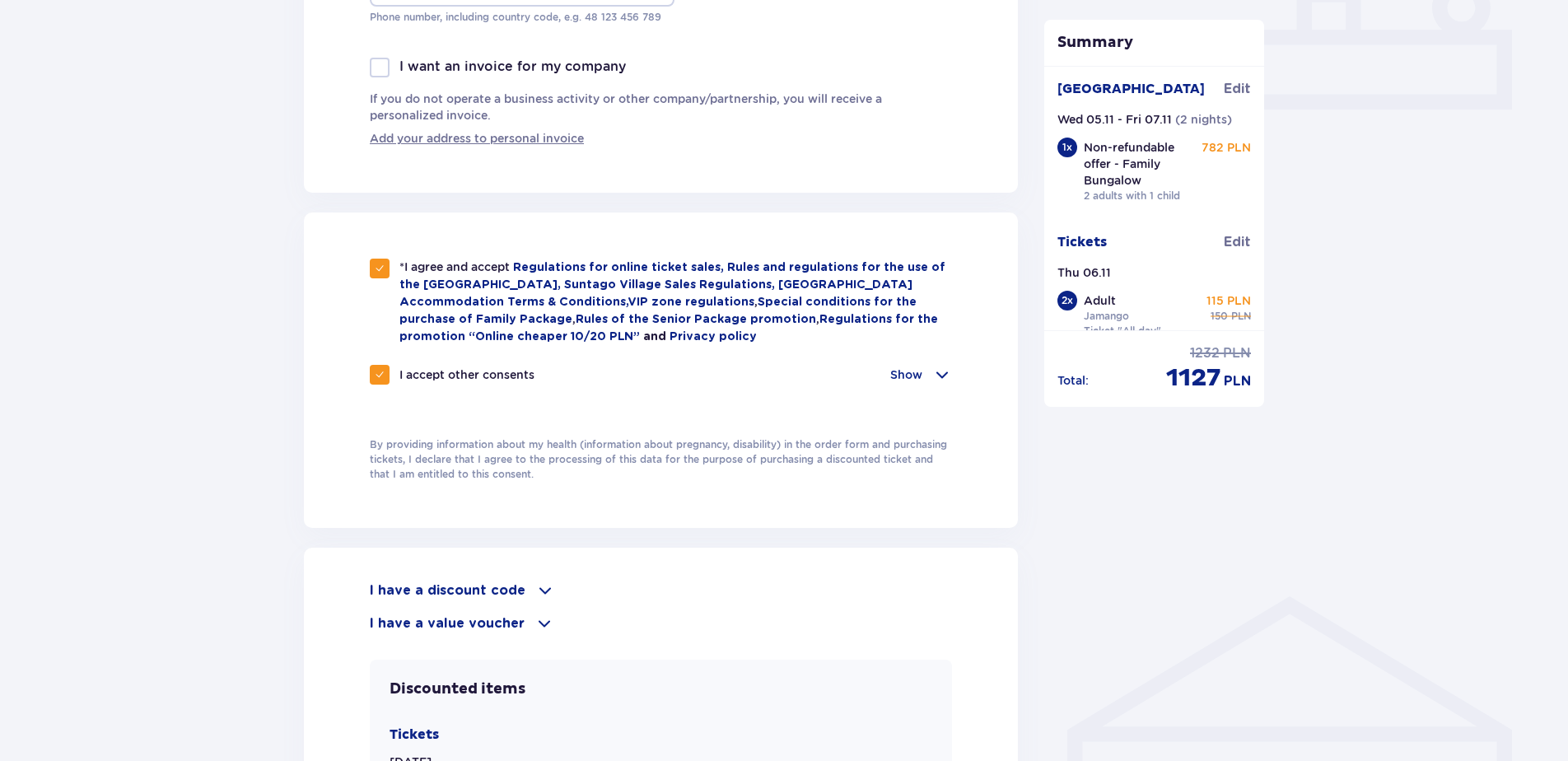
checkbox input "false"
click at [933, 376] on span at bounding box center [942, 375] width 20 height 20
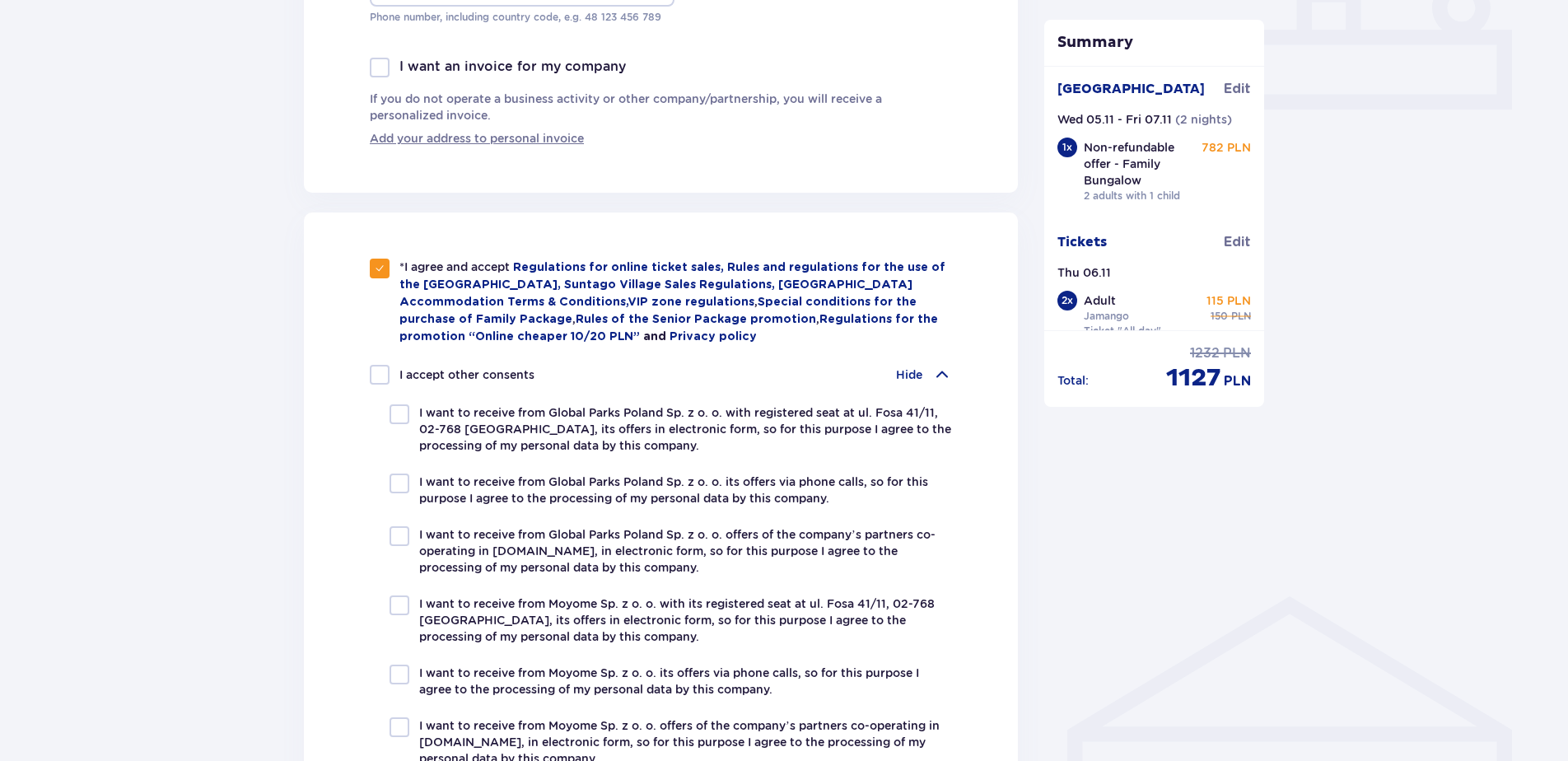
click at [935, 373] on span at bounding box center [942, 375] width 20 height 20
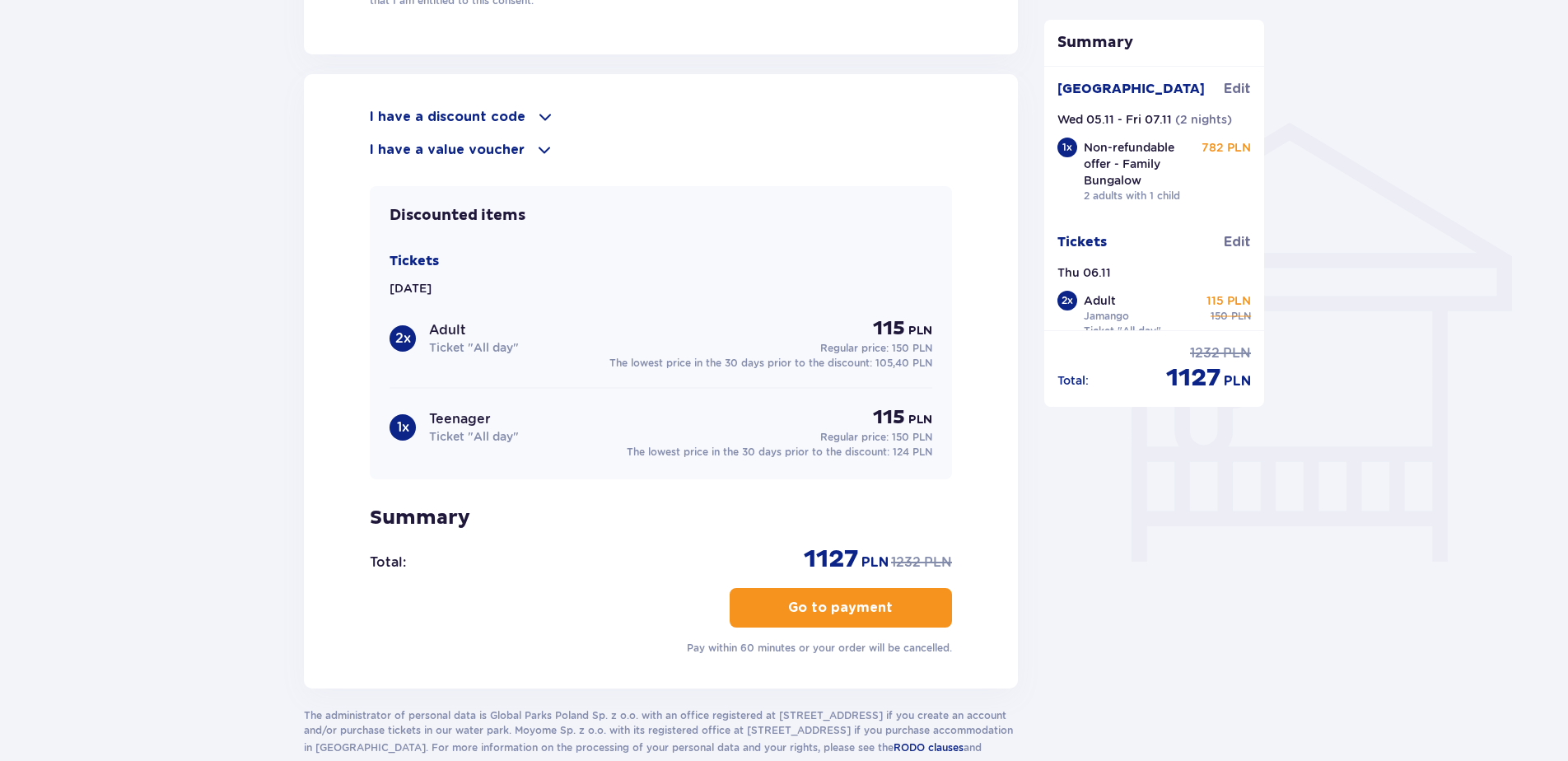
scroll to position [1319, 0]
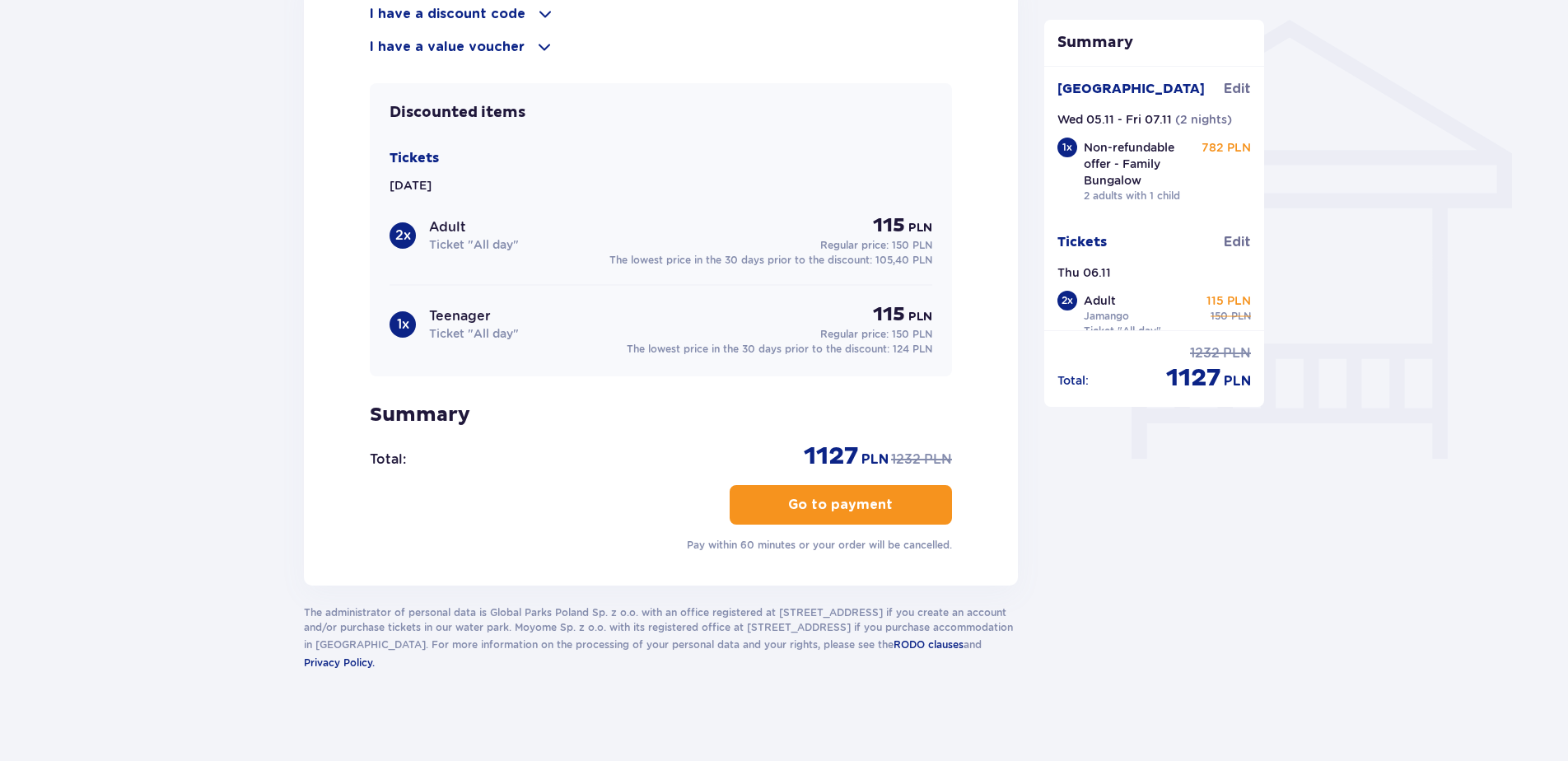
click at [815, 504] on p "Go to payment" at bounding box center [840, 505] width 104 height 18
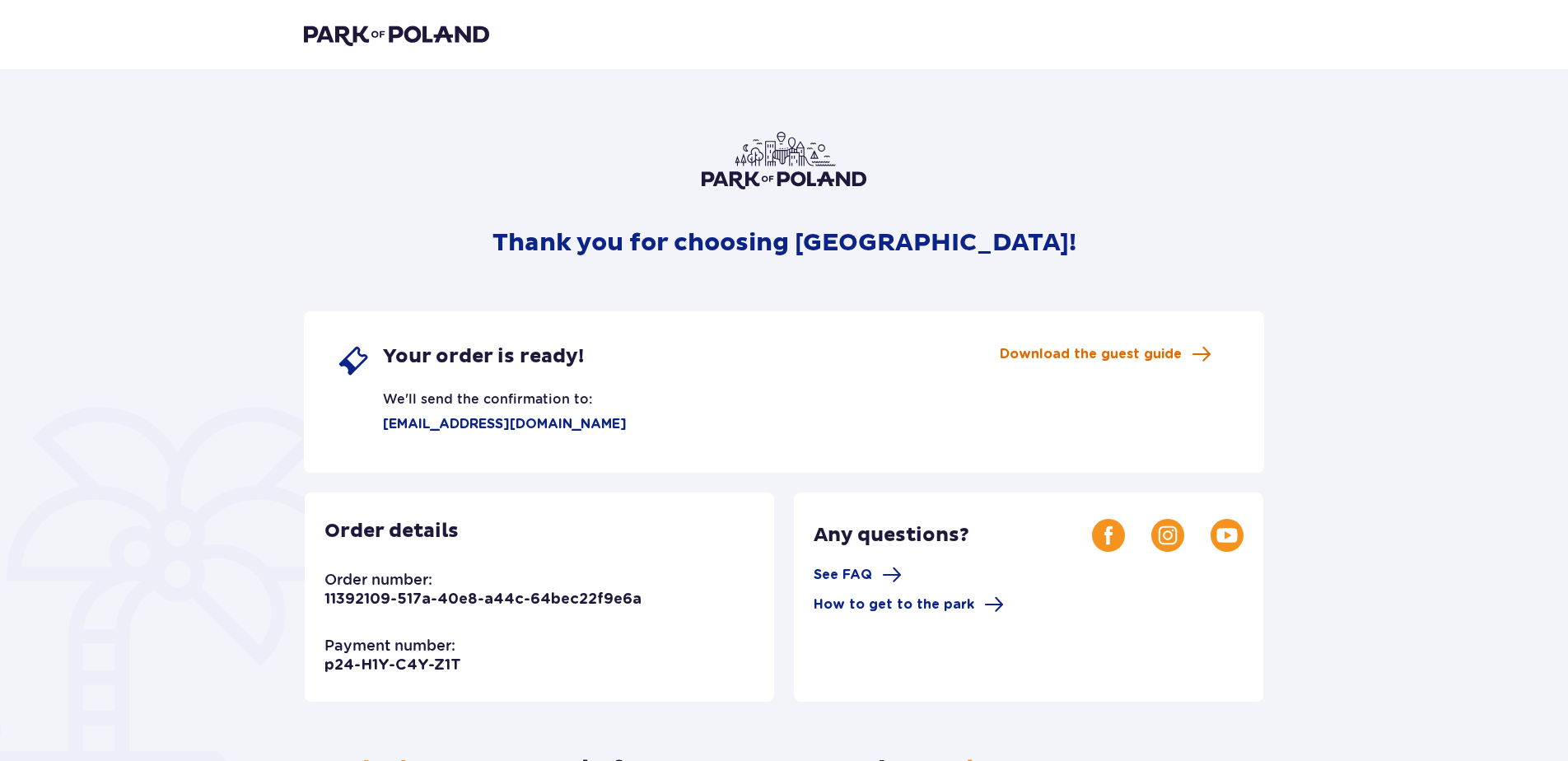
click at [1073, 355] on span "Download the guest guide" at bounding box center [1091, 354] width 182 height 18
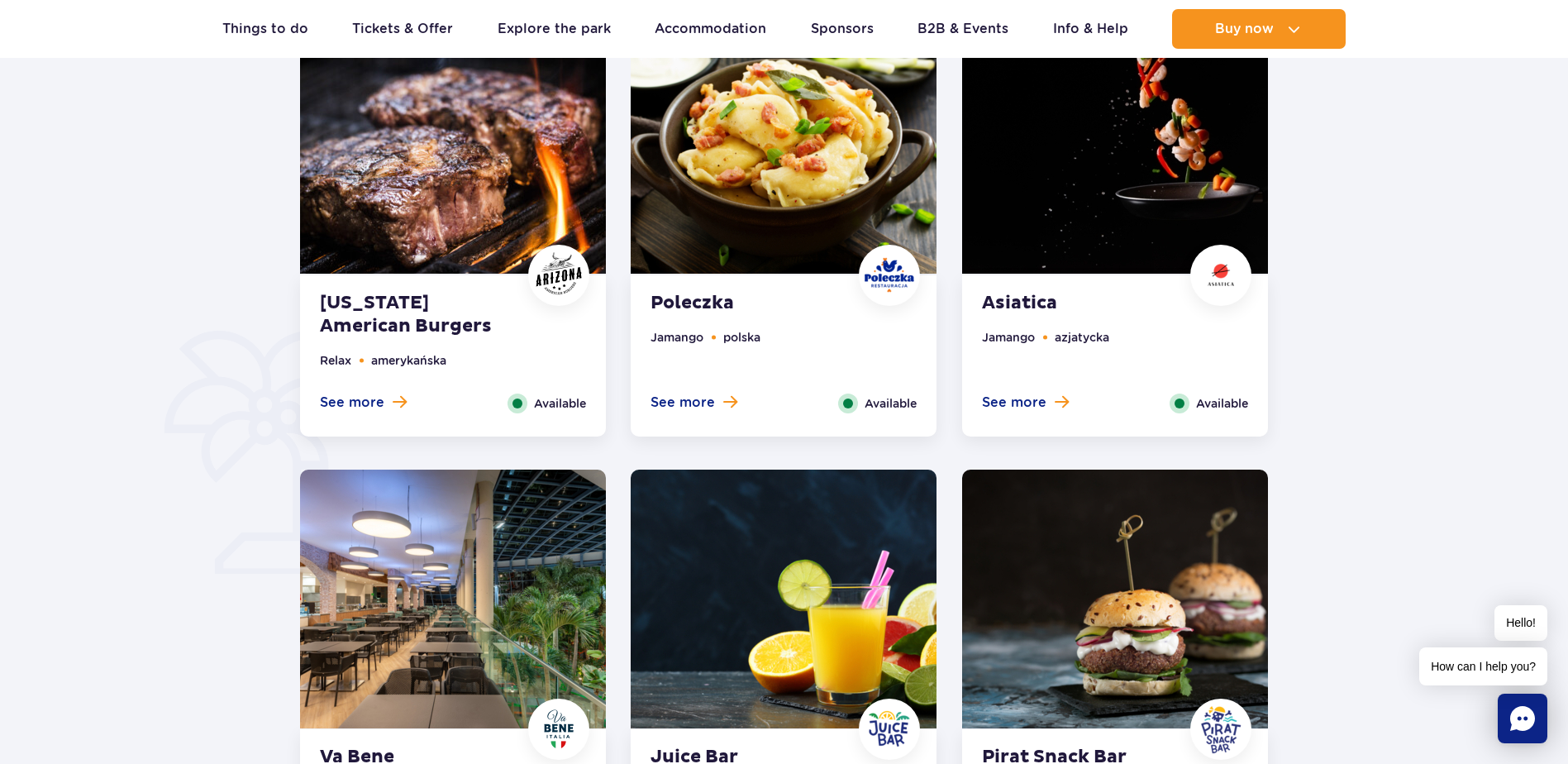
scroll to position [1158, 0]
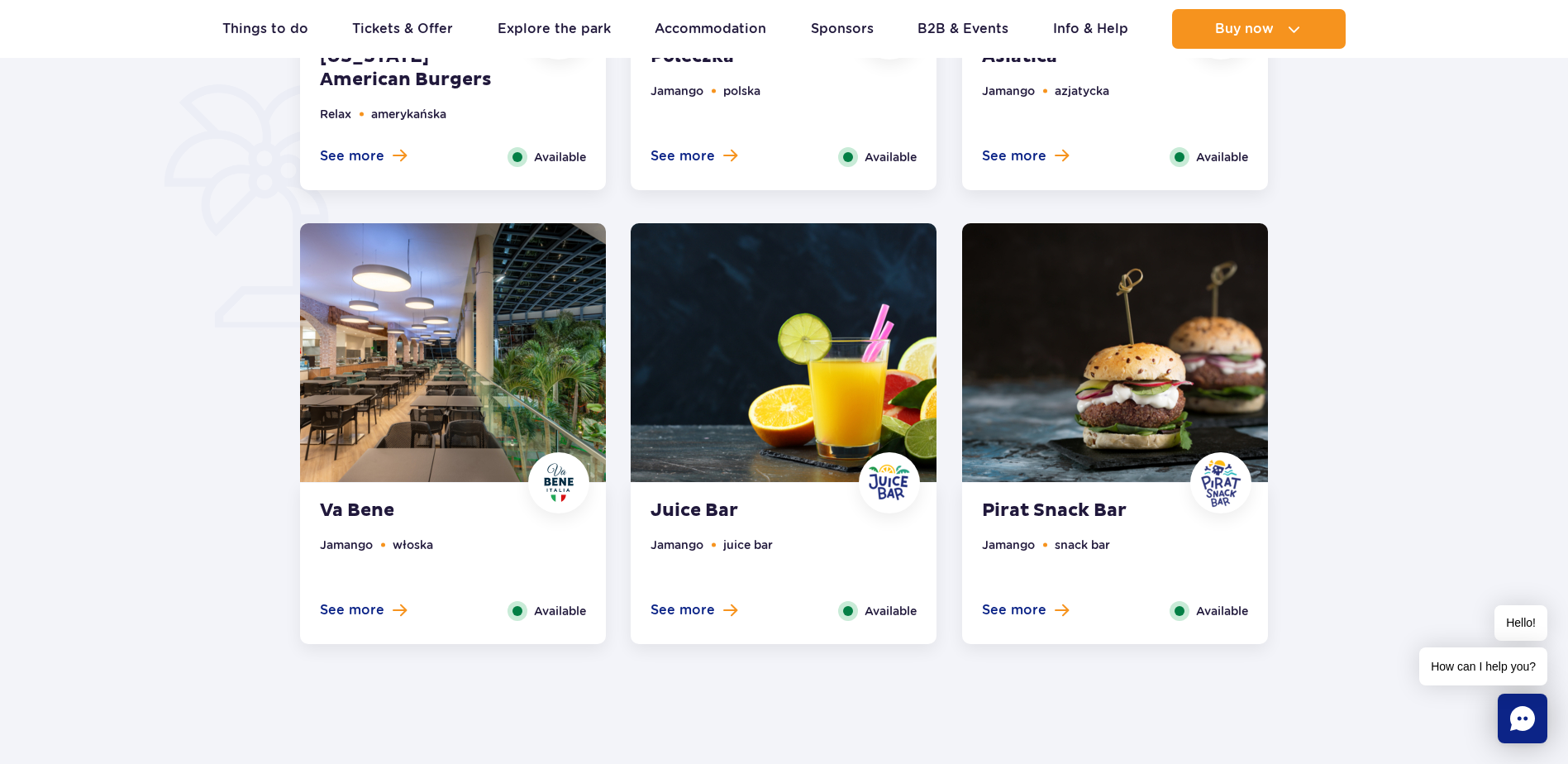
click at [1103, 503] on strong "Pirat Snack Bar" at bounding box center [1082, 512] width 200 height 23
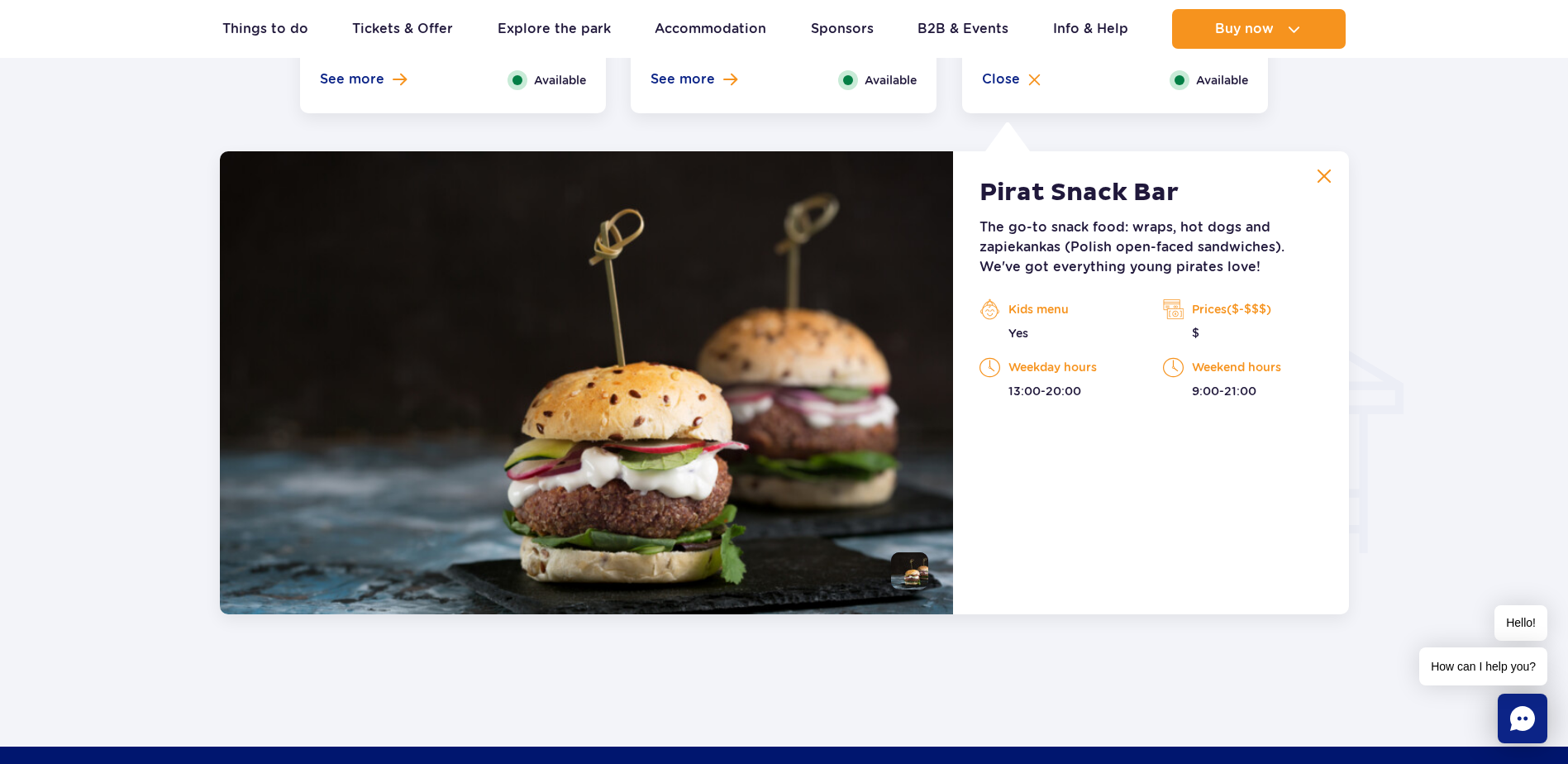
scroll to position [1741, 0]
